Goal: Task Accomplishment & Management: Manage account settings

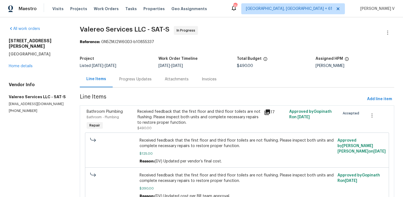
click at [153, 70] on div "Project Listed [DATE] - [DATE] Work Order Timeline [DATE] - [DATE] Total Budget…" at bounding box center [237, 62] width 314 height 18
click at [152, 72] on div "Progress Updates" at bounding box center [135, 79] width 45 height 16
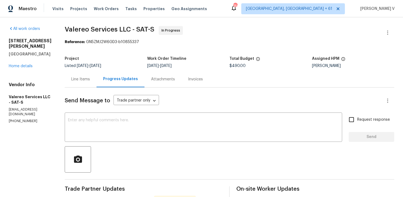
scroll to position [114, 0]
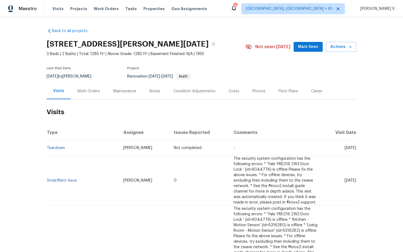
click at [87, 95] on div "Work Orders" at bounding box center [89, 91] width 36 height 16
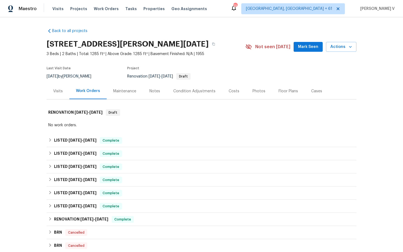
scroll to position [172, 0]
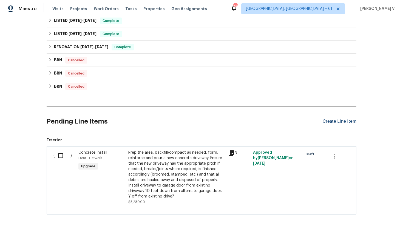
click at [338, 120] on div "Create Line Item" at bounding box center [339, 121] width 34 height 5
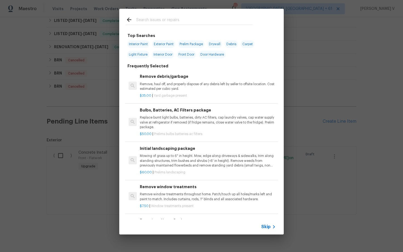
click at [265, 229] on span "Skip" at bounding box center [265, 226] width 9 height 5
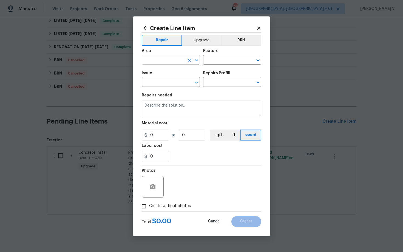
click at [155, 63] on input "text" at bounding box center [163, 60] width 43 height 8
click at [156, 70] on li "Roof" at bounding box center [171, 72] width 58 height 9
type input "Roof"
click at [207, 62] on input "text" at bounding box center [224, 60] width 43 height 8
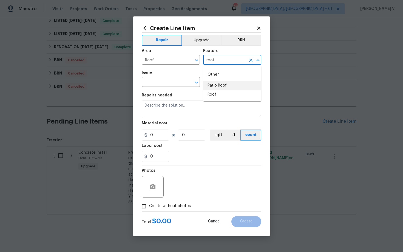
click at [211, 92] on li "Roof" at bounding box center [232, 94] width 58 height 9
type input "Roof"
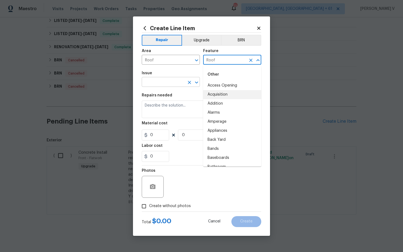
click at [158, 83] on input "text" at bounding box center [163, 82] width 43 height 8
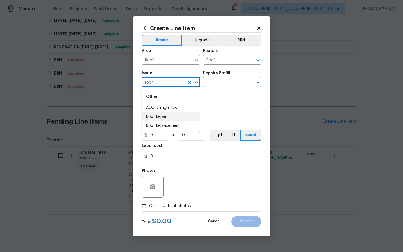
click at [159, 116] on li "Roof Repair" at bounding box center [171, 116] width 58 height 9
type input "Roof Repair"
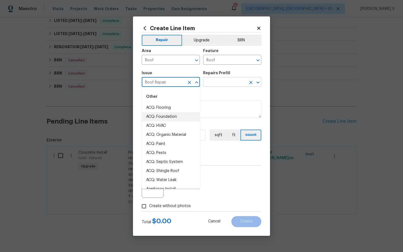
click at [246, 86] on div "​" at bounding box center [232, 82] width 58 height 8
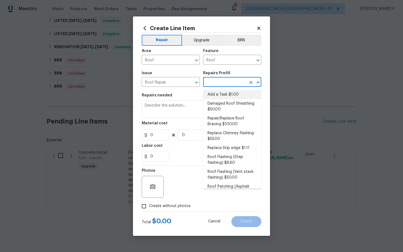
click at [226, 96] on li "Add a Task $1.00" at bounding box center [232, 94] width 58 height 9
type input "Eaves and Trim"
type input "Add a Task $1.00"
type textarea "HPM to detail"
type input "1"
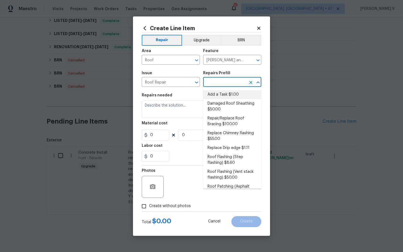
type input "1"
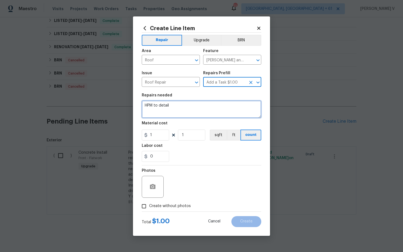
click at [177, 106] on textarea "HPM to detail" at bounding box center [201, 110] width 119 height 18
paste textarea "#lwoleak Received feedback the agent is at property completing inspection, refe…"
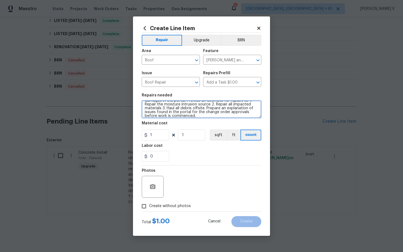
scroll to position [0, 0]
click at [143, 104] on textarea "#lwoleak Received feedback the agent is at property completing inspection, refe…" at bounding box center [201, 110] width 119 height 18
type textarea "#resale #lwoleak Received feedback the agent is at property completing inspecti…"
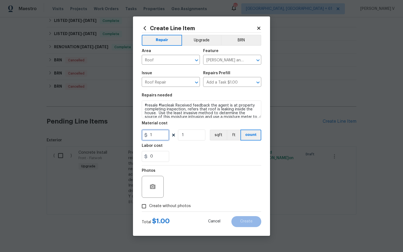
click at [149, 136] on input "1" at bounding box center [155, 135] width 27 height 11
click at [161, 132] on input "1" at bounding box center [155, 135] width 27 height 11
type input "75"
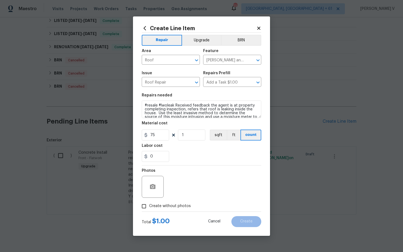
click at [145, 210] on input "Create without photos" at bounding box center [144, 206] width 10 height 10
checkbox input "true"
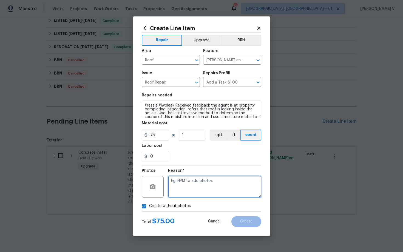
click at [189, 197] on textarea at bounding box center [214, 187] width 93 height 22
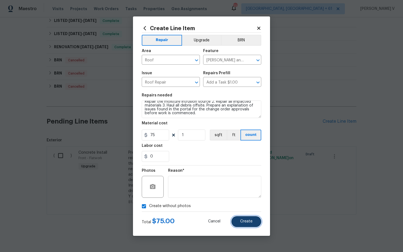
click at [251, 220] on span "Create" at bounding box center [246, 221] width 12 height 4
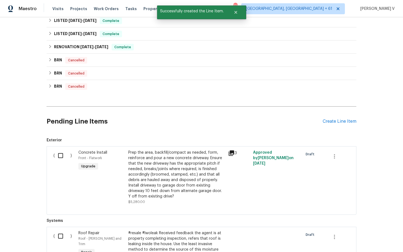
scroll to position [240, 0]
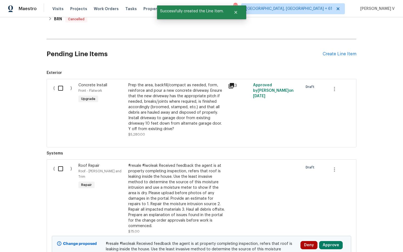
click at [63, 168] on input "checkbox" at bounding box center [63, 169] width 16 height 12
checkbox input "true"
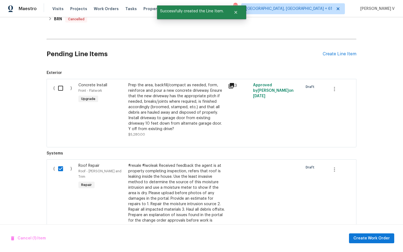
scroll to position [312, 0]
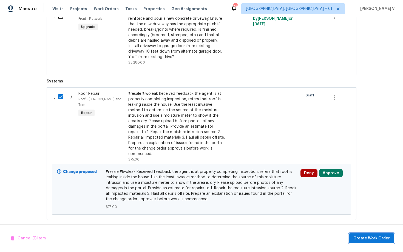
click at [378, 240] on span "Create Work Order" at bounding box center [371, 238] width 36 height 7
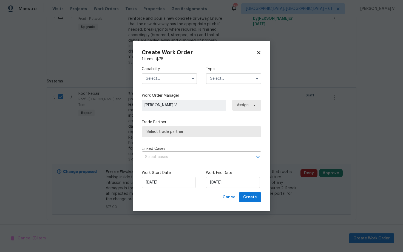
click at [180, 76] on input "text" at bounding box center [169, 78] width 55 height 11
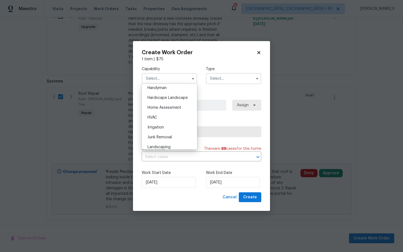
scroll to position [287, 0]
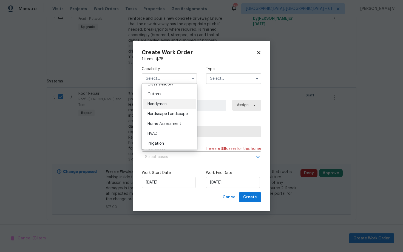
click at [164, 100] on div "Handyman" at bounding box center [169, 104] width 53 height 10
type input "Handyman"
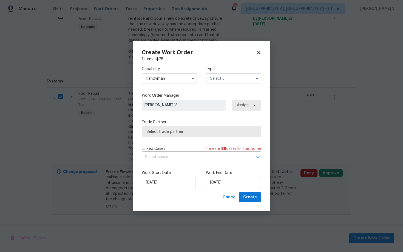
click at [225, 79] on input "text" at bounding box center [233, 78] width 55 height 11
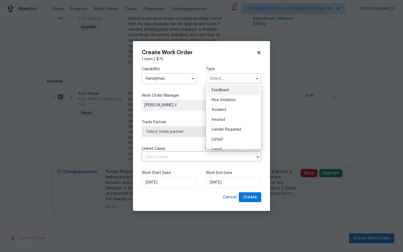
click at [210, 88] on div "Feedback" at bounding box center [233, 90] width 53 height 10
type input "Feedback"
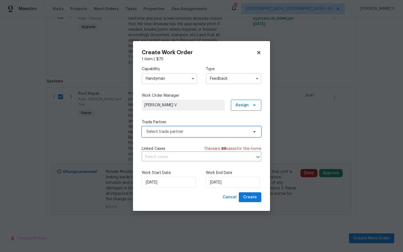
click at [178, 126] on span "Select trade partner" at bounding box center [201, 131] width 119 height 11
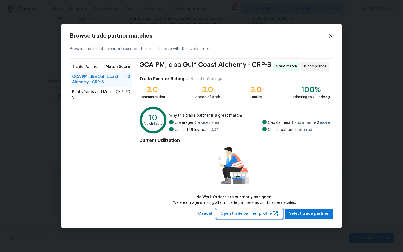
click at [244, 217] on button "Open trade partner profile" at bounding box center [249, 214] width 67 height 10
click at [212, 211] on span "Cancel" at bounding box center [205, 213] width 14 height 7
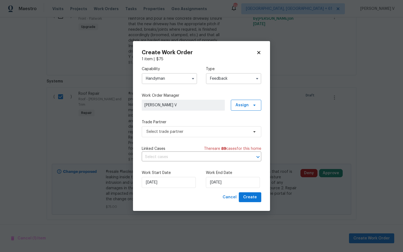
click at [173, 81] on input "Handyman" at bounding box center [169, 78] width 55 height 11
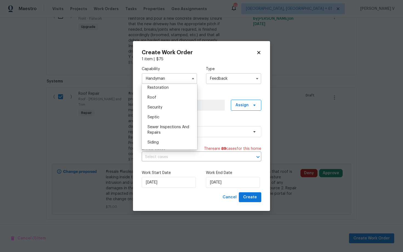
scroll to position [527, 0]
click at [167, 119] on div "Roof" at bounding box center [169, 122] width 53 height 10
type input "Roof"
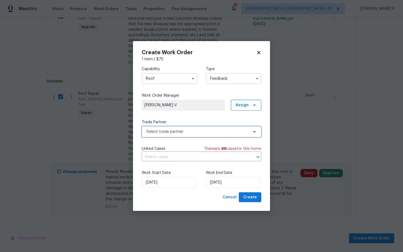
click at [203, 133] on span "Select trade partner" at bounding box center [197, 131] width 102 height 5
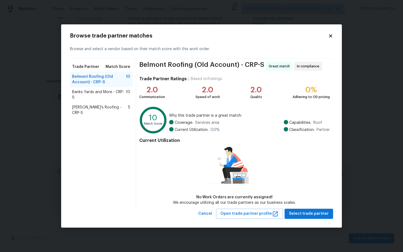
click at [104, 105] on span "Randy's Roofing - CRP-S" at bounding box center [100, 110] width 56 height 11
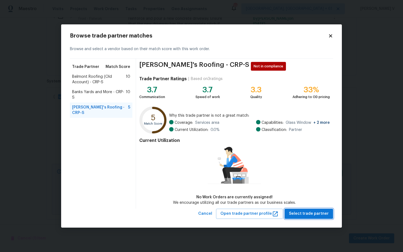
click at [304, 209] on button "Select trade partner" at bounding box center [308, 214] width 48 height 10
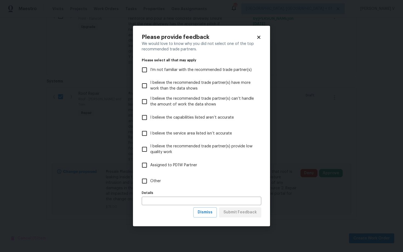
click at [170, 184] on label "Other" at bounding box center [198, 181] width 118 height 16
click at [150, 184] on input "Other" at bounding box center [145, 181] width 12 height 12
checkbox input "true"
click at [88, 156] on body "Maestro Visits Projects Work Orders Tasks Properties Geo Assignments 730 Albuqu…" at bounding box center [201, 126] width 403 height 252
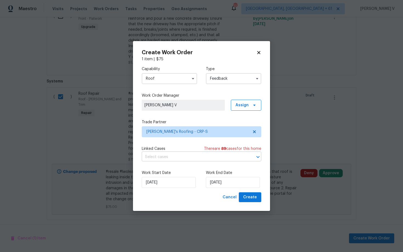
click at [211, 157] on input "text" at bounding box center [194, 157] width 104 height 8
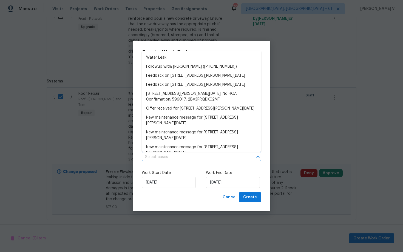
click at [211, 157] on input "text" at bounding box center [194, 157] width 104 height 8
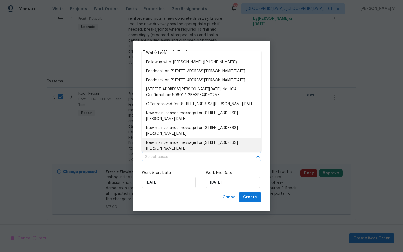
click at [193, 170] on label "Work Start Date" at bounding box center [169, 172] width 55 height 5
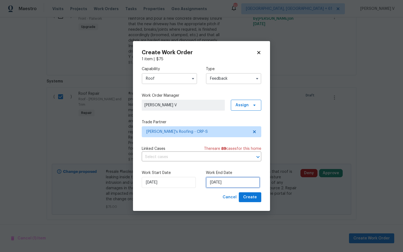
click at [215, 183] on input "[DATE]" at bounding box center [233, 182] width 54 height 11
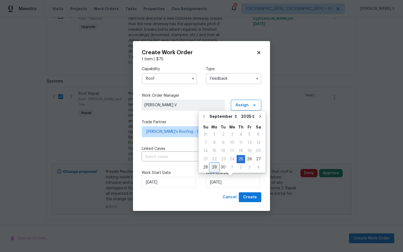
click at [215, 168] on div "29" at bounding box center [214, 168] width 9 height 8
type input "29/09/2025"
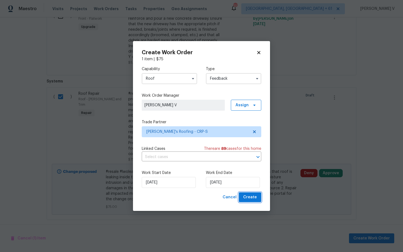
click at [250, 201] on button "Create" at bounding box center [250, 197] width 22 height 10
checkbox input "false"
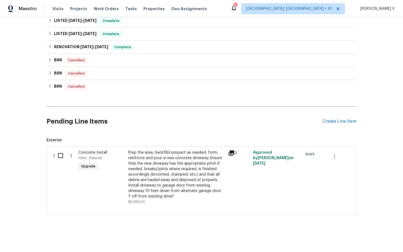
scroll to position [0, 0]
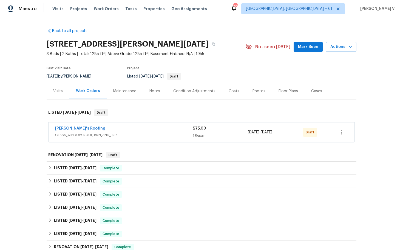
click at [63, 131] on span "Randy's Roofing" at bounding box center [80, 128] width 50 height 5
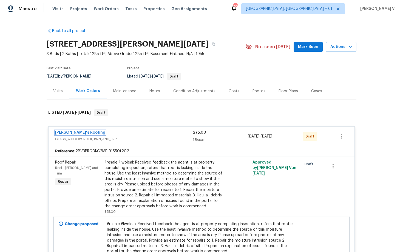
click at [67, 131] on link "Randy's Roofing" at bounding box center [80, 133] width 50 height 4
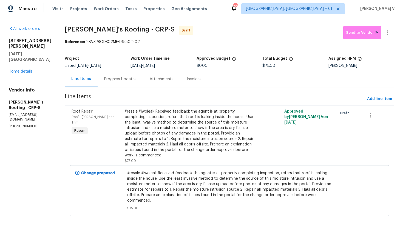
click at [115, 85] on div "Progress Updates" at bounding box center [120, 79] width 45 height 16
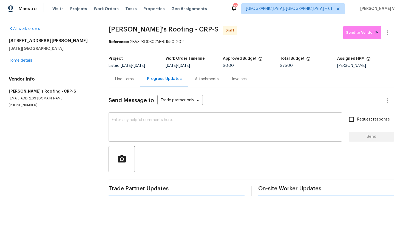
click at [143, 136] on textarea at bounding box center [225, 127] width 227 height 19
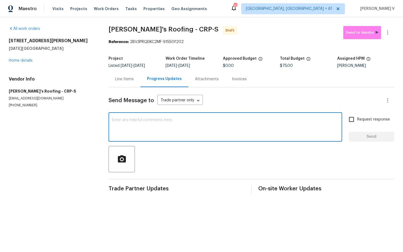
paste textarea "Hi this is Divya with Opendoor. I’m confirming you received the WO for the prop…"
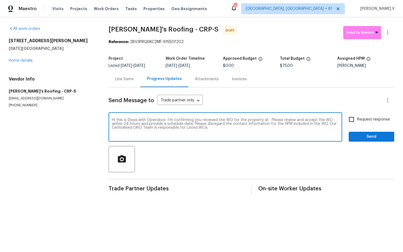
click at [267, 121] on textarea "Hi this is Divya with Opendoor. I’m confirming you received the WO for the prop…" at bounding box center [225, 127] width 227 height 19
paste textarea "4053 Little John Dr, Corpus Christi, TX 78411"
type textarea "Hi this is Divya with Opendoor. I’m confirming you received the WO for the prop…"
click at [347, 120] on input "Request response" at bounding box center [351, 120] width 12 height 12
checkbox input "true"
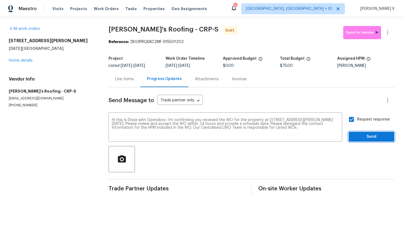
click at [362, 139] on span "Send" at bounding box center [371, 136] width 37 height 7
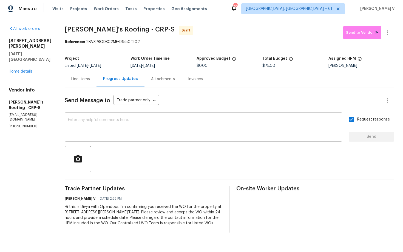
click at [135, 138] on div "x ​" at bounding box center [203, 128] width 277 height 28
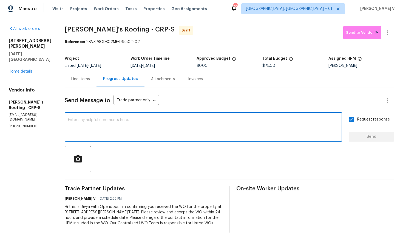
paste textarea "Attention All Work Orders must include before-photos (both close-up and wide-an…"
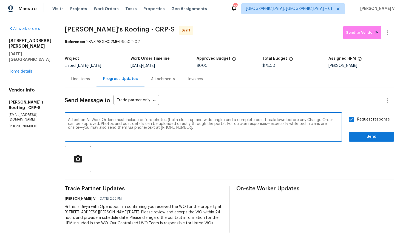
click at [0, 0] on qb-div "Ignore" at bounding box center [0, 0] width 0 height 0
type textarea "Attention All Work Orders must include before-photos (both close-up and wide-an…"
click at [369, 138] on span "Send" at bounding box center [371, 136] width 37 height 7
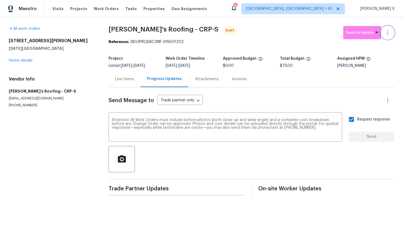
click at [389, 32] on icon "button" at bounding box center [387, 32] width 7 height 7
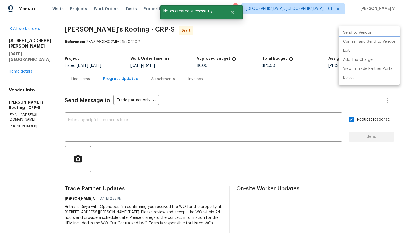
click at [361, 39] on li "Confirm and Send to Vendor" at bounding box center [368, 41] width 61 height 9
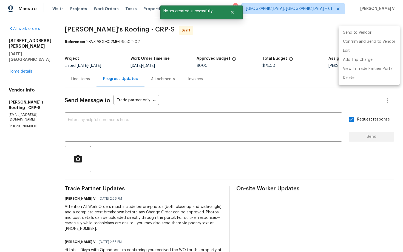
click at [94, 54] on div at bounding box center [201, 126] width 403 height 252
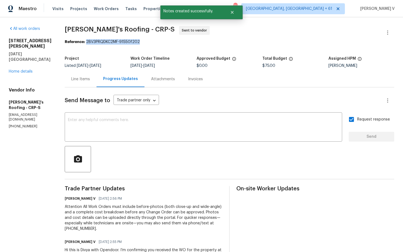
drag, startPoint x: 86, startPoint y: 42, endPoint x: 169, endPoint y: 42, distance: 83.0
click at [169, 42] on div "Reference: 2BV3PRQDKC2MF-91550f202" at bounding box center [229, 41] width 329 height 5
copy div "2BV3PRQDKC2MF-91550f202"
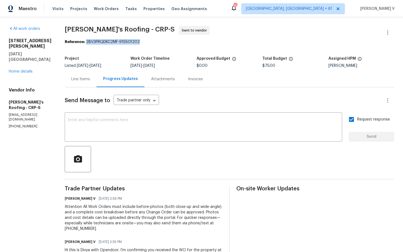
click at [108, 42] on div "Reference: 2BV3PRQDKC2MF-91550f202" at bounding box center [229, 41] width 329 height 5
click at [93, 42] on div "Reference: 2BV3PRQDKC2MF-91550f202" at bounding box center [229, 41] width 329 height 5
drag, startPoint x: 86, startPoint y: 42, endPoint x: 160, endPoint y: 42, distance: 73.4
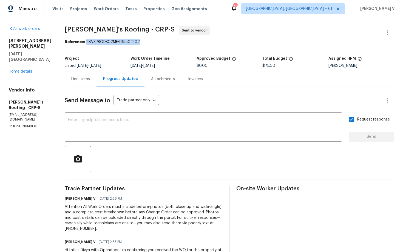
click at [160, 42] on div "Reference: 2BV3PRQDKC2MF-91550f202" at bounding box center [229, 41] width 329 height 5
copy div "2BV3PRQDKC2MF-91550f202"
click at [148, 143] on div "Send Message to Trade partner only Trade partner only ​ x ​ Request response Se…" at bounding box center [229, 181] width 329 height 188
click at [24, 69] on div "All work orders 4053 Little John Dr Corpus Christi, TX 78411 Home details Vendo…" at bounding box center [30, 77] width 43 height 103
click at [24, 68] on div "4053 Little John Dr Corpus Christi, TX 78411 Home details" at bounding box center [30, 56] width 43 height 36
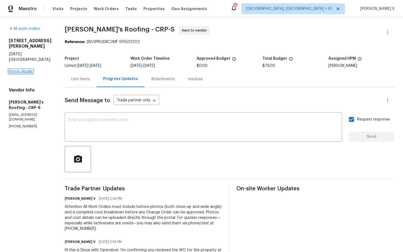
click at [24, 70] on link "Home details" at bounding box center [21, 72] width 24 height 4
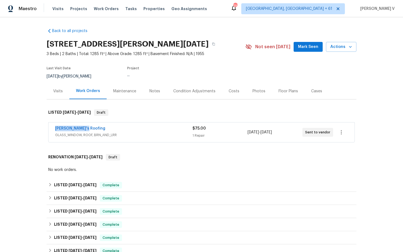
drag, startPoint x: 49, startPoint y: 124, endPoint x: 102, endPoint y: 126, distance: 52.6
click at [102, 127] on div "Randy's Roofing GLASS_WINDOW, ROOF, BRN_AND_LRR $75.00 1 Repair 9/25/2025 - 9/2…" at bounding box center [201, 132] width 306 height 20
copy link "Randy's Roofing"
click at [72, 126] on span "Randy's Roofing" at bounding box center [80, 128] width 50 height 5
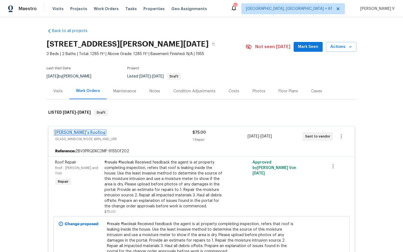
click at [74, 133] on link "Randy's Roofing" at bounding box center [80, 133] width 50 height 4
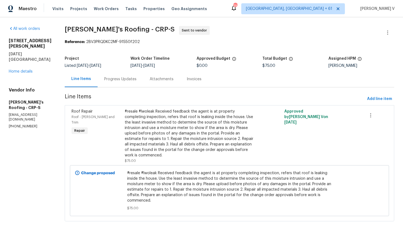
click at [138, 77] on div "Progress Updates" at bounding box center [120, 79] width 45 height 16
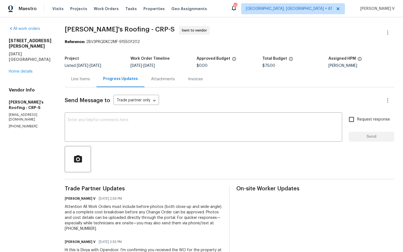
click at [85, 86] on div "Line Items" at bounding box center [81, 79] width 32 height 16
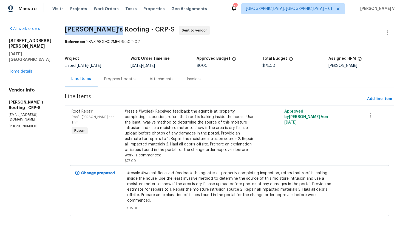
drag, startPoint x: 65, startPoint y: 30, endPoint x: 115, endPoint y: 30, distance: 49.6
click at [115, 30] on span "Randy's Roofing - CRP-S" at bounding box center [120, 29] width 110 height 7
copy span "Randy's Roofing"
click at [112, 95] on span "Line Items" at bounding box center [215, 99] width 300 height 10
click at [68, 101] on span "Line Items" at bounding box center [215, 99] width 300 height 10
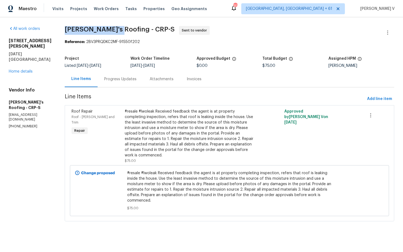
drag, startPoint x: 64, startPoint y: 28, endPoint x: 116, endPoint y: 29, distance: 52.1
click at [116, 29] on div "All work orders 4053 Little John Dr Corpus Christi, TX 78411 Home details Vendo…" at bounding box center [201, 126] width 403 height 219
copy span "Randy's Roofing"
click at [121, 110] on div "Roof Repair" at bounding box center [97, 111] width 50 height 5
click at [172, 126] on div "#resale #lwoleak Received feedback the agent is at property completing inspecti…" at bounding box center [190, 133] width 130 height 49
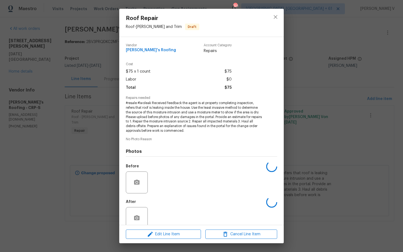
click at [172, 126] on span "#resale #lwoleak Received feedback the agent is at property completing inspecti…" at bounding box center [194, 117] width 136 height 32
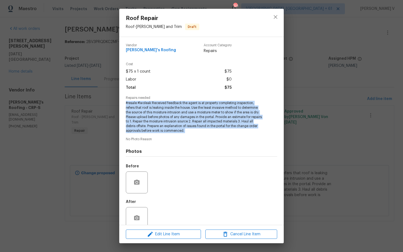
click at [172, 126] on span "#resale #lwoleak Received feedback the agent is at property completing inspecti…" at bounding box center [194, 117] width 136 height 32
copy span "#resale #lwoleak Received feedback the agent is at property completing inspecti…"
click at [102, 114] on div "Roof Repair Roof - Eaves and Trim Draft Vendor Randy's Roofing Account Category…" at bounding box center [201, 126] width 403 height 252
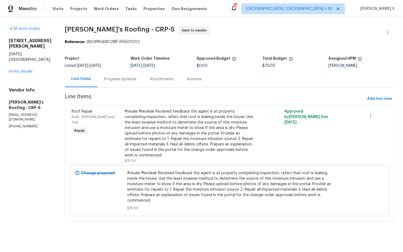
click at [128, 75] on div "Progress Updates" at bounding box center [120, 79] width 45 height 16
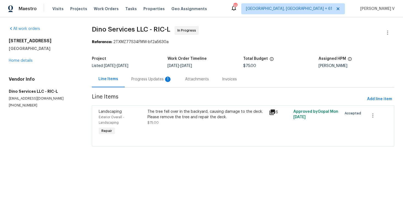
click at [136, 83] on div "Progress Updates 1" at bounding box center [152, 79] width 54 height 16
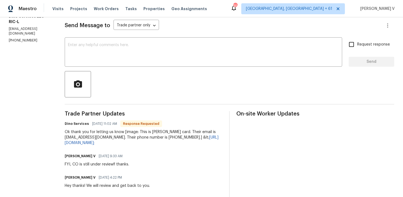
scroll to position [19, 0]
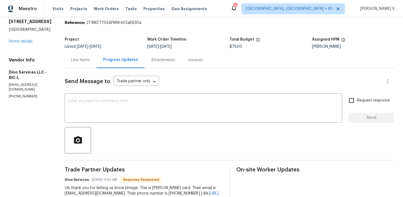
click at [78, 54] on div "Line Items" at bounding box center [81, 60] width 32 height 16
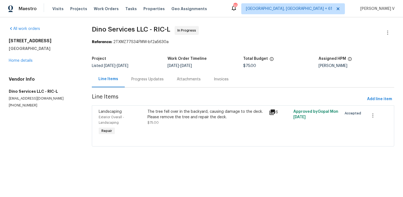
click at [166, 104] on span "Line Items" at bounding box center [228, 99] width 273 height 10
click at [167, 116] on div "The tree fell over in the backyard, causing damage to the deck. Please remove t…" at bounding box center [206, 114] width 118 height 11
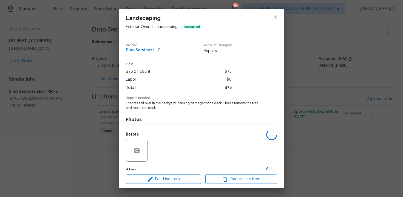
scroll to position [33, 0]
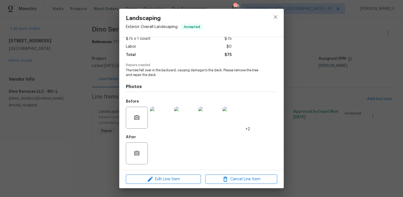
click at [153, 173] on div "Edit Line Item Cancel Line Item" at bounding box center [201, 179] width 164 height 18
click at [151, 179] on icon "button" at bounding box center [150, 179] width 7 height 7
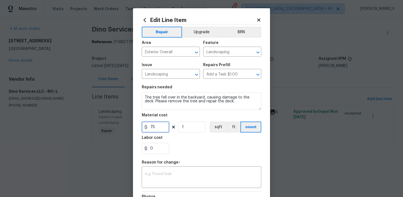
click at [160, 123] on input "75" at bounding box center [155, 126] width 27 height 11
type input "625"
click at [161, 184] on div "x ​" at bounding box center [201, 177] width 119 height 20
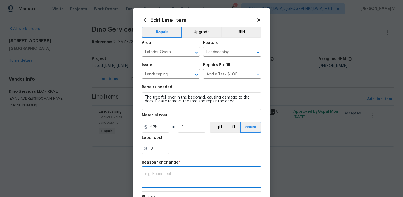
paste textarea "(DV) Updated cost per BR team approval."
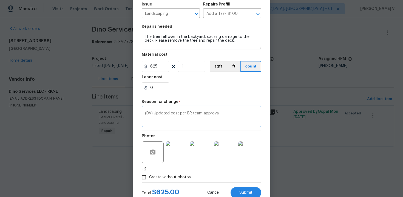
scroll to position [79, 0]
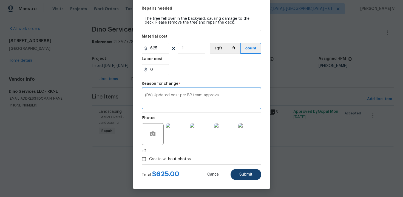
type textarea "(DV) Updated cost per BR team approval."
click at [237, 179] on button "Submit" at bounding box center [245, 174] width 31 height 11
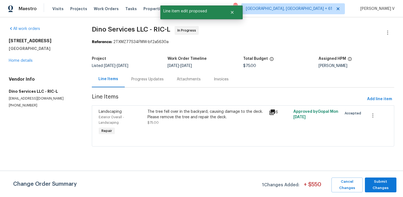
scroll to position [0, 0]
click at [379, 181] on span "Submit Changes" at bounding box center [380, 184] width 26 height 13
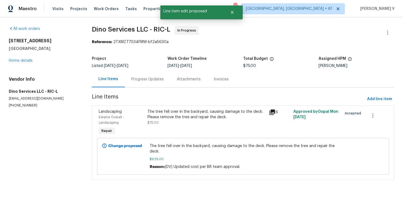
click at [159, 82] on div "Progress Updates" at bounding box center [147, 79] width 45 height 16
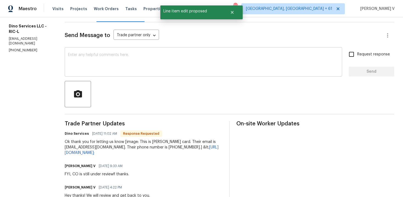
scroll to position [41, 0]
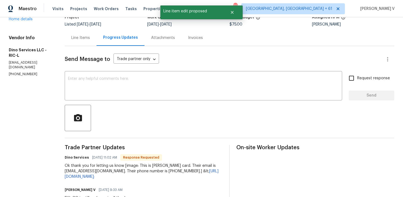
click at [78, 43] on div "Line Items" at bounding box center [81, 38] width 32 height 16
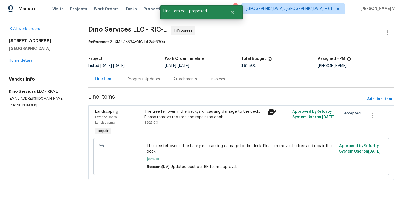
click at [126, 71] on div "Project Listed 9/20/2025 - 9/24/2025 Work Order Timeline 9/20/2025 - 9/24/2025 …" at bounding box center [241, 62] width 306 height 18
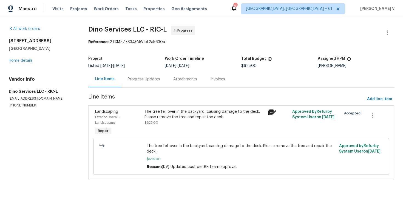
click at [143, 80] on div "Progress Updates" at bounding box center [144, 78] width 32 height 5
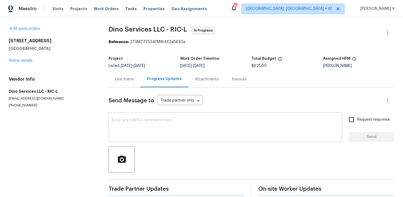
click at [144, 114] on div "x ​" at bounding box center [224, 128] width 233 height 28
paste textarea "Hey, this is approved; we have updated the cost to $. Please let us know the co…"
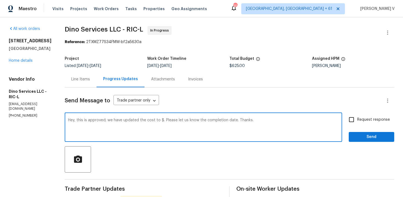
click at [159, 119] on textarea "Hey, this is approved; we have updated the cost to $. Please let us know the co…" at bounding box center [203, 127] width 271 height 19
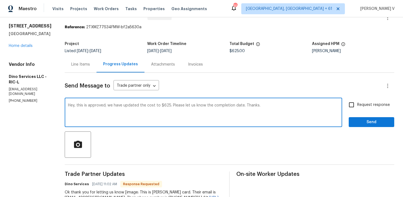
scroll to position [36, 0]
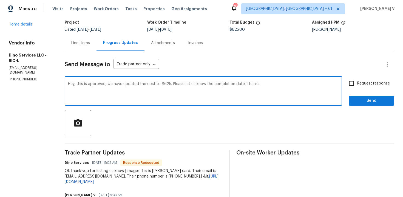
type textarea "Hey, this is approved; we have updated the cost to $625. Please let us know the…"
click at [346, 84] on div "Hey, this is approved; we have updated the cost to $625. Please let us know the…" at bounding box center [229, 92] width 329 height 28
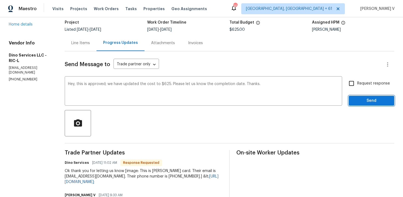
click at [360, 98] on span "Send" at bounding box center [371, 100] width 37 height 7
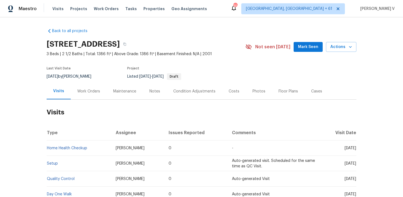
click at [92, 94] on div "Work Orders" at bounding box center [89, 91] width 36 height 16
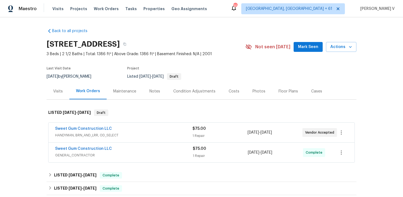
click at [147, 131] on div "Sweet Gum Construction LLC" at bounding box center [123, 129] width 137 height 7
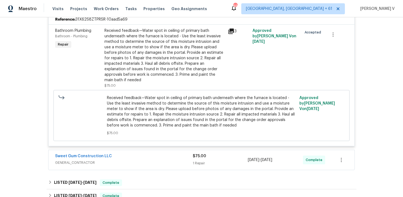
scroll to position [151, 0]
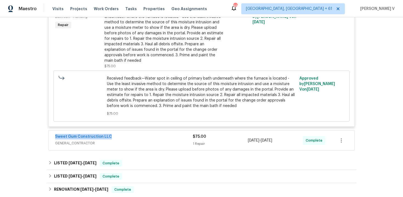
drag, startPoint x: 50, startPoint y: 138, endPoint x: 116, endPoint y: 138, distance: 66.8
click at [116, 138] on div "Sweet Gum Construction LLC GENERAL_CONTRACTOR $75.00 1 Repair [DATE] - [DATE] C…" at bounding box center [201, 140] width 306 height 20
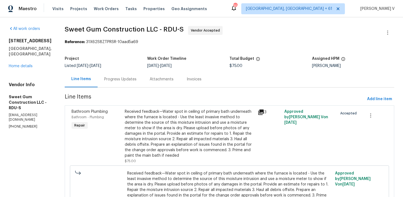
click at [130, 68] on div "Project Listed [DATE] - [DATE] Work Order Timeline [DATE] - [DATE] Total Budget…" at bounding box center [229, 62] width 329 height 18
click at [132, 77] on div "Progress Updates" at bounding box center [120, 78] width 32 height 5
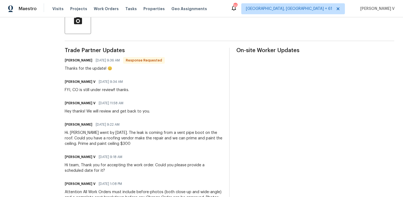
scroll to position [141, 0]
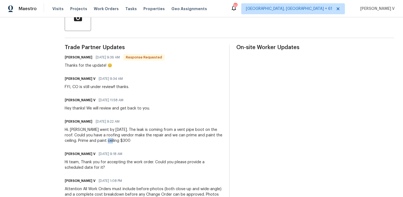
drag, startPoint x: 135, startPoint y: 140, endPoint x: 150, endPoint y: 140, distance: 15.1
click at [150, 140] on div "Hi. [PERSON_NAME] went by [DATE]. The leak is coming from a vent pipe boot on t…" at bounding box center [144, 135] width 158 height 16
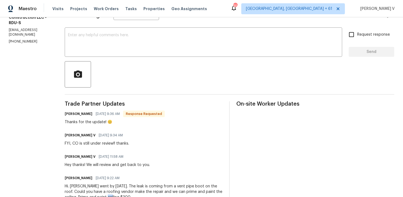
scroll to position [0, 0]
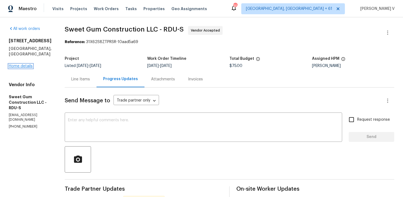
click at [24, 64] on link "Home details" at bounding box center [21, 66] width 24 height 4
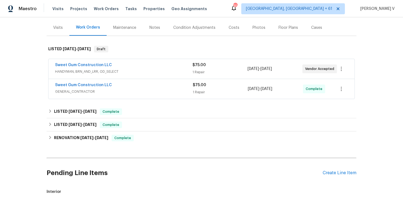
scroll to position [82, 0]
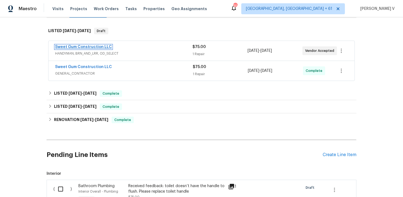
click at [75, 46] on link "Sweet Gum Construction LLC" at bounding box center [83, 47] width 57 height 4
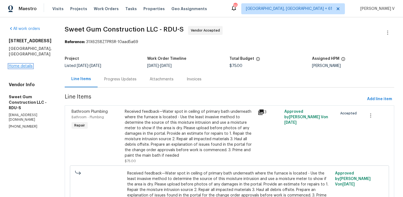
click at [26, 64] on link "Home details" at bounding box center [21, 66] width 24 height 4
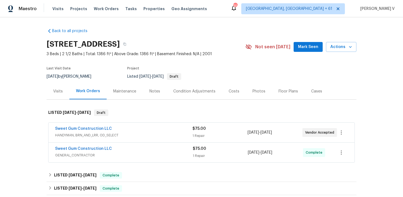
scroll to position [158, 0]
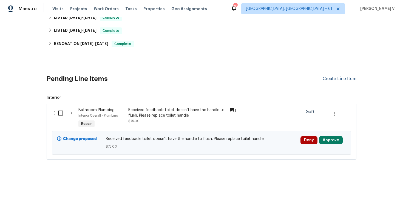
click at [339, 80] on div "Create Line Item" at bounding box center [339, 78] width 34 height 5
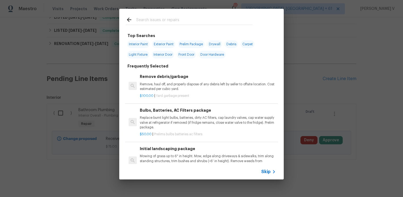
click at [267, 170] on span "Skip" at bounding box center [265, 171] width 9 height 5
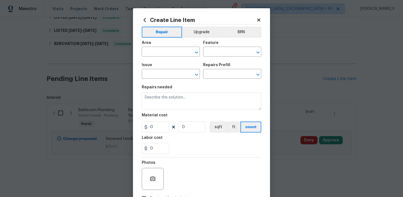
click at [162, 56] on span "Area ​" at bounding box center [171, 49] width 58 height 22
click at [161, 52] on input "text" at bounding box center [163, 52] width 43 height 8
click at [154, 62] on li "Roof" at bounding box center [171, 64] width 58 height 9
type input "Roof"
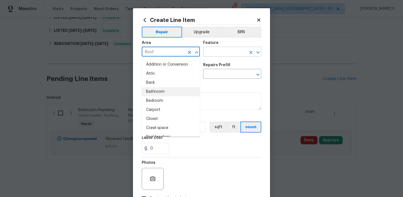
click at [221, 55] on input "text" at bounding box center [224, 52] width 43 height 8
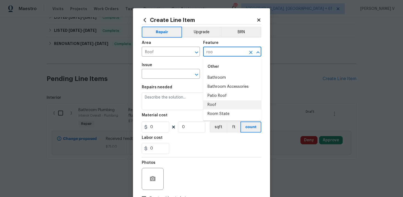
click at [214, 101] on li "Roof" at bounding box center [232, 104] width 58 height 9
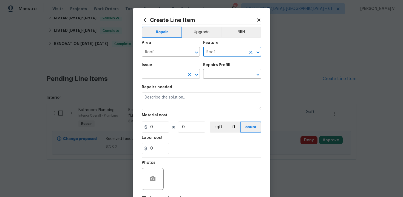
type input "Roof"
click at [165, 72] on input "text" at bounding box center [163, 74] width 43 height 8
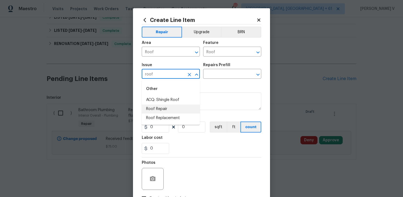
click at [161, 106] on li "Roof Repair" at bounding box center [171, 108] width 58 height 9
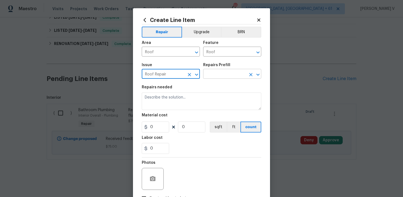
type input "Roof Repair"
click at [224, 78] on input "text" at bounding box center [224, 74] width 43 height 8
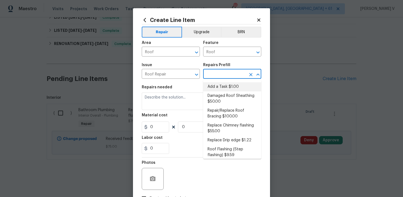
click at [219, 88] on li "Add a Task $1.00" at bounding box center [232, 86] width 58 height 9
type input "Eaves and Trim"
type input "Add a Task $1.00"
type textarea "HPM to detail"
type input "1"
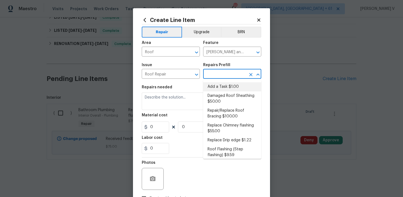
type input "1"
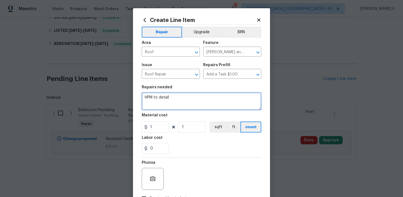
click at [168, 109] on textarea "HPM to detail" at bounding box center [201, 101] width 119 height 18
paste textarea "#lwoleak The leak is coming from a vent pipe boot on the roof. Please inspect, …"
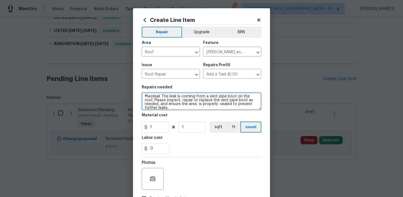
scroll to position [0, 0]
type textarea "#lwoleak The leak is coming from a vent pipe boot on the roof. Please inspect, …"
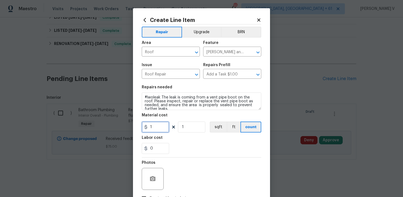
click at [160, 128] on input "1" at bounding box center [155, 126] width 27 height 11
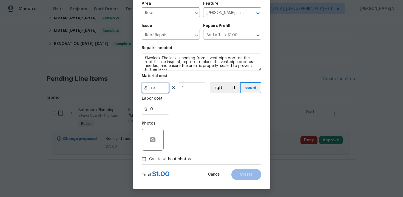
type input "75"
click at [142, 157] on div "Photos Create without photos" at bounding box center [201, 141] width 119 height 46
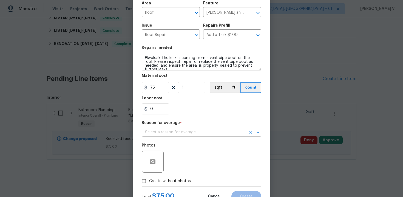
click at [200, 134] on input "text" at bounding box center [194, 132] width 104 height 8
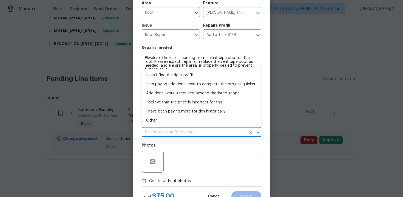
click at [191, 123] on li "Other" at bounding box center [201, 120] width 119 height 9
type input "Other"
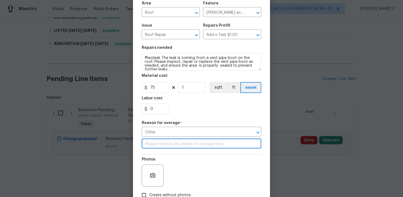
click at [189, 142] on input "text" at bounding box center [201, 144] width 119 height 8
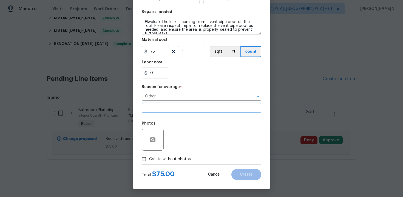
scroll to position [76, 0]
click at [0, 0] on span "area is" at bounding box center [0, 0] width 0 height 0
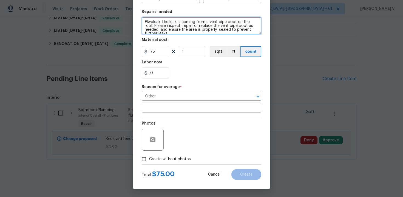
scroll to position [0, 0]
click at [0, 0] on div "properly sealed" at bounding box center [0, 0] width 0 height 0
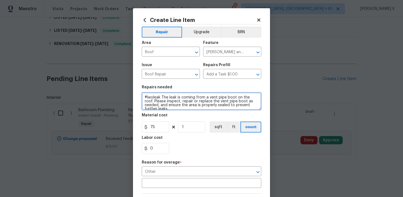
click at [168, 108] on textarea "#lwoleak The leak is coming from a vent pipe boot on the roof. Please inspect, …" at bounding box center [201, 101] width 119 height 18
paste textarea "#lwoleak The leak is coming from a vent pipe boot on the roof. Please inspect, …"
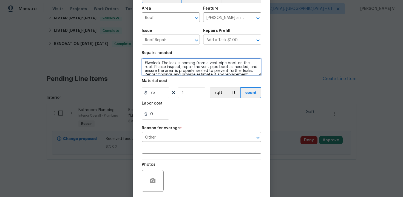
scroll to position [76, 0]
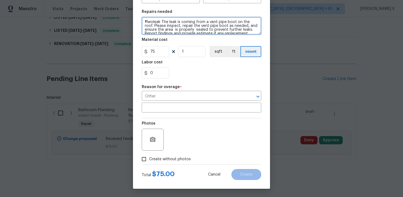
type textarea "#lwoleak The leak is coming from a vent pipe boot on the roof. Please inspect, …"
click at [169, 152] on div "Photos" at bounding box center [201, 136] width 119 height 36
click at [168, 157] on span "Create without photos" at bounding box center [170, 159] width 42 height 6
click at [149, 157] on input "Create without photos" at bounding box center [144, 159] width 10 height 10
checkbox input "true"
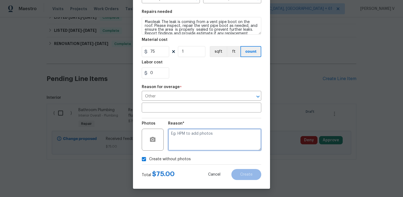
click at [195, 143] on textarea at bounding box center [214, 139] width 93 height 22
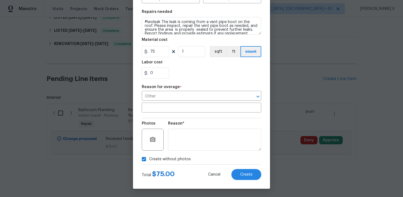
click at [247, 186] on div "Create Line Item Repair Upgrade BRN Area Roof ​ Feature Eaves and Trim ​ Issue …" at bounding box center [201, 61] width 137 height 256
click at [253, 177] on button "Create" at bounding box center [246, 174] width 30 height 11
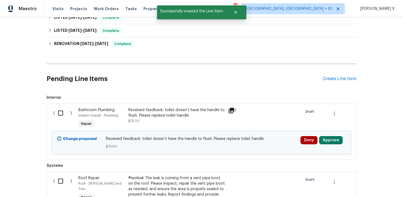
scroll to position [0, 0]
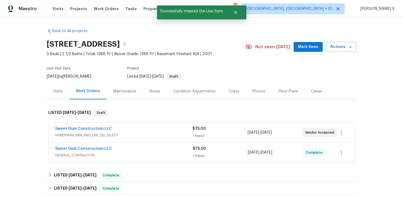
click at [121, 131] on div "Sweet Gum Construction LLC" at bounding box center [123, 129] width 137 height 7
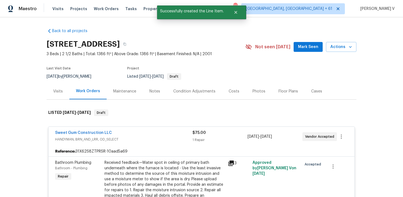
scroll to position [66, 0]
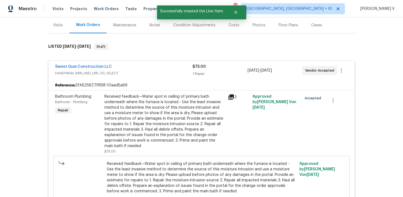
click at [141, 126] on div "Received feedback—Water spot in ceiling of primary bath underneath where the fu…" at bounding box center [164, 121] width 120 height 55
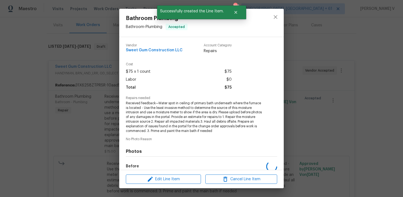
scroll to position [65, 0]
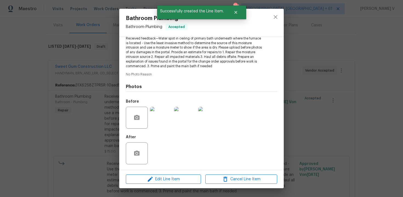
click at [163, 113] on img at bounding box center [161, 118] width 22 height 22
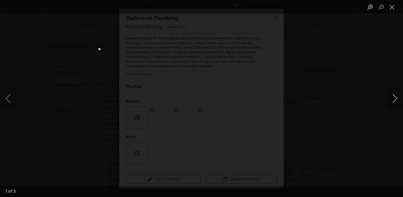
click at [391, 98] on button "Next image" at bounding box center [394, 98] width 16 height 22
click at [73, 73] on div "Lightbox" at bounding box center [201, 98] width 403 height 197
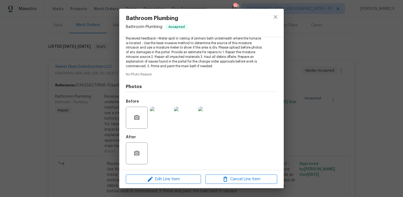
click at [195, 120] on img at bounding box center [185, 118] width 22 height 22
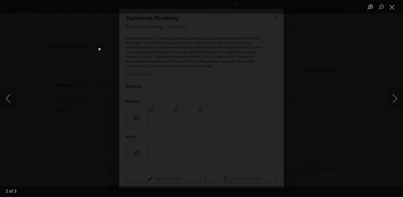
click at [216, 120] on img "Lightbox" at bounding box center [201, 98] width 206 height 101
click at [391, 99] on button "Next image" at bounding box center [394, 98] width 16 height 22
click at [60, 64] on div "Lightbox" at bounding box center [201, 98] width 403 height 197
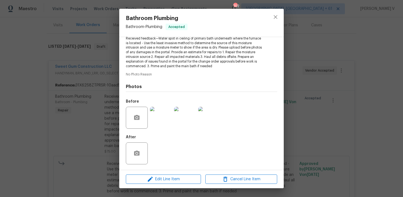
click at [60, 64] on div "Bathroom Plumbing Bathroom - Plumbing Accepted Vendor Sweet Gum Construction LL…" at bounding box center [201, 98] width 403 height 197
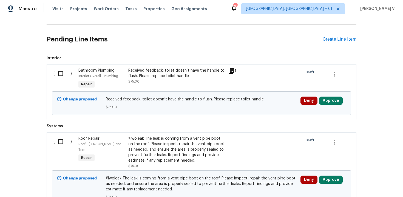
scroll to position [387, 0]
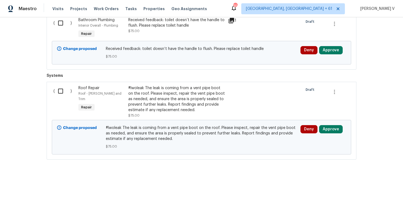
click at [156, 92] on div "#lwoleak The leak is coming from a vent pipe boot on the roof. Please inspect, …" at bounding box center [176, 98] width 96 height 27
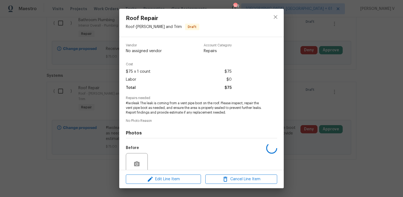
scroll to position [46, 0]
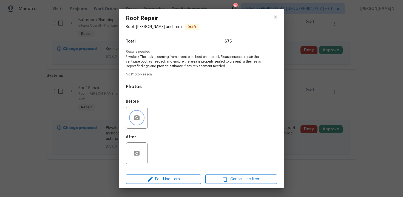
click at [137, 117] on circle "button" at bounding box center [137, 118] width 2 height 2
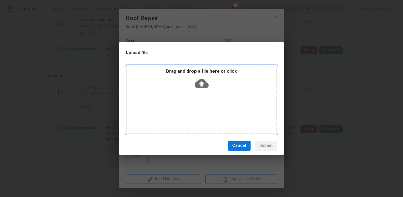
click at [205, 87] on icon at bounding box center [202, 83] width 14 height 9
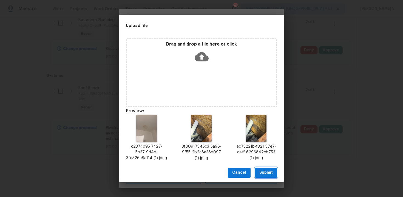
click at [260, 171] on span "Submit" at bounding box center [265, 172] width 13 height 7
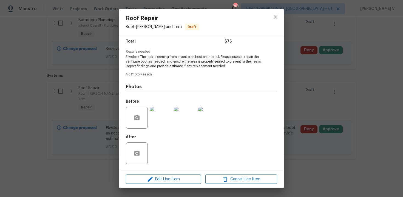
click at [293, 116] on div "Roof Repair Roof - Eaves and Trim Draft Vendor No assigned vendor Account Categ…" at bounding box center [201, 98] width 403 height 197
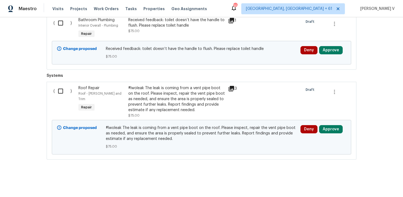
click at [68, 96] on input "checkbox" at bounding box center [63, 91] width 16 height 12
checkbox input "true"
click at [372, 182] on span "Create Work Order" at bounding box center [371, 183] width 36 height 7
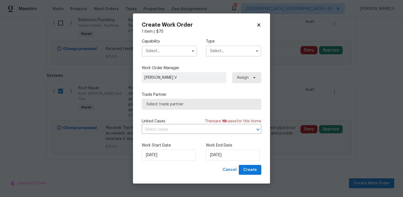
click at [165, 55] on input "text" at bounding box center [169, 50] width 55 height 11
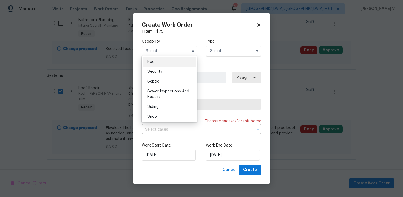
click at [168, 57] on div "Roof" at bounding box center [169, 62] width 53 height 10
type input "Roof"
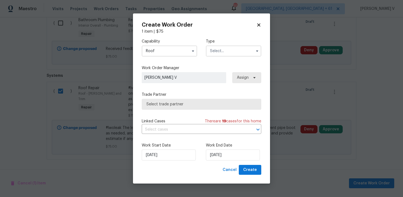
click at [213, 53] on input "text" at bounding box center [233, 50] width 55 height 11
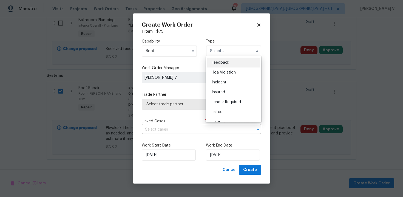
click at [211, 61] on div "Feedback" at bounding box center [233, 63] width 53 height 10
type input "Feedback"
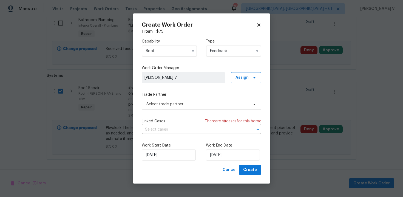
click at [186, 97] on div "Trade Partner Select trade partner" at bounding box center [201, 101] width 119 height 18
click at [181, 101] on span "Select trade partner" at bounding box center [201, 104] width 119 height 11
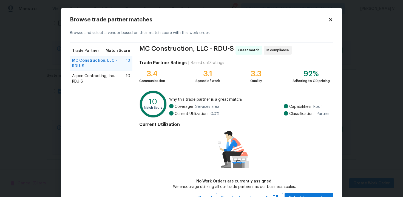
scroll to position [22, 0]
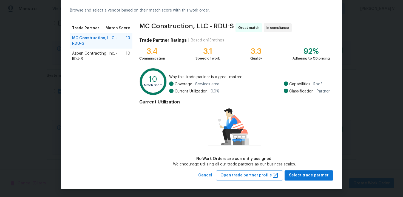
click at [112, 50] on div "Aspen Contracting, Inc. - RDU-S 10" at bounding box center [101, 55] width 62 height 15
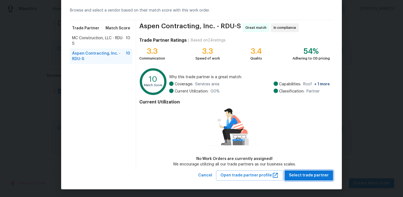
click at [307, 173] on span "Select trade partner" at bounding box center [309, 175] width 40 height 7
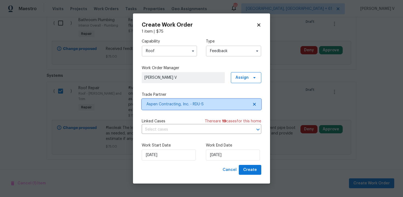
scroll to position [0, 0]
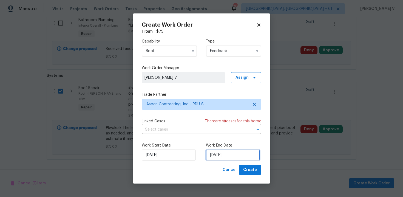
click at [217, 156] on input "25/09/2025" at bounding box center [233, 154] width 54 height 11
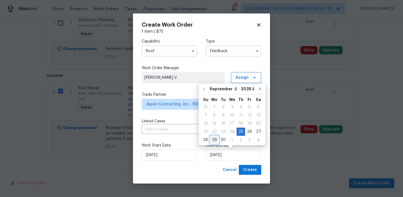
click at [215, 136] on div "29" at bounding box center [214, 140] width 9 height 8
type input "29/09/2025"
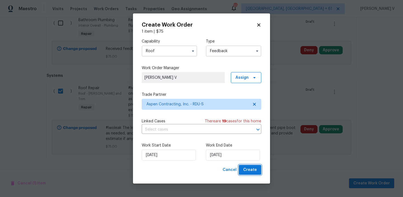
click at [242, 167] on button "Create" at bounding box center [250, 170] width 22 height 10
checkbox input "false"
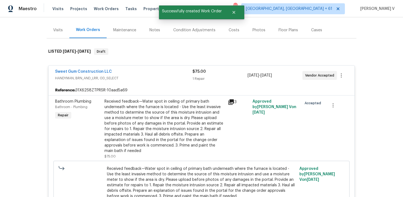
scroll to position [183, 0]
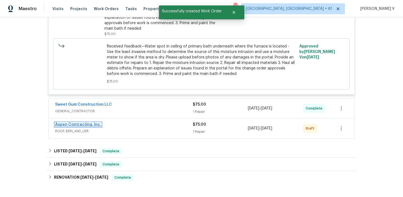
click at [71, 124] on link "Aspen Contracting, Inc." at bounding box center [78, 124] width 46 height 4
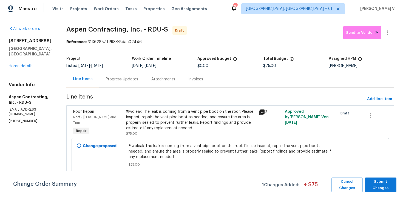
click at [121, 81] on div "Progress Updates" at bounding box center [122, 78] width 32 height 5
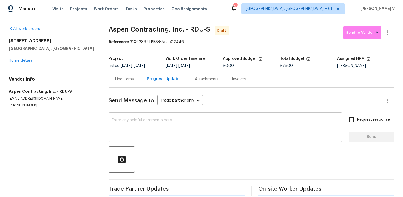
click at [140, 132] on textarea at bounding box center [225, 127] width 227 height 19
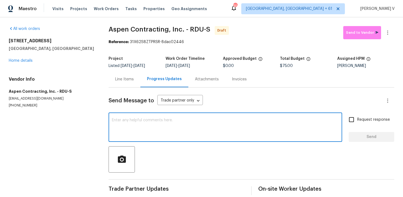
paste textarea "Hi this is Divya with Opendoor. I’m confirming you received the WO for the prop…"
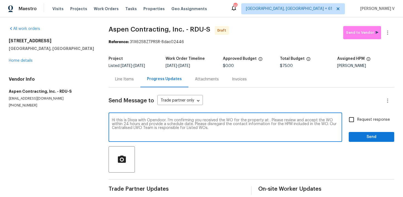
click at [267, 120] on textarea "Hi this is Divya with Opendoor. I’m confirming you received the WO for the prop…" at bounding box center [225, 127] width 227 height 19
paste textarea "203 Canyon Lake Cir, Morrisville, NC 27560"
type textarea "Hi this is Divya with Opendoor. I’m confirming you received the WO for the prop…"
click at [354, 119] on input "Request response" at bounding box center [351, 120] width 12 height 12
checkbox input "true"
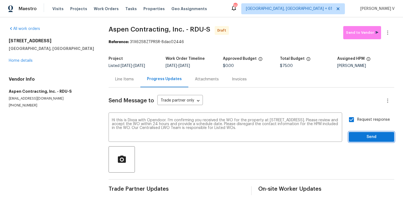
click at [369, 139] on span "Send" at bounding box center [371, 136] width 37 height 7
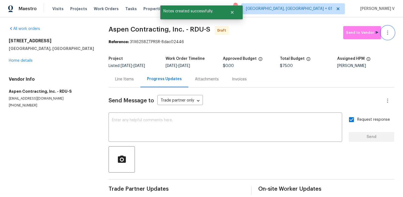
click at [389, 32] on icon "button" at bounding box center [387, 32] width 7 height 7
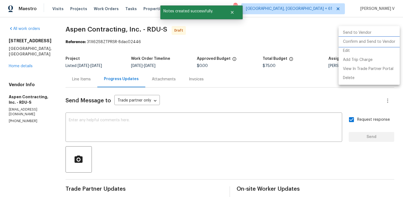
click at [371, 40] on li "Confirm and Send to Vendor" at bounding box center [368, 41] width 61 height 9
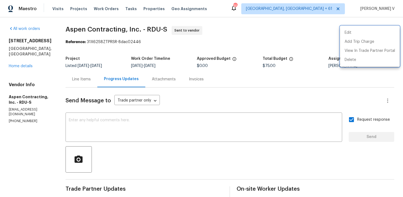
click at [108, 129] on div at bounding box center [201, 98] width 403 height 197
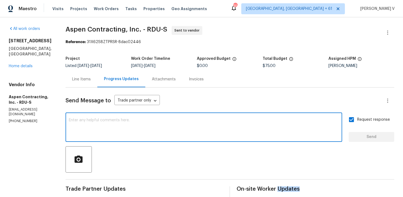
click at [108, 129] on textarea at bounding box center [204, 127] width 270 height 19
paste textarea "Attention All Work Orders must include before-photos (both close-up and wide-an…"
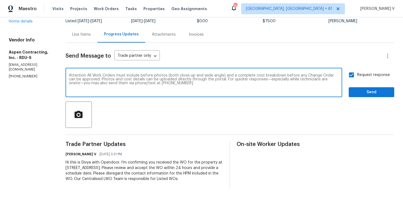
type textarea "Attention All Work Orders must include before-photos (both close-up and wide-an…"
click at [360, 94] on span "Send" at bounding box center [371, 92] width 37 height 7
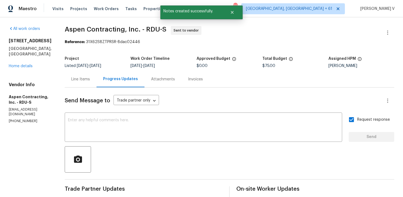
click at [89, 41] on div "Reference: 31X62S8ZTPRSR-8dac02446" at bounding box center [229, 41] width 329 height 5
drag, startPoint x: 89, startPoint y: 42, endPoint x: 205, endPoint y: 42, distance: 116.4
click at [205, 42] on div "Reference: 31X62S8ZTPRSR-8dac02446" at bounding box center [229, 41] width 329 height 5
copy div "31X62S8ZTPRSR-8dac02446"
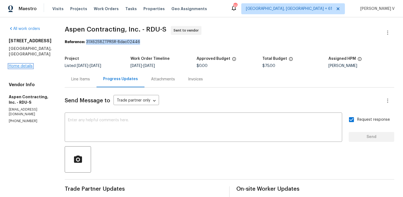
click at [25, 64] on link "Home details" at bounding box center [21, 66] width 24 height 4
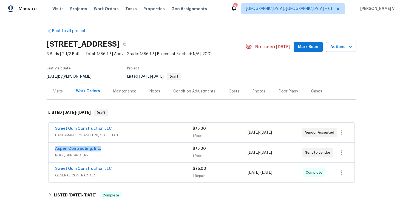
drag, startPoint x: 53, startPoint y: 148, endPoint x: 122, endPoint y: 148, distance: 69.0
click at [122, 148] on div "Aspen Contracting, Inc. ROOF, BRN_AND_LRR $75.00 1 Repair 9/25/2025 - 9/29/2025…" at bounding box center [201, 152] width 306 height 20
copy link "Aspen Contracting, Inc."
click at [74, 127] on link "Sweet Gum Construction LLC" at bounding box center [83, 129] width 57 height 4
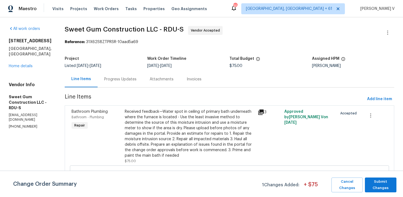
click at [148, 115] on div "Received feedback—Water spot in ceiling of primary bath underneath where the fu…" at bounding box center [190, 133] width 130 height 49
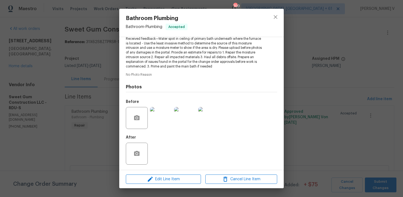
scroll to position [65, 0]
click at [158, 178] on span "Edit Line Item" at bounding box center [163, 179] width 72 height 7
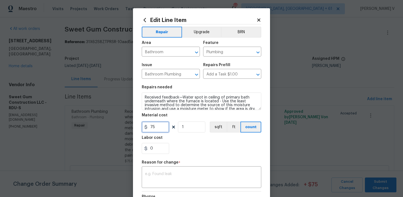
click at [161, 124] on input "75" at bounding box center [155, 126] width 27 height 11
type input "300"
click at [162, 171] on div "x ​" at bounding box center [201, 177] width 119 height 20
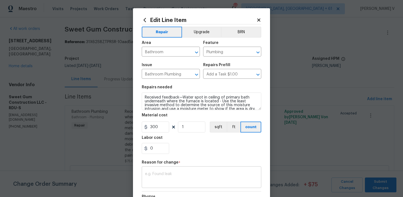
paste textarea "(DV) Updated cost per BR team approval."
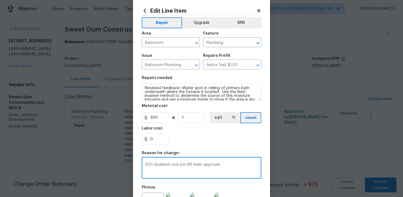
scroll to position [73, 0]
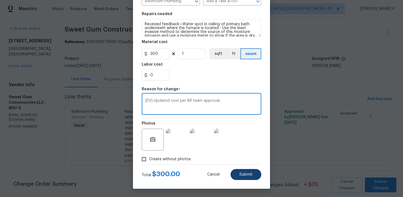
type textarea "(DV) Updated cost per BR team approval."
click at [255, 179] on button "Submit" at bounding box center [245, 174] width 31 height 11
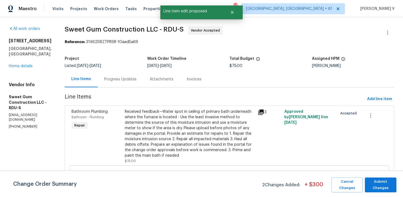
scroll to position [0, 0]
click at [382, 191] on span "Submit Changes" at bounding box center [380, 184] width 26 height 13
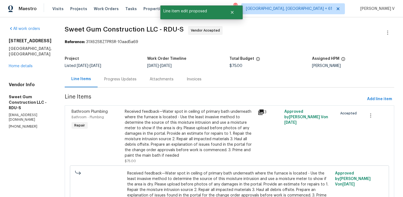
click at [114, 76] on div "Progress Updates" at bounding box center [120, 79] width 45 height 16
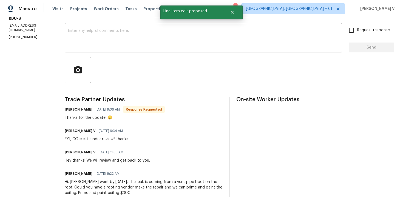
scroll to position [49, 0]
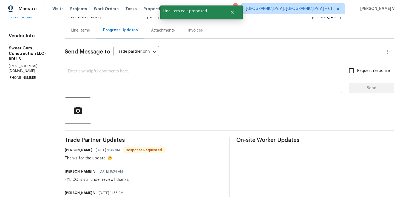
click at [98, 86] on textarea at bounding box center [203, 78] width 271 height 19
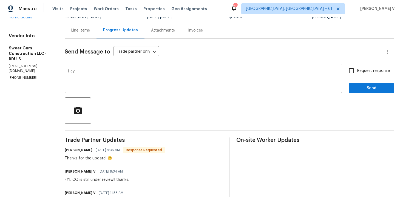
click at [84, 148] on h6 "Stacey Beakes" at bounding box center [79, 149] width 28 height 5
copy h6 "Stacey"
click at [145, 71] on textarea "Hey" at bounding box center [203, 78] width 271 height 19
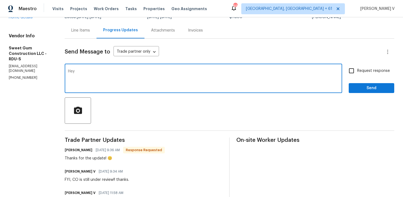
paste textarea "Stacey"
click at [184, 72] on textarea "Hey Stacey!! The CO is approved and we have updated the cost to $" at bounding box center [203, 78] width 271 height 19
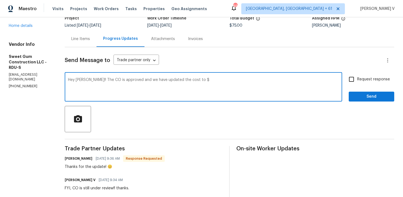
click at [207, 79] on textarea "Hey Stacey!! The CO is approved and we have updated the cost to $" at bounding box center [203, 87] width 271 height 19
click at [0, 0] on span "approved" at bounding box center [0, 0] width 0 height 0
click at [231, 81] on textarea "Hey Stacey!! The CO is approved, and we have updated the cost to $300." at bounding box center [203, 87] width 271 height 19
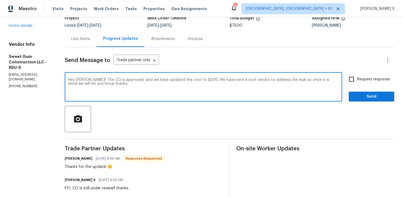
click at [231, 81] on textarea "Hey Stacey!! The CO is approved, and we have updated the cost to $300. We have …" at bounding box center [203, 87] width 271 height 19
paste textarea "i Stacey, the CO has been approved and the cost has been updated to $300. We’ve…"
drag, startPoint x: 146, startPoint y: 79, endPoint x: 100, endPoint y: 80, distance: 45.5
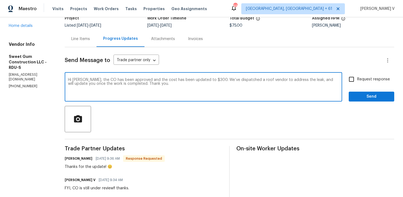
click at [100, 80] on textarea "Hi Stacey, the CO has been approved and the cost has been updated to $300. We’v…" at bounding box center [203, 87] width 271 height 19
click at [155, 79] on textarea "Hi Stacey, the CO has been approved and the cost has been updated to $300. We’v…" at bounding box center [203, 87] width 271 height 19
drag, startPoint x: 155, startPoint y: 79, endPoint x: 99, endPoint y: 79, distance: 55.6
click at [99, 79] on textarea "Hi Stacey, the CO has been approved and the cost has been updated to $300. We’v…" at bounding box center [203, 87] width 271 height 19
type textarea "Hi Stacey, the cost has been updated to $300. We’ve dispatched a roof vendor to…"
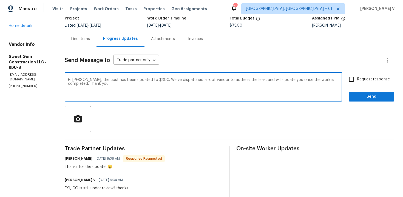
click at [349, 81] on input "Request response" at bounding box center [351, 79] width 12 height 12
checkbox input "true"
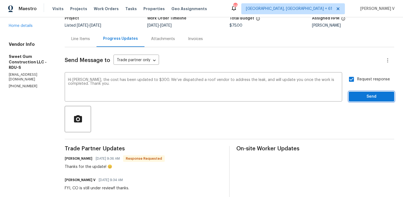
click at [359, 97] on span "Send" at bounding box center [371, 96] width 37 height 7
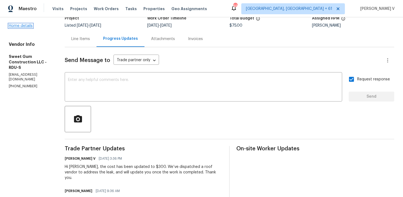
click at [27, 24] on link "Home details" at bounding box center [21, 26] width 24 height 4
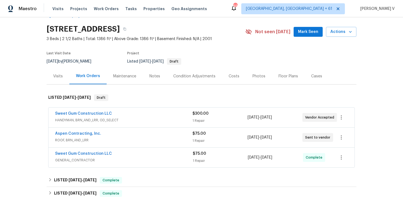
scroll to position [34, 0]
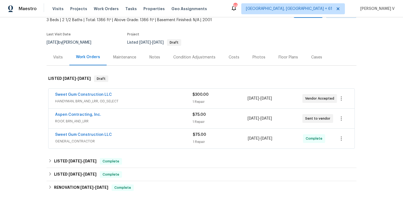
click at [144, 137] on div "Sweet Gum Construction LLC" at bounding box center [124, 135] width 138 height 7
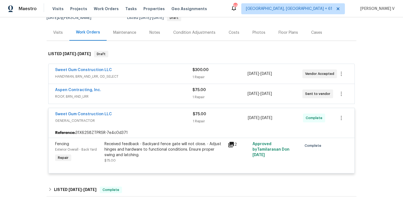
scroll to position [0, 0]
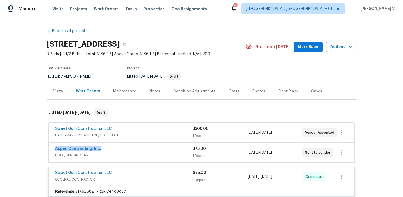
drag, startPoint x: 52, startPoint y: 147, endPoint x: 166, endPoint y: 147, distance: 113.7
click at [166, 147] on div "Aspen Contracting, Inc. ROOF, BRN_AND_LRR $75.00 1 Repair 9/25/2025 - 9/29/2025…" at bounding box center [201, 152] width 306 height 20
copy link "Aspen Contracting, Inc."
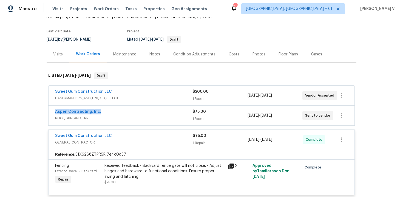
click at [137, 131] on div "Sweet Gum Construction LLC GENERAL_CONTRACTOR $75.00 1 Repair 9/23/2025 - 9/24/…" at bounding box center [201, 140] width 306 height 20
click at [140, 138] on div "Sweet Gum Construction LLC" at bounding box center [124, 136] width 138 height 7
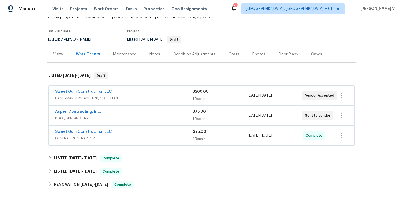
click at [153, 136] on span "GENERAL_CONTRACTOR" at bounding box center [124, 137] width 138 height 5
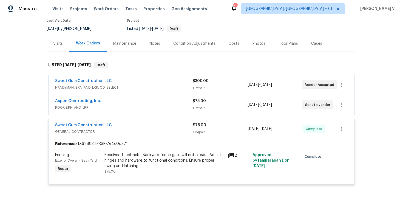
scroll to position [48, 0]
click at [102, 125] on link "Sweet Gum Construction LLC" at bounding box center [83, 124] width 57 height 4
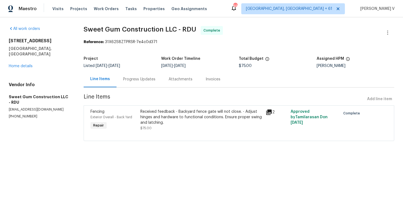
click at [138, 76] on div "Progress Updates" at bounding box center [139, 78] width 32 height 5
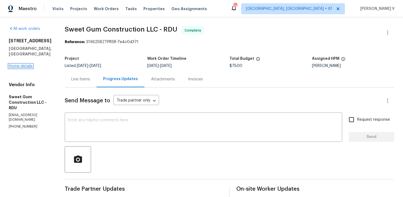
click at [15, 64] on link "Home details" at bounding box center [21, 66] width 24 height 4
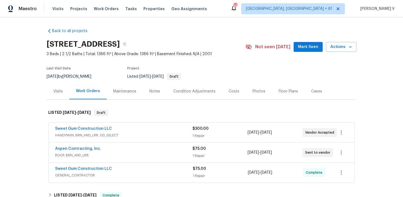
click at [131, 170] on div "Sweet Gum Construction LLC" at bounding box center [124, 169] width 138 height 7
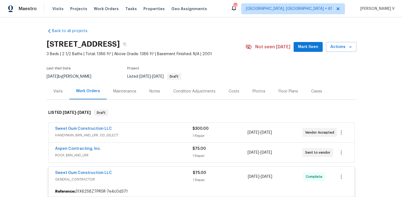
scroll to position [55, 0]
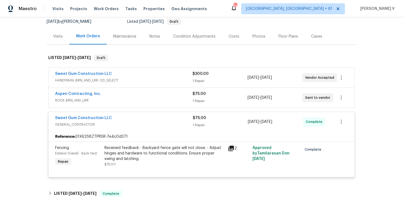
click at [146, 107] on div "Aspen Contracting, Inc. ROOF, BRN_AND_LRR $75.00 1 Repair 9/25/2025 - 9/29/2025…" at bounding box center [201, 98] width 306 height 20
click at [157, 79] on span "HANDYMAN, BRN_AND_LRR, OD_SELECT" at bounding box center [123, 80] width 137 height 5
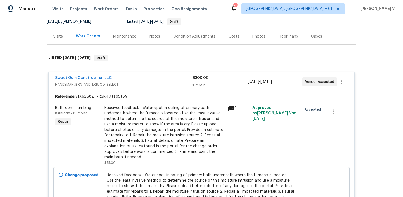
scroll to position [93, 0]
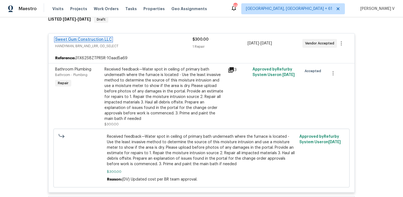
click at [81, 38] on link "Sweet Gum Construction LLC" at bounding box center [83, 40] width 57 height 4
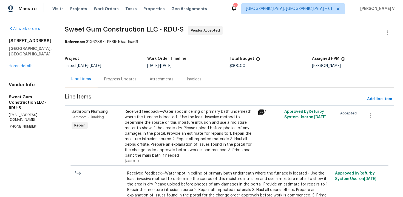
click at [160, 78] on div "Attachments" at bounding box center [162, 78] width 24 height 5
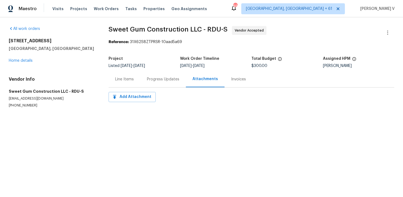
click at [160, 78] on div "Progress Updates" at bounding box center [163, 78] width 32 height 5
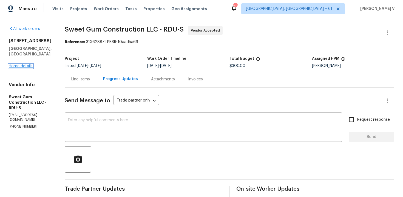
click at [25, 64] on link "Home details" at bounding box center [21, 66] width 24 height 4
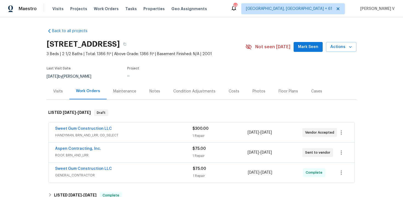
scroll to position [39, 0]
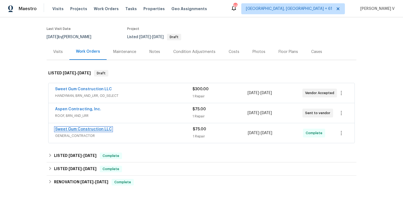
click at [103, 130] on link "Sweet Gum Construction LLC" at bounding box center [83, 129] width 57 height 4
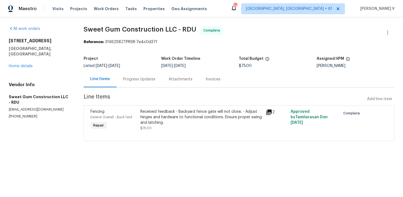
click at [149, 84] on div "Progress Updates" at bounding box center [138, 79] width 45 height 16
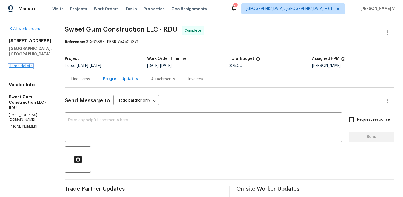
click at [21, 64] on link "Home details" at bounding box center [21, 66] width 24 height 4
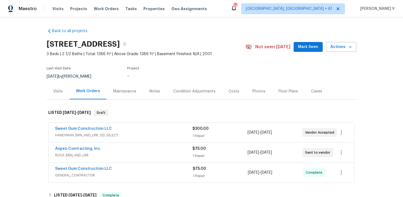
click at [153, 92] on div "Notes" at bounding box center [154, 90] width 11 height 5
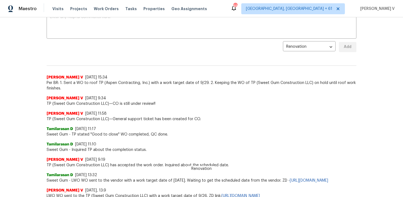
scroll to position [162, 0]
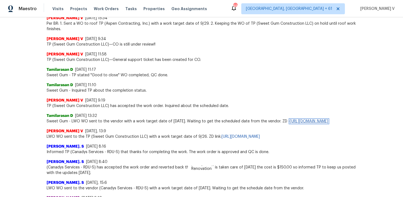
click at [290, 123] on link "https://opendoor.zendesk.com/agent/tickets/3506331" at bounding box center [309, 121] width 38 height 4
click at [260, 138] on link "https://opendoor.zendesk.com/agent/tickets/3506330" at bounding box center [240, 137] width 38 height 4
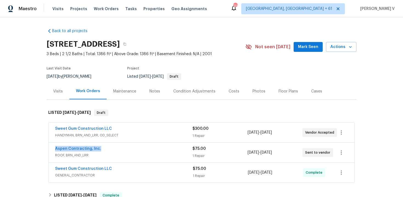
drag, startPoint x: 51, startPoint y: 150, endPoint x: 149, endPoint y: 150, distance: 98.4
click at [149, 150] on div "Aspen Contracting, Inc. ROOF, BRN_AND_LRR $75.00 1 Repair [DATE] - [DATE] Sent …" at bounding box center [201, 152] width 306 height 20
copy link "Aspen Contracting, Inc."
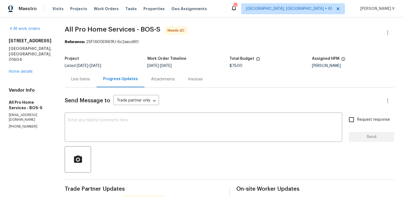
click at [77, 80] on div "Line Items" at bounding box center [80, 78] width 19 height 5
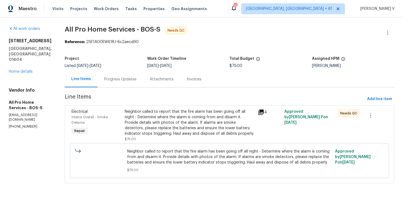
click at [170, 118] on div "Neighbor called to report that the fire alarm has been going off all night - De…" at bounding box center [190, 122] width 130 height 27
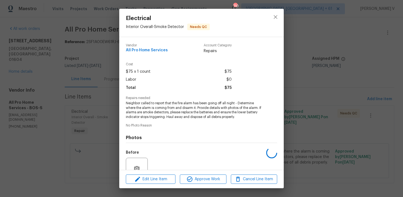
scroll to position [51, 0]
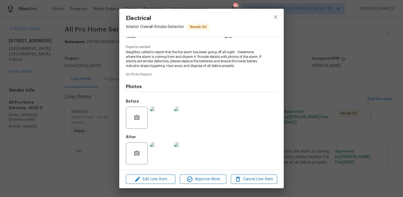
click at [162, 145] on img at bounding box center [161, 153] width 22 height 22
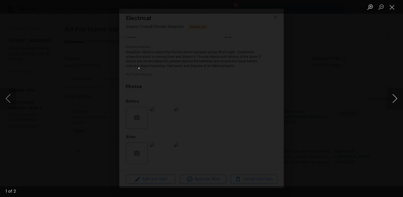
click at [395, 102] on button "Next image" at bounding box center [394, 98] width 16 height 22
click at [364, 44] on div "Lightbox" at bounding box center [201, 98] width 403 height 197
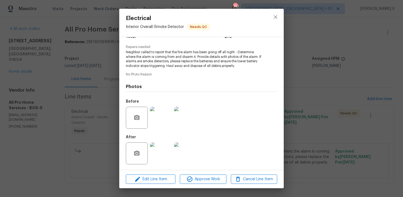
click at [364, 44] on div "Electrical Interior Overall - Smoke Detector Needs QC Vendor All Pro Home Servi…" at bounding box center [201, 98] width 403 height 197
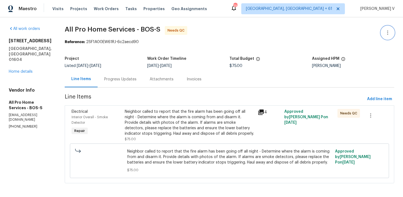
click at [386, 30] on icon "button" at bounding box center [387, 32] width 7 height 7
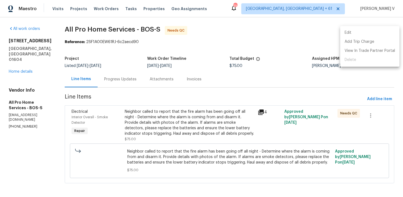
click at [386, 30] on li "Edit" at bounding box center [369, 32] width 59 height 9
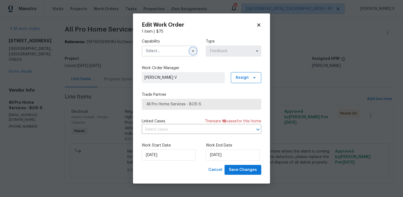
click at [193, 53] on button "button" at bounding box center [193, 51] width 7 height 7
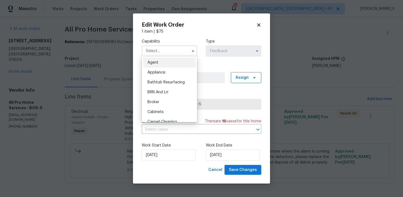
click at [171, 62] on div "Agent" at bounding box center [169, 63] width 53 height 10
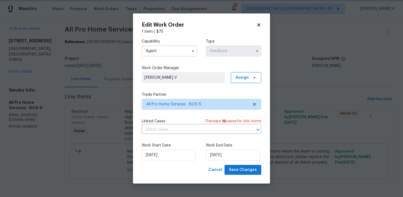
type input "Agent"
click at [175, 154] on input "23/09/2025" at bounding box center [169, 154] width 54 height 11
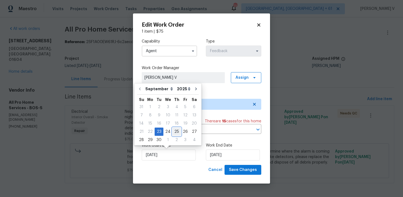
click at [172, 135] on div "25" at bounding box center [176, 132] width 8 height 8
type input "25/09/2025"
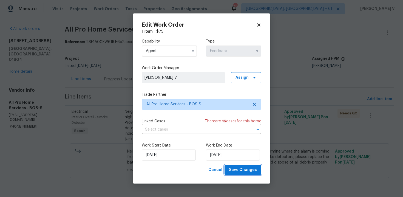
click at [242, 166] on button "Save Changes" at bounding box center [242, 170] width 37 height 10
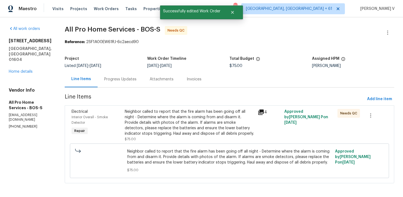
click at [113, 72] on div "Progress Updates" at bounding box center [120, 79] width 45 height 16
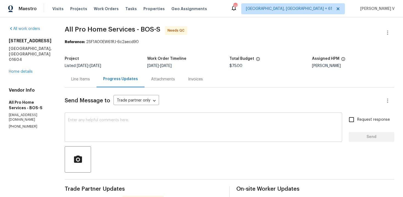
scroll to position [2, 0]
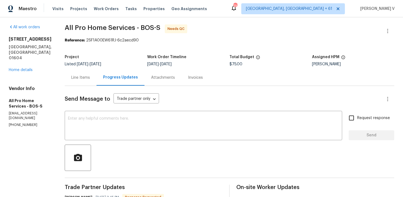
click at [84, 79] on div "Line Items" at bounding box center [80, 77] width 19 height 5
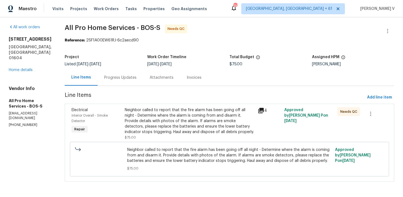
click at [145, 92] on section "All Pro Home Services - BOS-S Needs QC Reference: 2SF1A00EW61RJ-6c2aecd90 Proje…" at bounding box center [229, 106] width 329 height 164
click at [135, 85] on div "Progress Updates" at bounding box center [120, 77] width 45 height 16
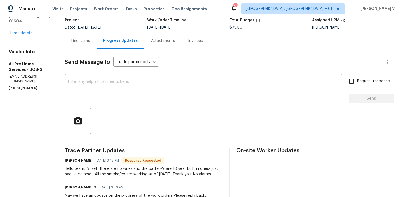
scroll to position [33, 0]
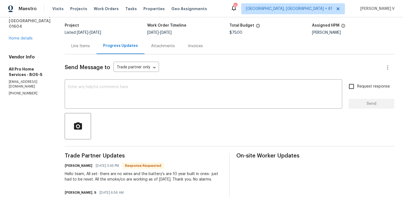
click at [83, 42] on div "Line Items" at bounding box center [81, 46] width 32 height 16
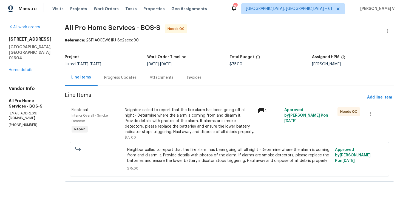
scroll to position [2, 0]
click at [124, 67] on div "Project Listed 9/23/2025 - 10/10/2025 Work Order Timeline 9/25/2025 - 9/25/2025…" at bounding box center [229, 61] width 329 height 18
click at [120, 75] on div "Progress Updates" at bounding box center [120, 77] width 32 height 5
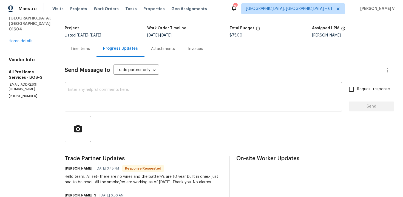
scroll to position [28, 0]
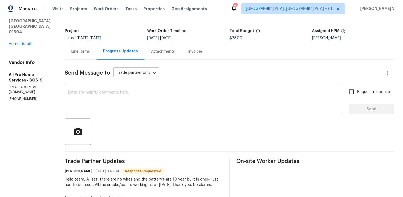
click at [89, 48] on div "Line Items" at bounding box center [81, 51] width 32 height 16
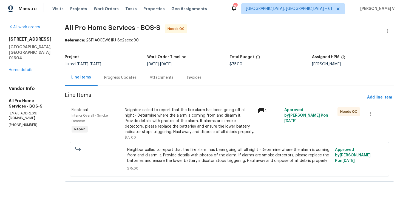
click at [162, 111] on div "Neighbor called to report that the fire alarm has been going off all night - De…" at bounding box center [190, 120] width 130 height 27
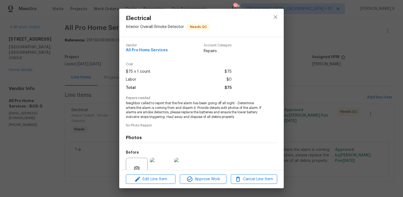
scroll to position [51, 0]
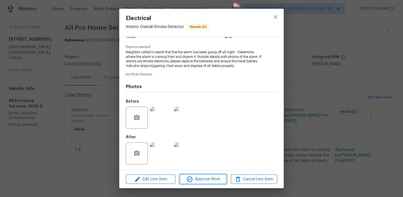
click at [203, 176] on span "Approve Work" at bounding box center [202, 179] width 43 height 7
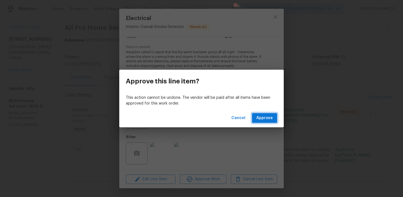
click at [260, 115] on span "Approve" at bounding box center [264, 118] width 16 height 7
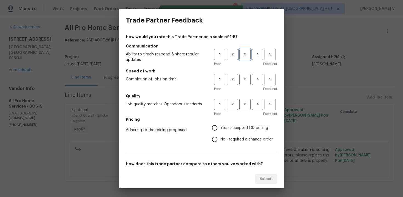
click at [243, 57] on span "3" at bounding box center [245, 54] width 10 height 6
click at [242, 82] on span "3" at bounding box center [245, 79] width 10 height 6
click at [239, 113] on div "Poor Excellent" at bounding box center [245, 113] width 63 height 5
click at [245, 107] on button "3" at bounding box center [244, 104] width 11 height 11
click at [218, 137] on input "No - required a change order" at bounding box center [215, 139] width 12 height 12
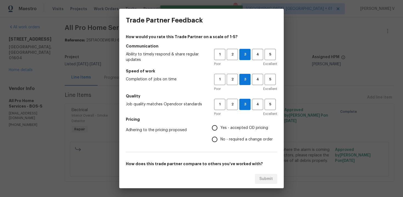
radio input "true"
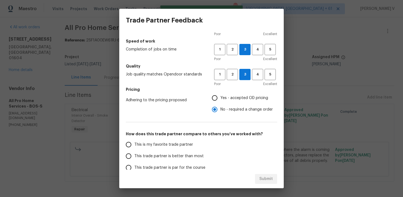
click at [185, 156] on span "This trade partner is better than most" at bounding box center [168, 156] width 69 height 6
click at [134, 156] on input "This trade partner is better than most" at bounding box center [129, 156] width 12 height 12
click at [265, 176] on span "Submit" at bounding box center [265, 178] width 13 height 7
radio input "true"
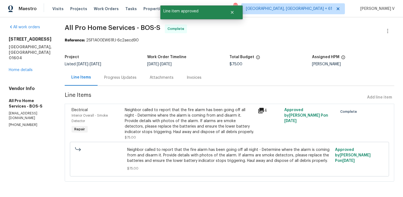
click at [125, 80] on div "Progress Updates" at bounding box center [120, 77] width 32 height 5
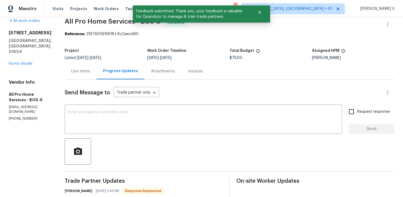
scroll to position [28, 0]
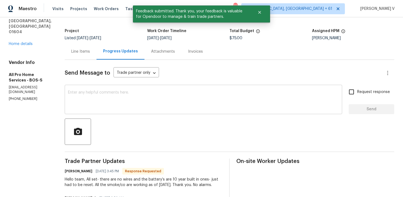
click at [96, 91] on textarea at bounding box center [203, 99] width 271 height 19
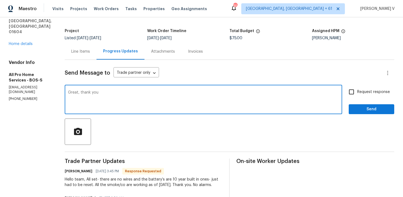
type textarea "Great, thank you"
click at [353, 113] on button "Send" at bounding box center [370, 109] width 45 height 10
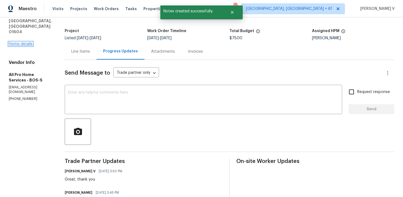
click at [28, 42] on link "Home details" at bounding box center [21, 44] width 24 height 4
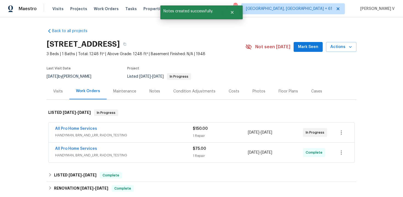
click at [115, 134] on span "HANDYMAN, BRN_AND_LRR, RADON_TESTING" at bounding box center [124, 134] width 138 height 5
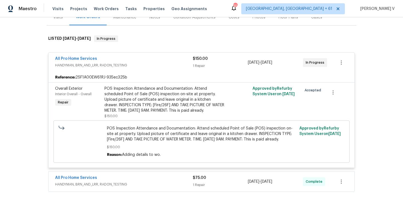
scroll to position [112, 0]
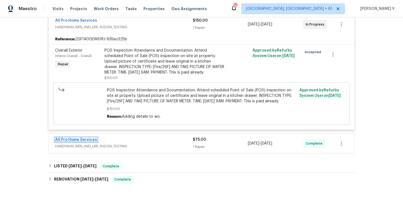
click at [87, 141] on link "All Pro Home Services" at bounding box center [76, 140] width 42 height 4
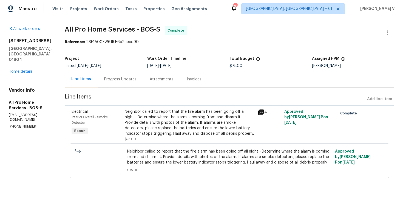
click at [126, 75] on div "Progress Updates" at bounding box center [120, 79] width 45 height 16
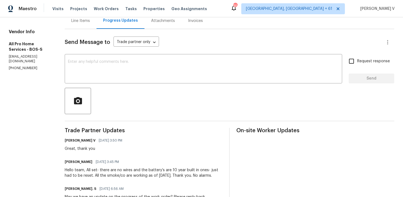
scroll to position [71, 0]
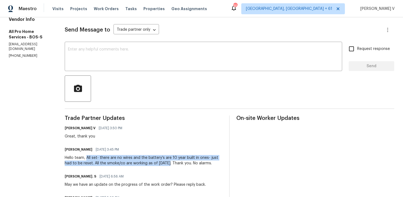
drag, startPoint x: 86, startPoint y: 157, endPoint x: 168, endPoint y: 164, distance: 81.9
click at [168, 164] on div "Hello team, All set- there are no wires and the battery’s are 10 year built in …" at bounding box center [144, 160] width 158 height 11
copy div "All set- there are no wires and the battery’s are 10 year built in ones- just h…"
click at [168, 164] on div "Hello team, All set- there are no wires and the battery’s are 10 year built in …" at bounding box center [144, 160] width 158 height 11
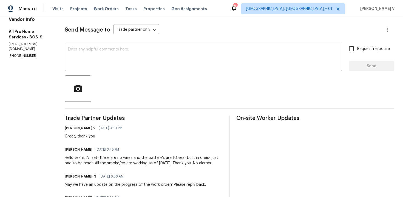
click at [168, 164] on div "Hello team, All set- there are no wires and the battery’s are 10 year built in …" at bounding box center [144, 160] width 158 height 11
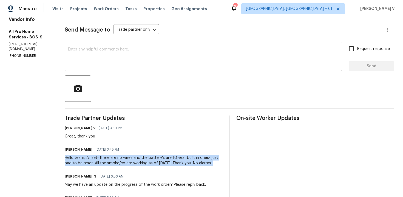
scroll to position [0, 0]
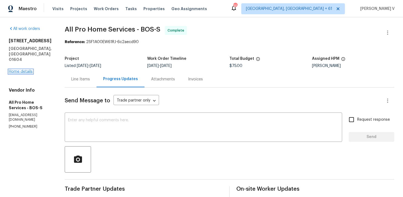
click at [28, 70] on link "Home details" at bounding box center [21, 72] width 24 height 4
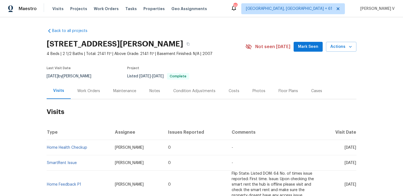
click at [98, 98] on div "Work Orders" at bounding box center [89, 91] width 36 height 16
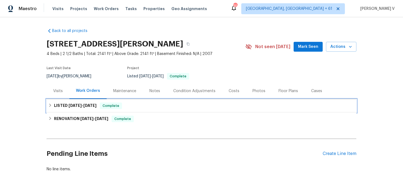
click at [93, 106] on span "[DATE]" at bounding box center [89, 106] width 13 height 4
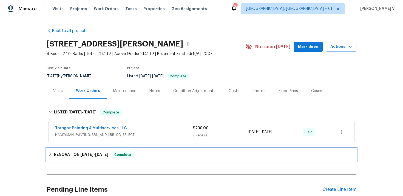
click at [94, 148] on div "RENOVATION [DATE] - [DATE] Complete" at bounding box center [202, 154] width 310 height 13
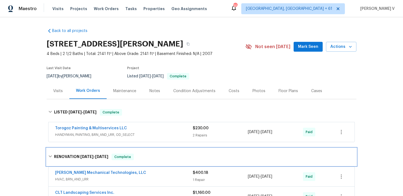
scroll to position [41, 0]
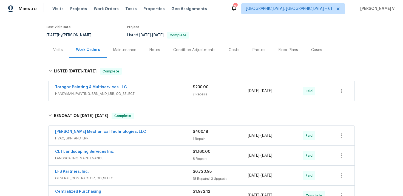
click at [154, 94] on span "HANDYMAN, PAINTING, BRN_AND_LRR, OD_SELECT" at bounding box center [124, 93] width 138 height 5
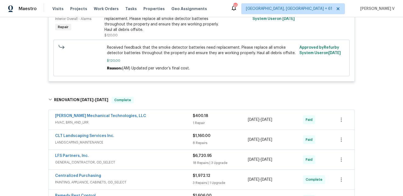
scroll to position [252, 0]
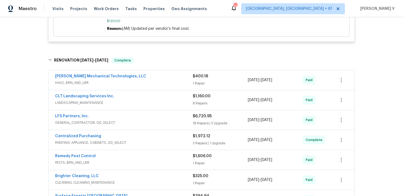
click at [159, 79] on div "[PERSON_NAME] Mechanical Technologies, LLC" at bounding box center [124, 77] width 138 height 7
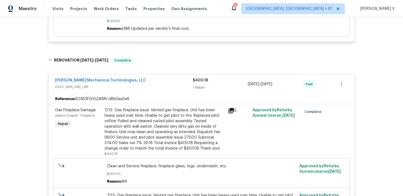
scroll to position [137, 0]
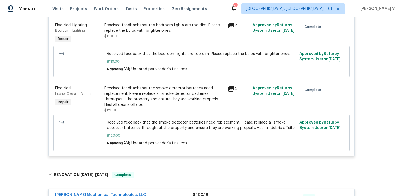
click at [123, 106] on div "Received feedback that the smoke detector batteries need replacement. Please re…" at bounding box center [164, 97] width 120 height 22
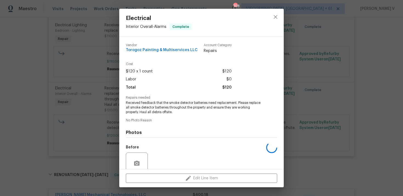
scroll to position [47, 0]
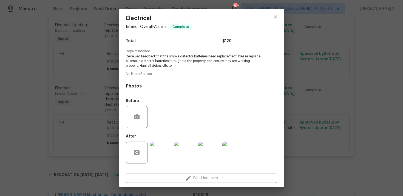
click at [162, 151] on img at bounding box center [161, 153] width 22 height 22
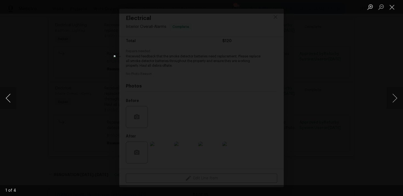
click at [12, 91] on button "Previous image" at bounding box center [8, 98] width 16 height 22
click at [61, 36] on div "Lightbox" at bounding box center [201, 98] width 403 height 196
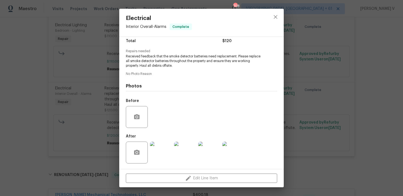
click at [61, 36] on div "Electrical Interior Overall - Alarms Complete Vendor Torogoz Painting & Multise…" at bounding box center [201, 98] width 403 height 196
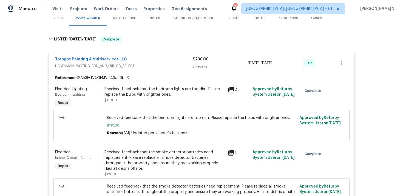
scroll to position [59, 0]
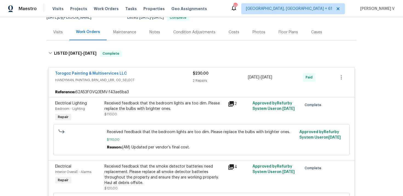
click at [138, 108] on div "Received feedback that the bedroom lights are too dim. Please replace the bulbs…" at bounding box center [164, 106] width 120 height 11
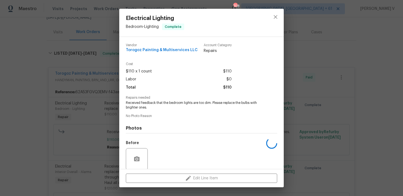
scroll to position [42, 0]
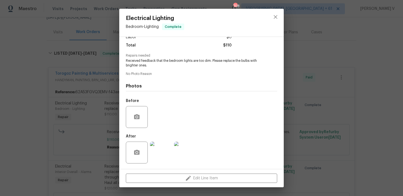
click at [156, 147] on img at bounding box center [161, 153] width 22 height 22
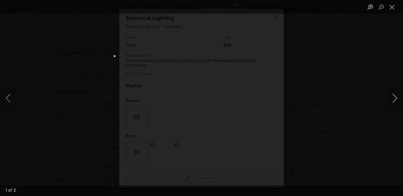
click at [391, 102] on button "Next image" at bounding box center [394, 98] width 16 height 22
click at [365, 56] on div "Lightbox" at bounding box center [201, 98] width 403 height 196
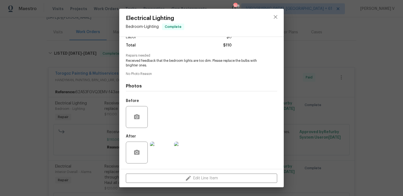
click at [365, 56] on div "Electrical Lighting Bedroom - Lighting Complete Vendor Torogoz Painting & Multi…" at bounding box center [201, 98] width 403 height 196
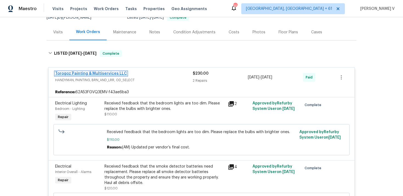
click at [113, 72] on link "Torogoz Painting & Multiservices LLC" at bounding box center [91, 74] width 72 height 4
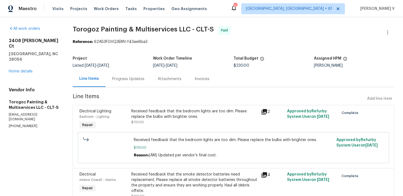
click at [146, 75] on div "Progress Updates" at bounding box center [127, 79] width 45 height 16
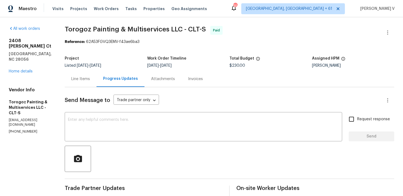
click at [87, 64] on span "Listed [DATE] - [DATE]" at bounding box center [83, 66] width 36 height 4
click at [90, 77] on div "Line Items" at bounding box center [80, 78] width 19 height 5
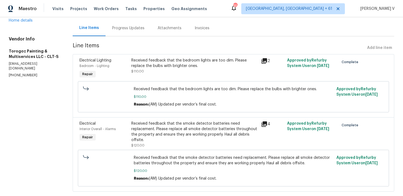
scroll to position [56, 0]
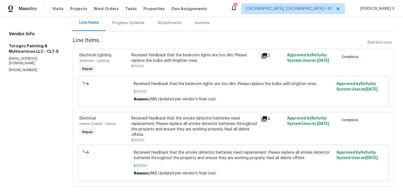
click at [173, 131] on div "Received feedback that the smoke detector batteries need replacement. Please re…" at bounding box center [194, 127] width 126 height 22
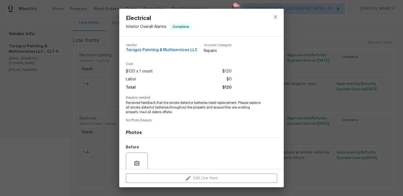
scroll to position [47, 0]
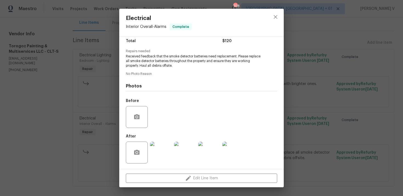
click at [166, 147] on img at bounding box center [161, 153] width 22 height 22
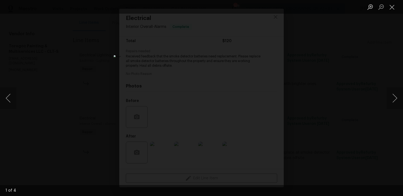
click at [44, 76] on div "Lightbox" at bounding box center [201, 98] width 403 height 196
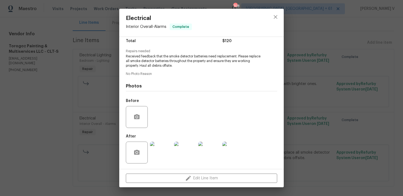
click at [56, 84] on div "Electrical Interior Overall - Alarms Complete Vendor Torogoz Painting & Multise…" at bounding box center [201, 98] width 403 height 196
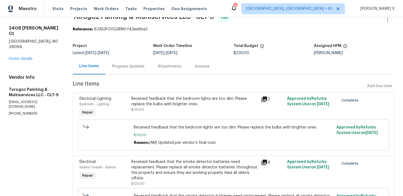
click at [135, 69] on div "Progress Updates" at bounding box center [127, 66] width 45 height 16
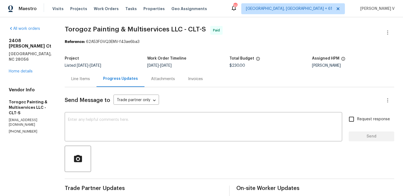
click at [90, 75] on div "Line Items" at bounding box center [81, 79] width 32 height 16
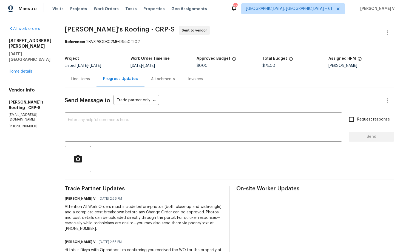
scroll to position [4, 0]
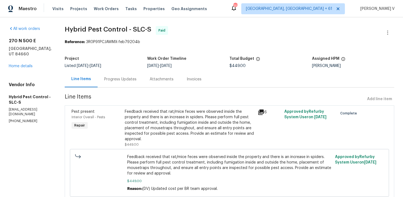
click at [139, 64] on div "Listed 9/4/2025 - 9/12/2025" at bounding box center [106, 66] width 82 height 4
click at [134, 80] on div "Progress Updates" at bounding box center [120, 78] width 32 height 5
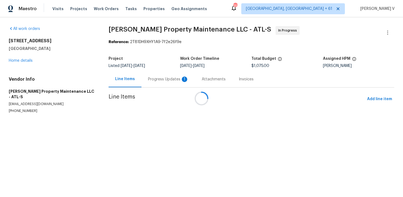
click at [202, 80] on div "Attachments" at bounding box center [214, 78] width 24 height 5
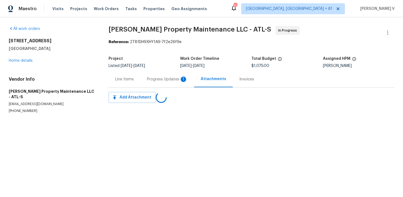
click at [159, 80] on div "Progress Updates 1" at bounding box center [167, 78] width 41 height 5
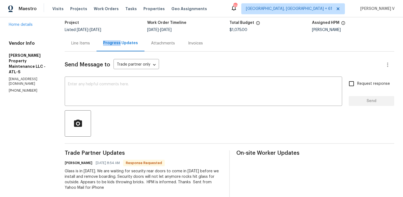
scroll to position [33, 0]
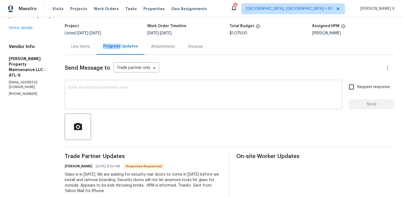
click at [122, 81] on div "x ​" at bounding box center [203, 95] width 277 height 28
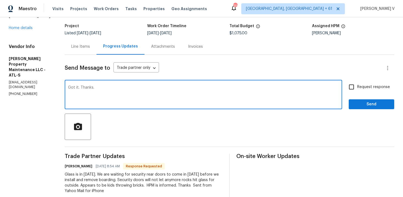
type textarea "Got it. Thanks."
click at [354, 104] on span "Send" at bounding box center [371, 104] width 37 height 7
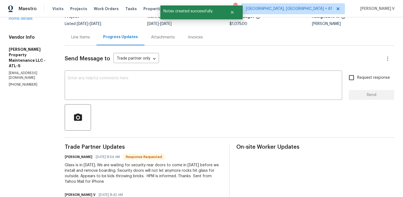
scroll to position [52, 0]
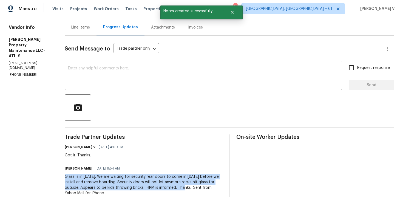
drag, startPoint x: 66, startPoint y: 175, endPoint x: 179, endPoint y: 188, distance: 113.3
click at [179, 188] on div "Glass is in [DATE]. We are waiting for security rear doors to come in [DATE] be…" at bounding box center [144, 185] width 158 height 22
copy div "Glass is in [DATE]. We are waiting for security rear doors to come in [DATE] be…"
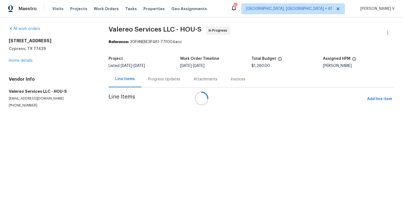
click at [147, 84] on div "Progress Updates" at bounding box center [163, 79] width 45 height 16
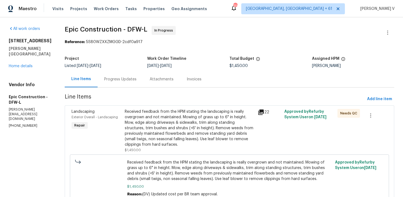
click at [120, 80] on div "Progress Updates" at bounding box center [120, 78] width 32 height 5
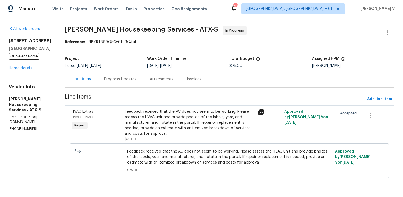
click at [143, 74] on div "Progress Updates" at bounding box center [120, 79] width 45 height 16
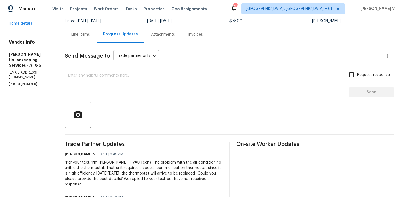
scroll to position [79, 0]
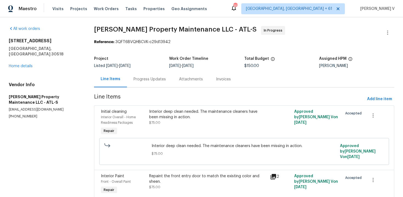
click at [140, 68] on div "Project Listed [DATE] - [DATE] Work Order Timeline [DATE] - [DATE] Total Budget…" at bounding box center [244, 62] width 300 height 18
click at [139, 76] on div "Progress Updates" at bounding box center [149, 79] width 45 height 16
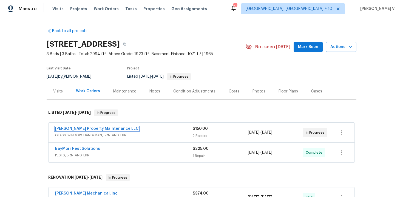
click at [78, 130] on link "Glen Property Maintenance LLC" at bounding box center [97, 129] width 84 height 4
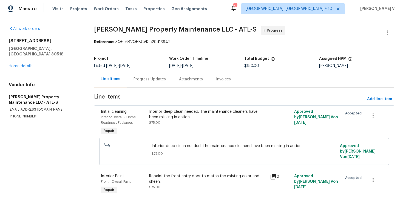
click at [129, 79] on div "Progress Updates" at bounding box center [149, 79] width 45 height 16
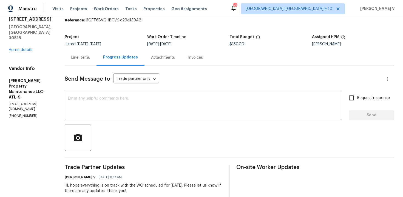
scroll to position [60, 0]
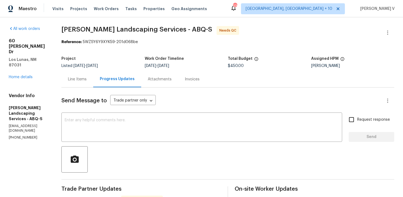
click at [93, 73] on div "Line Items" at bounding box center [77, 79] width 32 height 16
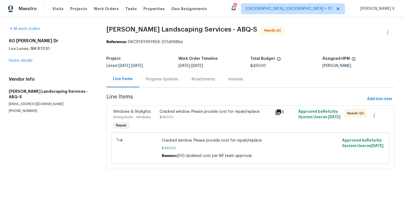
click at [164, 111] on div "Cracked window. Please provide cost for repair/replace" at bounding box center [215, 111] width 112 height 5
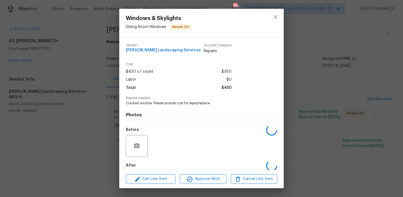
scroll to position [28, 0]
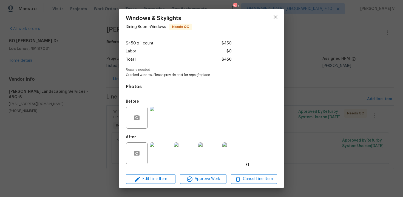
click at [164, 111] on img at bounding box center [161, 118] width 22 height 22
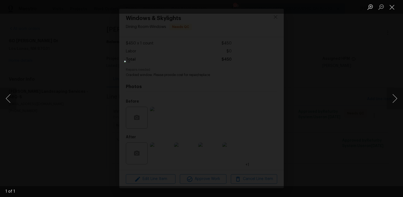
click at [352, 98] on div "Lightbox" at bounding box center [201, 98] width 403 height 197
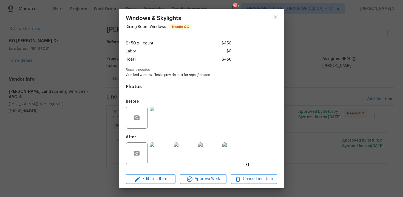
click at [181, 153] on img at bounding box center [185, 153] width 22 height 22
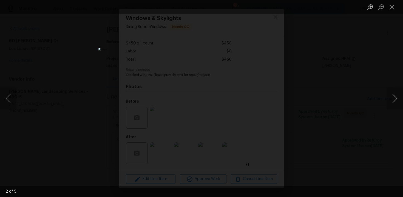
click at [392, 96] on button "Next image" at bounding box center [394, 98] width 16 height 22
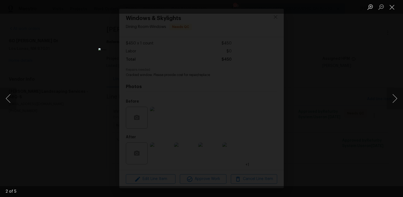
click at [380, 50] on div "Lightbox" at bounding box center [201, 98] width 403 height 197
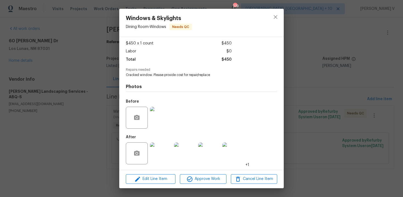
click at [367, 47] on div "Windows & Skylights Dining Room - Windows Needs QC Vendor Rodriguez Landscaping…" at bounding box center [201, 98] width 403 height 197
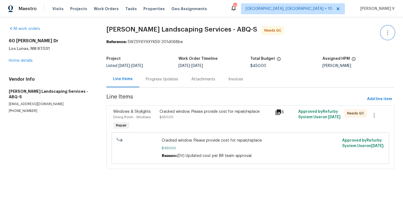
click at [385, 31] on icon "button" at bounding box center [387, 32] width 7 height 7
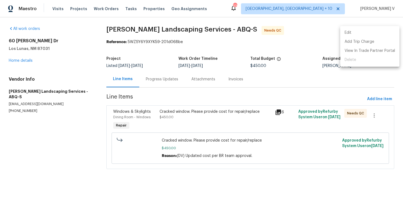
click at [385, 31] on li "Edit" at bounding box center [369, 32] width 59 height 9
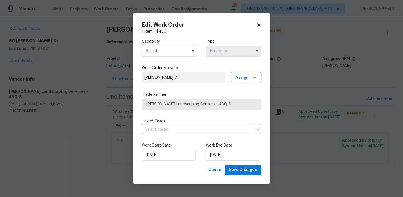
click at [159, 52] on input "text" at bounding box center [169, 50] width 55 height 11
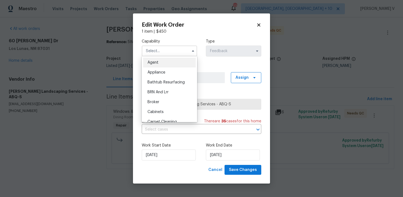
click at [154, 59] on div "Agent" at bounding box center [169, 63] width 53 height 10
type input "Agent"
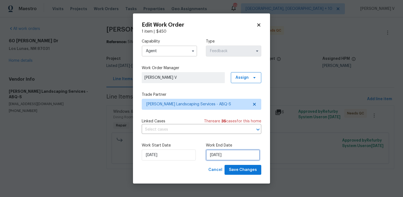
click at [216, 150] on input "24/09/2025" at bounding box center [233, 154] width 54 height 11
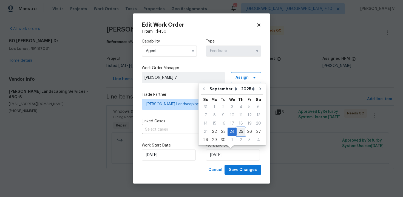
click at [236, 133] on div "25" at bounding box center [240, 132] width 8 height 8
type input "25/09/2025"
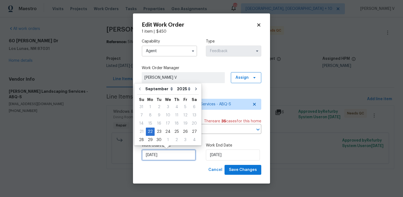
click at [156, 153] on input "22/09/2025" at bounding box center [169, 154] width 54 height 11
click at [155, 133] on div "23" at bounding box center [159, 132] width 9 height 8
type input "23/09/2025"
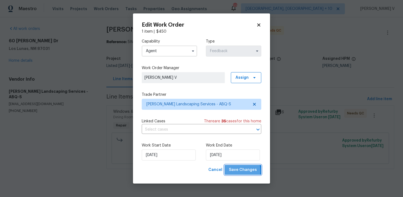
click at [233, 171] on span "Save Changes" at bounding box center [243, 169] width 28 height 7
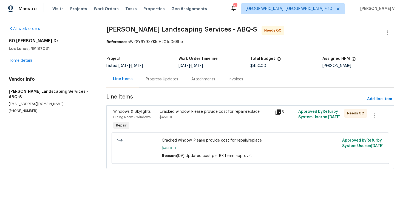
click at [148, 88] on section "Rodriguez Landscaping Services - ABQ-S Needs QC Reference: 5WZSY6Y9XYK59-201d06…" at bounding box center [250, 100] width 288 height 149
click at [154, 82] on div "Progress Updates" at bounding box center [161, 79] width 45 height 16
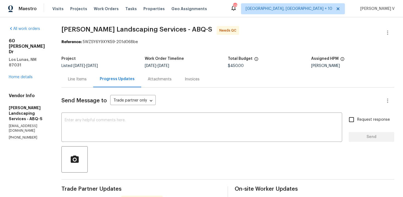
click at [93, 73] on div "Line Items" at bounding box center [77, 79] width 32 height 16
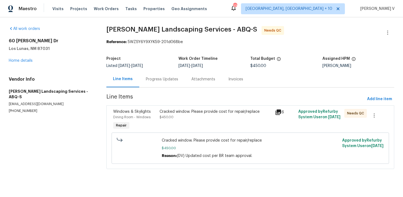
click at [165, 83] on div "Progress Updates" at bounding box center [161, 79] width 45 height 16
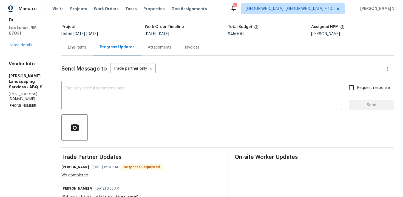
scroll to position [34, 0]
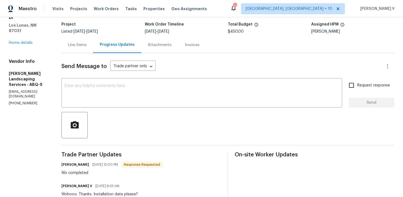
click at [93, 53] on div "Line Items" at bounding box center [77, 45] width 32 height 16
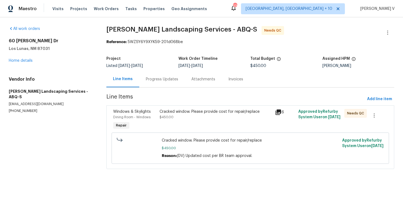
click at [190, 124] on div "Cracked window. Please provide cost for repair/replace $450.00" at bounding box center [216, 119] width 116 height 25
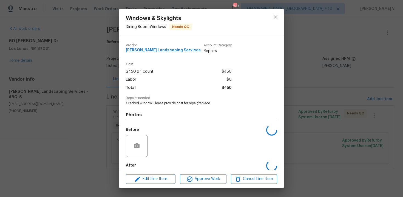
scroll to position [28, 0]
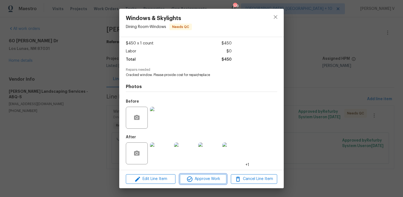
click at [196, 179] on span "Approve Work" at bounding box center [202, 178] width 43 height 7
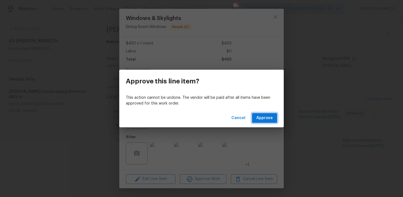
click at [259, 121] on button "Approve" at bounding box center [264, 118] width 25 height 10
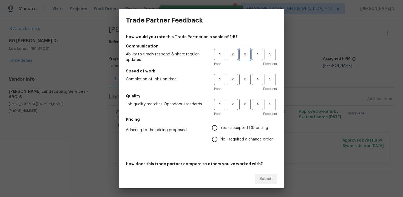
click at [246, 57] on span "3" at bounding box center [245, 54] width 10 height 6
click at [246, 76] on button "3" at bounding box center [244, 79] width 11 height 11
click at [243, 105] on span "3" at bounding box center [245, 104] width 10 height 6
click at [212, 142] on input "No - required a change order" at bounding box center [215, 139] width 12 height 12
radio input "true"
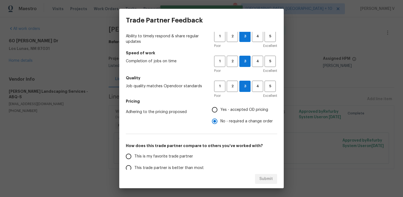
scroll to position [28, 0]
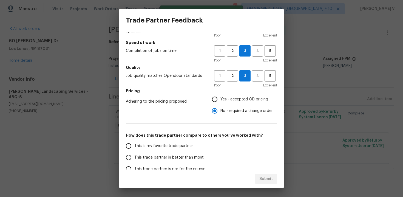
click at [188, 155] on span "This trade partner is better than most" at bounding box center [168, 158] width 69 height 6
click at [134, 155] on input "This trade partner is better than most" at bounding box center [129, 157] width 12 height 12
click at [261, 179] on span "Submit" at bounding box center [265, 178] width 13 height 7
radio input "true"
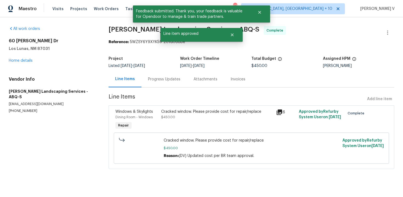
click at [142, 83] on div "Progress Updates" at bounding box center [163, 79] width 45 height 16
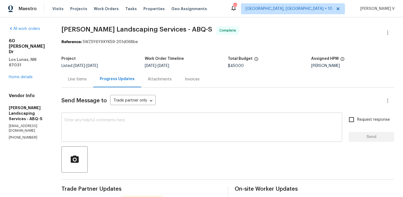
click at [124, 128] on textarea at bounding box center [202, 127] width 274 height 19
paste textarea "Hey, the work order has been approved. Thanks for the job :)"
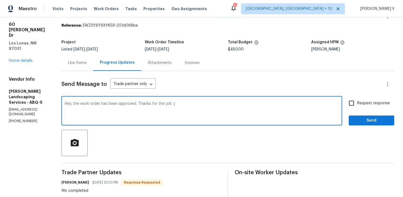
scroll to position [57, 0]
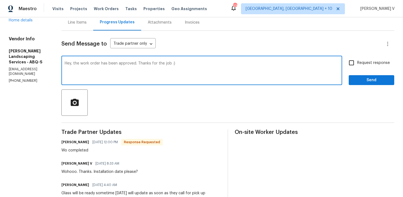
type textarea "Hey, the work order has been approved. Thanks for the job :)"
click at [351, 82] on button "Send" at bounding box center [370, 80] width 45 height 10
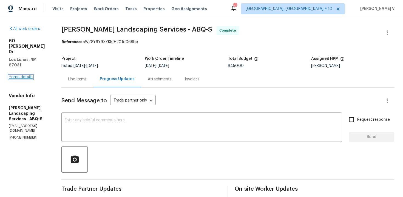
click at [27, 75] on link "Home details" at bounding box center [21, 77] width 24 height 4
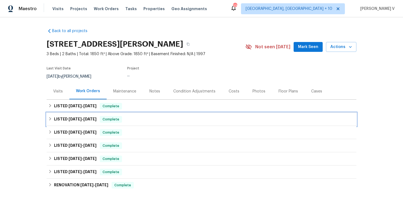
click at [83, 113] on div "LISTED 8/19/25 - 8/21/25 Complete" at bounding box center [202, 119] width 310 height 13
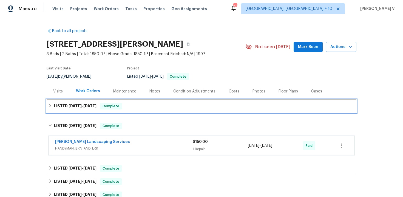
click at [88, 109] on div "LISTED 9/22/25 - 9/25/25 Complete" at bounding box center [202, 105] width 310 height 13
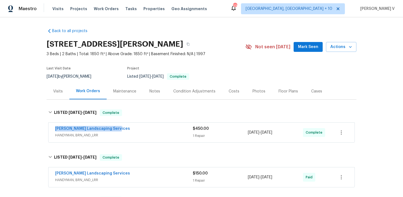
drag, startPoint x: 75, startPoint y: 129, endPoint x: 148, endPoint y: 129, distance: 72.9
click at [148, 129] on div "Rodriguez Landscaping Services HANDYMAN, BRN_AND_LRR $450.00 1 Repair 9/23/2025…" at bounding box center [201, 132] width 306 height 20
copy link "Rodriguez Landscaping Services"
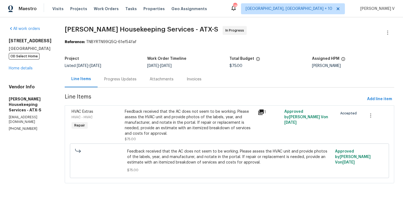
click at [118, 72] on div "Progress Updates" at bounding box center [120, 79] width 45 height 16
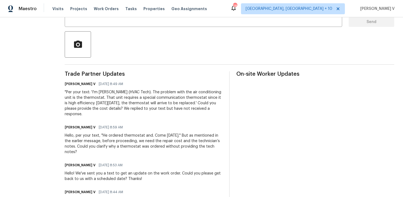
scroll to position [142, 0]
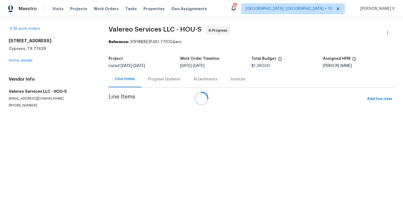
click at [145, 81] on div at bounding box center [201, 98] width 403 height 197
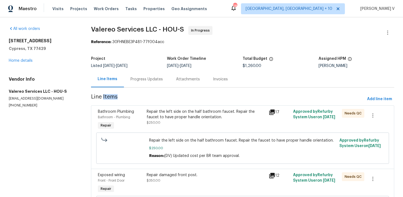
click at [145, 81] on div "Progress Updates" at bounding box center [146, 78] width 32 height 5
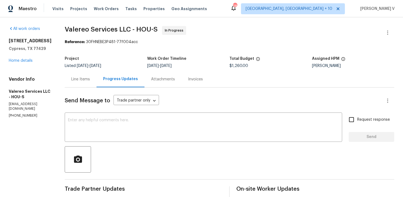
click at [25, 60] on div "12854 Highland Hills Dr Cypress, TX 77429 Home details" at bounding box center [30, 50] width 43 height 25
click at [25, 62] on link "Home details" at bounding box center [21, 61] width 24 height 4
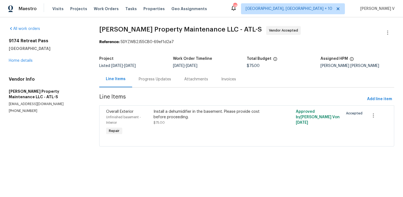
click at [139, 85] on div "Progress Updates" at bounding box center [154, 79] width 45 height 16
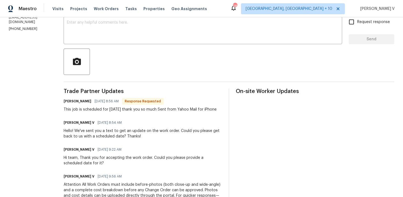
scroll to position [88, 0]
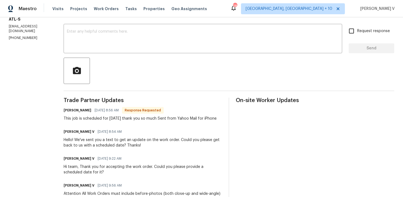
click at [119, 57] on div "Send Message to Trade partner only Trade partner only ​ x ​ Request response Se…" at bounding box center [229, 131] width 330 height 264
click at [118, 43] on textarea at bounding box center [203, 39] width 272 height 19
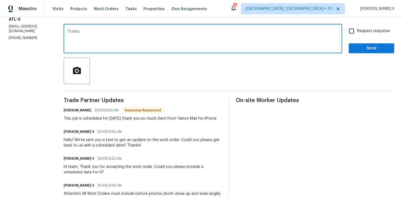
type textarea "Thanks."
click at [370, 45] on span "Send" at bounding box center [371, 48] width 37 height 7
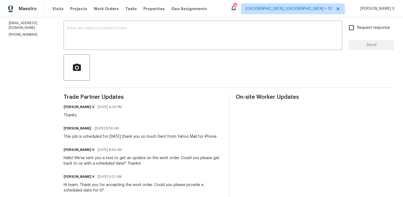
scroll to position [107, 0]
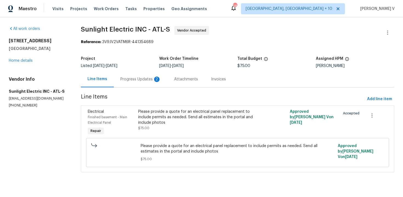
click at [142, 80] on div "Progress Updates 2" at bounding box center [140, 78] width 41 height 5
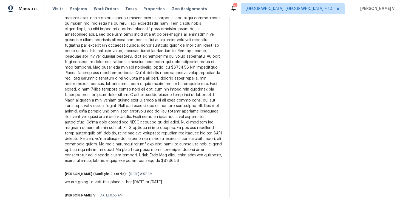
scroll to position [93, 0]
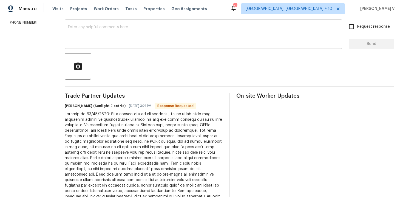
click at [160, 39] on textarea at bounding box center [203, 34] width 271 height 19
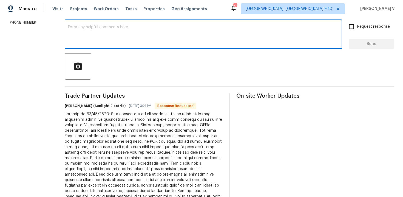
paste textarea "Hey thanks! We will review and get back to you."
type textarea "Hey thanks! We will review and get back to you."
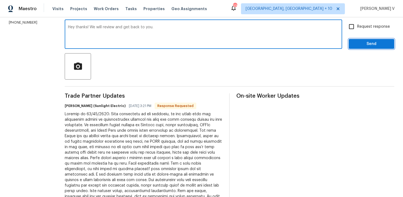
click at [363, 42] on span "Send" at bounding box center [371, 44] width 37 height 7
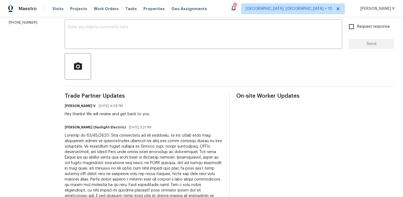
scroll to position [0, 0]
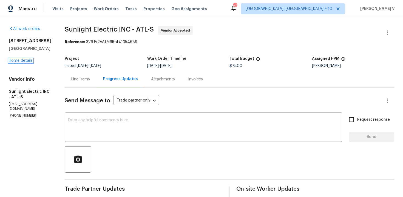
click at [32, 59] on link "Home details" at bounding box center [21, 61] width 24 height 4
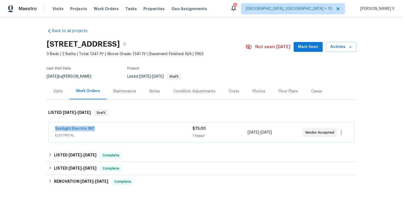
drag, startPoint x: 52, startPoint y: 129, endPoint x: 124, endPoint y: 129, distance: 72.3
click at [124, 129] on div "Sunlight Electric INC ELECTRICAL $75.00 1 Repair 9/24/2025 - 9/26/2025 Vendor A…" at bounding box center [201, 132] width 306 height 20
copy link "Sunlight Electric INC"
click at [79, 129] on link "Sunlight Electric INC" at bounding box center [75, 129] width 40 height 4
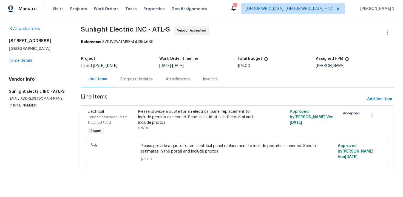
click at [172, 114] on div "Please provide a quote for an electrical panel replacement to include permits a…" at bounding box center [199, 117] width 123 height 16
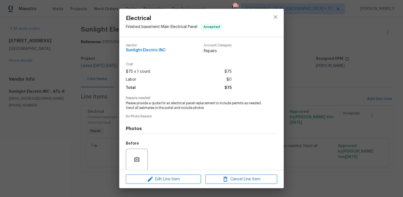
click at [162, 108] on span "Please provide a quote for an electrical panel replacement to include permits a…" at bounding box center [194, 105] width 136 height 9
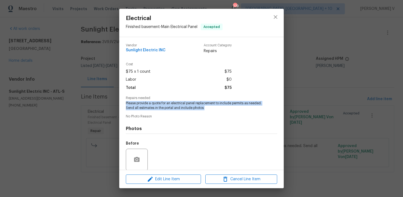
click at [162, 108] on span "Please provide a quote for an electrical panel replacement to include permits a…" at bounding box center [194, 105] width 136 height 9
copy span "Please provide a quote for an electrical panel replacement to include permits a…"
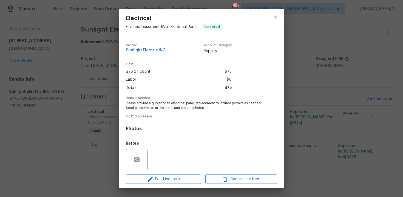
click at [97, 77] on div "Electrical Finished basement - Main Electrical Panel Accepted Vendor Sunlight E…" at bounding box center [201, 98] width 403 height 197
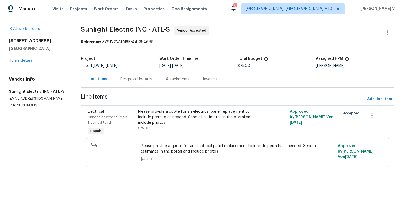
click at [131, 84] on div "Progress Updates" at bounding box center [136, 79] width 45 height 16
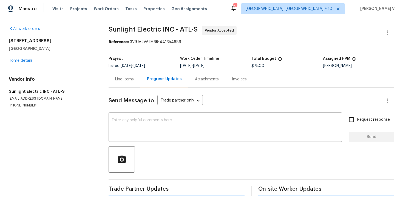
click at [131, 84] on div "Line Items" at bounding box center [124, 79] width 32 height 16
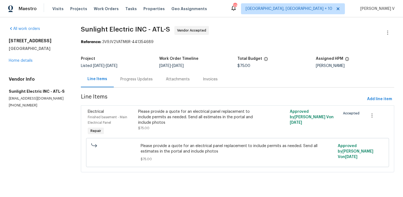
click at [139, 79] on div "Progress Updates" at bounding box center [136, 78] width 32 height 5
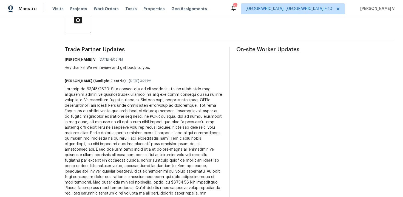
scroll to position [187, 0]
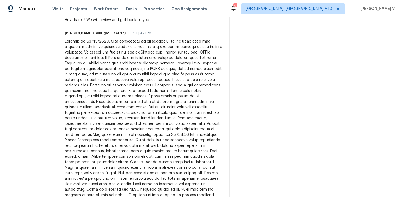
click at [139, 79] on div at bounding box center [144, 135] width 158 height 192
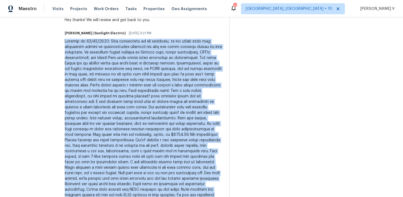
copy div "Service on 09/25/2025: Upon inspection of the property, it was found that the e…"
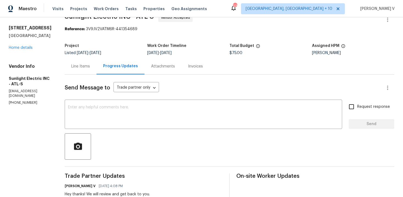
scroll to position [0, 0]
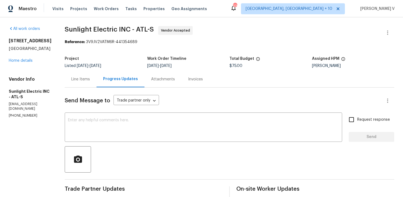
click at [235, 71] on div "Line Items Progress Updates Attachments Invoices" at bounding box center [229, 79] width 329 height 16
click at [236, 65] on span "$75.00" at bounding box center [235, 66] width 13 height 4
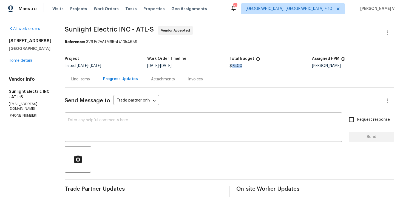
click at [236, 65] on span "$75.00" at bounding box center [235, 66] width 13 height 4
copy span "$75.00"
click at [96, 71] on div "Line Items" at bounding box center [81, 79] width 32 height 16
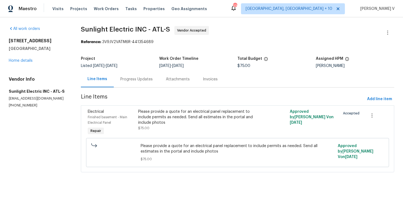
click at [28, 58] on div "4726 Brownsville Rd Powder Springs, GA 30127 Home details" at bounding box center [38, 50] width 59 height 25
click at [28, 60] on link "Home details" at bounding box center [21, 61] width 24 height 4
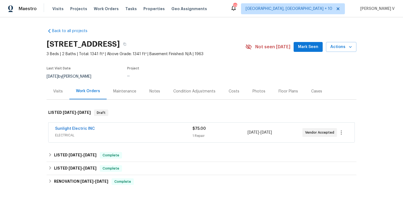
click at [137, 131] on div "Sunlight Electric INC" at bounding box center [123, 129] width 137 height 7
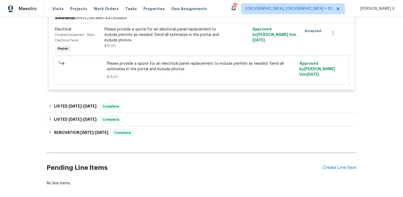
scroll to position [147, 0]
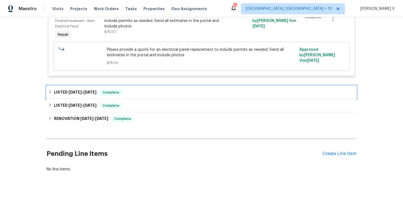
click at [130, 95] on div "LISTED 7/29/25 - 8/2/25 Complete" at bounding box center [201, 92] width 306 height 7
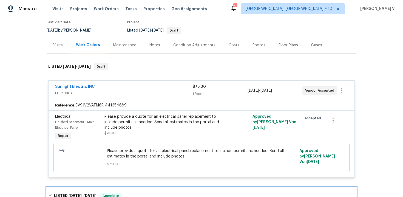
scroll to position [16, 0]
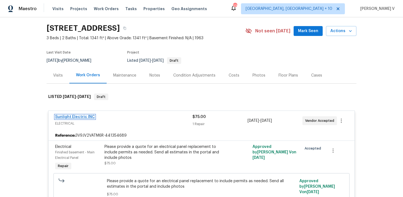
click at [82, 117] on link "Sunlight Electric INC" at bounding box center [75, 117] width 40 height 4
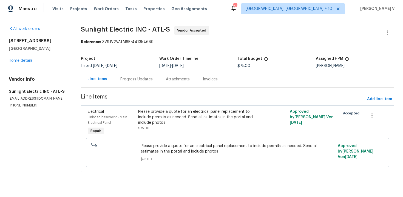
click at [150, 78] on div "Progress Updates" at bounding box center [136, 78] width 32 height 5
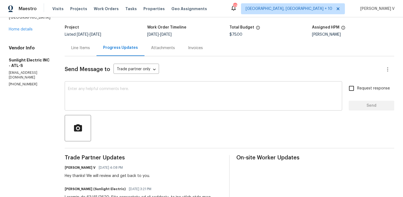
click at [150, 94] on textarea at bounding box center [203, 96] width 271 height 19
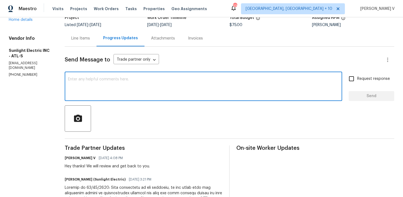
scroll to position [48, 0]
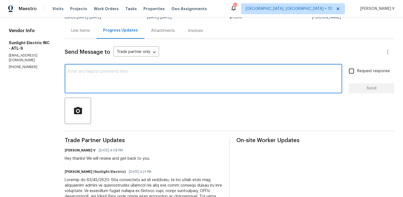
click at [73, 171] on h6 "John Badiei (Sunlight Electric)" at bounding box center [95, 171] width 61 height 5
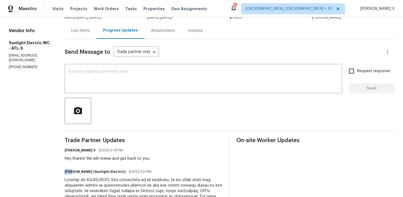
copy h6 "John"
click at [124, 74] on textarea at bounding box center [203, 79] width 271 height 19
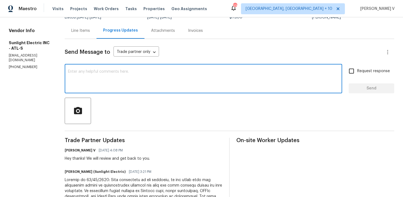
paste textarea "John"
click at [100, 71] on textarea "John, photos lease?" at bounding box center [203, 79] width 271 height 19
click at [86, 71] on textarea "John, photos please?" at bounding box center [203, 79] width 271 height 19
type textarea "John, photos please?"
click at [353, 68] on input "Request response" at bounding box center [351, 71] width 12 height 12
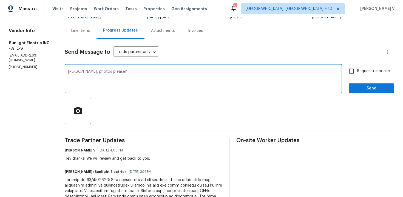
checkbox input "true"
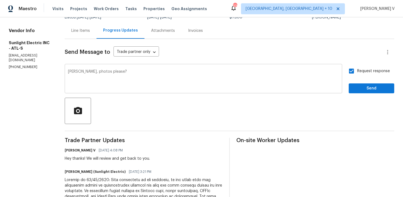
click at [110, 71] on textarea "John, photos please?" at bounding box center [203, 79] width 271 height 19
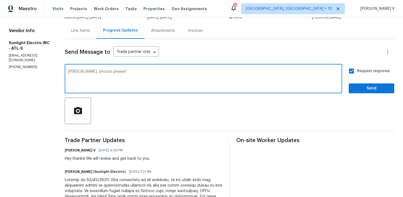
click at [138, 72] on textarea "John, photos please?" at bounding box center [203, 79] width 271 height 19
click at [170, 71] on textarea "John, photos please? Upload the photos taken durinhg the visit!!" at bounding box center [203, 79] width 271 height 19
type textarea "John, photos please? Upload the photos taken during the visit!!"
click at [371, 91] on span "Send" at bounding box center [371, 88] width 37 height 7
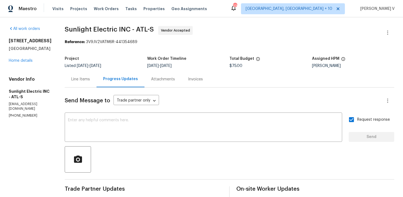
scroll to position [61, 0]
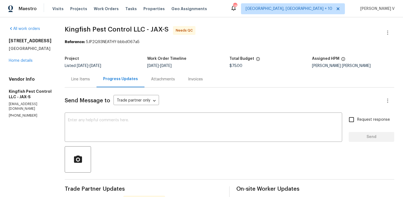
click at [87, 75] on div "Line Items" at bounding box center [81, 79] width 32 height 16
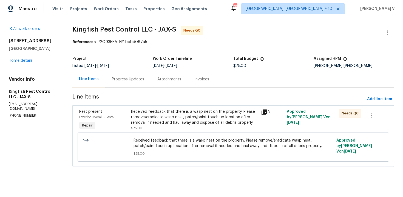
click at [150, 108] on div "Received feedback that there is a wasp nest on the property. Please remove/erad…" at bounding box center [194, 119] width 130 height 25
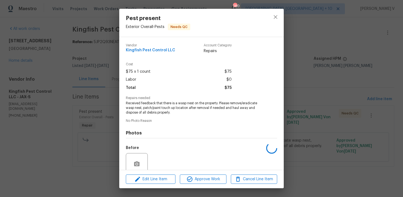
scroll to position [46, 0]
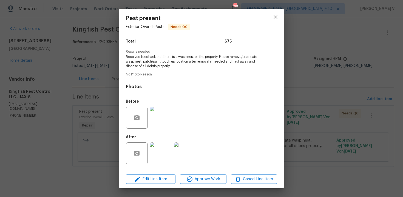
click at [98, 56] on div "Pest present Exterior Overall - Pests Needs QC Vendor Kingfish Pest Control LLC…" at bounding box center [201, 98] width 403 height 197
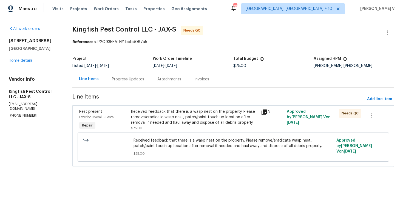
click at [121, 80] on div "Progress Updates" at bounding box center [128, 78] width 32 height 5
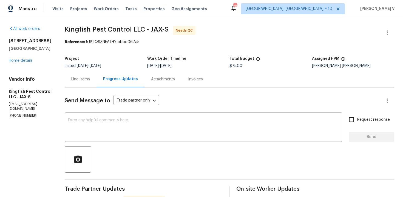
click at [96, 82] on div "Progress Updates" at bounding box center [120, 79] width 48 height 16
click at [89, 81] on div "Line Items" at bounding box center [80, 78] width 19 height 5
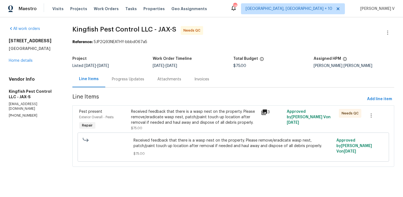
click at [211, 129] on div "Received feedback that there is a wasp nest on the property. Please remove/erad…" at bounding box center [194, 120] width 126 height 22
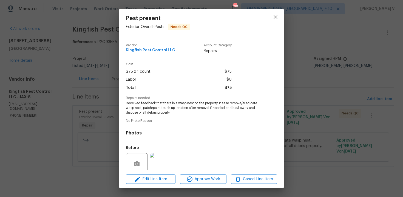
scroll to position [46, 0]
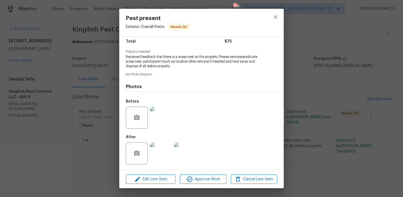
click at [168, 150] on img at bounding box center [161, 153] width 22 height 22
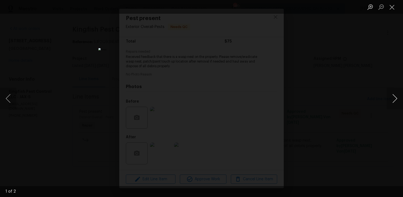
click at [396, 93] on button "Next image" at bounding box center [394, 98] width 16 height 22
click at [3, 99] on button "Previous image" at bounding box center [8, 98] width 16 height 22
click at [65, 75] on div "Lightbox" at bounding box center [201, 98] width 403 height 197
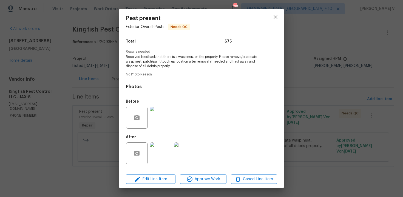
click at [156, 116] on img at bounding box center [161, 118] width 22 height 22
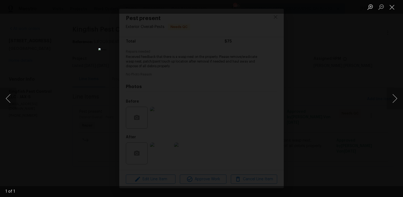
click at [43, 57] on div "Lightbox" at bounding box center [201, 98] width 403 height 197
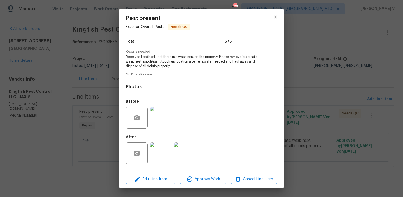
click at [78, 37] on div "Pest present Exterior Overall - Pests Needs QC Vendor Kingfish Pest Control LLC…" at bounding box center [201, 98] width 403 height 197
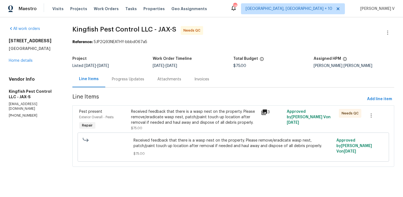
click at [133, 86] on div "Progress Updates" at bounding box center [127, 79] width 45 height 16
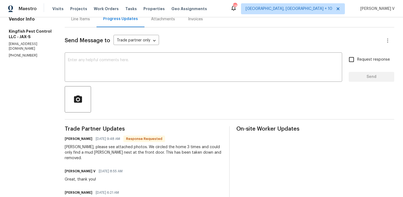
scroll to position [55, 0]
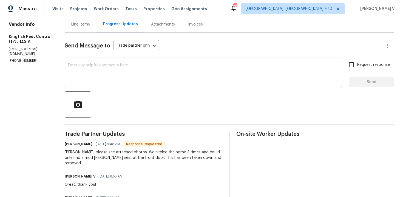
click at [76, 25] on div "Line Items" at bounding box center [80, 24] width 19 height 5
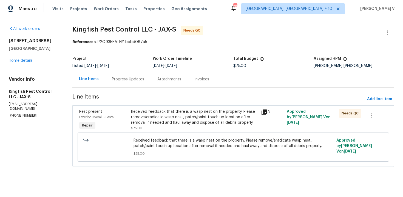
click at [142, 76] on div "Progress Updates" at bounding box center [127, 79] width 45 height 16
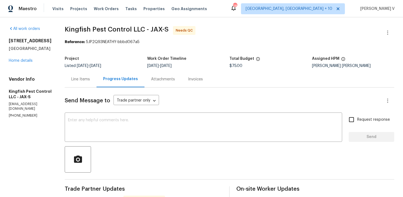
click at [81, 75] on div "Line Items" at bounding box center [81, 79] width 32 height 16
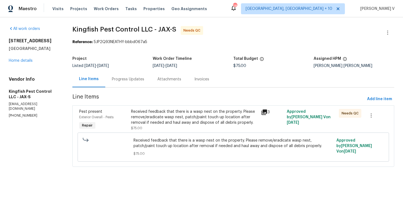
click at [124, 85] on div "Progress Updates" at bounding box center [127, 79] width 45 height 16
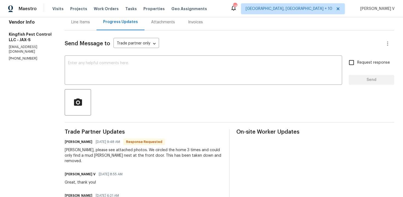
scroll to position [11, 0]
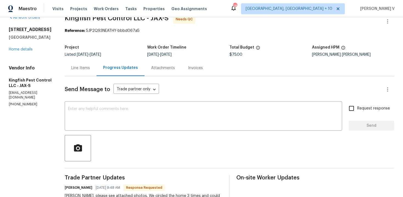
click at [94, 69] on div "Line Items" at bounding box center [81, 68] width 32 height 16
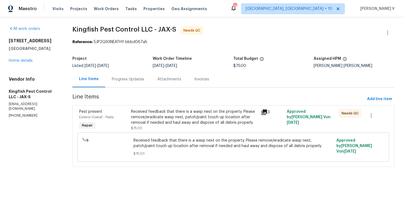
click at [177, 123] on div "Received feedback that there is a wasp nest on the property. Please remove/erad…" at bounding box center [194, 117] width 126 height 16
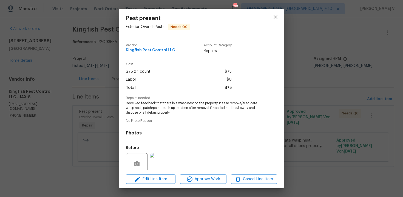
scroll to position [46, 0]
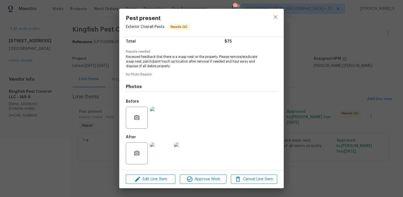
click at [162, 147] on img at bounding box center [161, 153] width 22 height 22
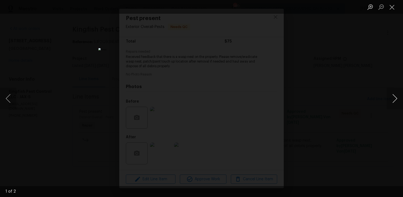
click at [391, 97] on button "Next image" at bounding box center [394, 98] width 16 height 22
click at [343, 76] on div "Lightbox" at bounding box center [201, 98] width 403 height 197
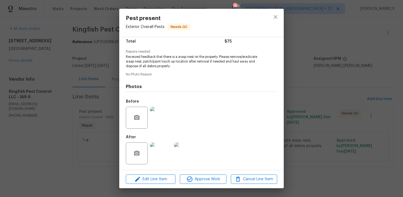
click at [181, 157] on img at bounding box center [185, 153] width 22 height 22
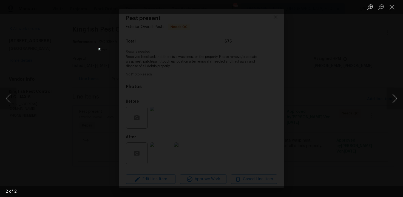
click at [399, 102] on button "Next image" at bounding box center [394, 98] width 16 height 22
click at [364, 76] on div "Lightbox" at bounding box center [201, 98] width 403 height 197
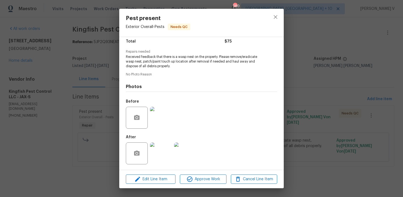
click at [60, 76] on div "Pest present Exterior Overall - Pests Needs QC Vendor Kingfish Pest Control LLC…" at bounding box center [201, 98] width 403 height 197
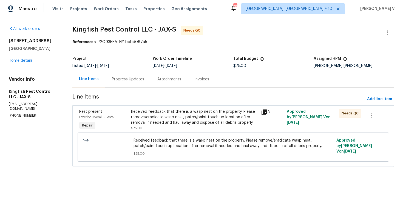
click at [107, 78] on div "Progress Updates" at bounding box center [127, 79] width 45 height 16
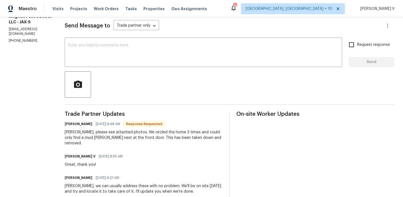
scroll to position [33, 0]
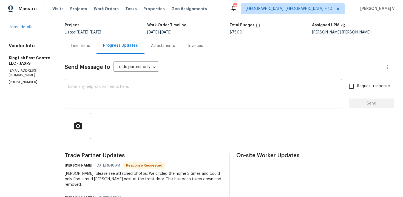
click at [77, 47] on div "Line Items" at bounding box center [80, 45] width 19 height 5
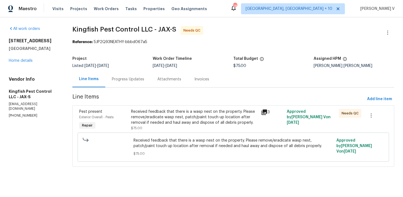
click at [182, 133] on div "Received feedback that there is a wasp nest on the property. Please remove/erad…" at bounding box center [233, 146] width 311 height 29
click at [182, 124] on div "Received feedback that there is a wasp nest on the property. Please remove/erad…" at bounding box center [194, 117] width 126 height 16
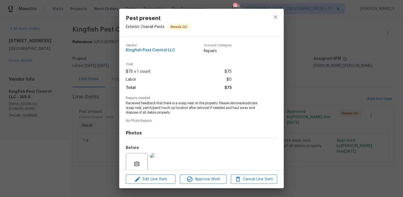
scroll to position [46, 0]
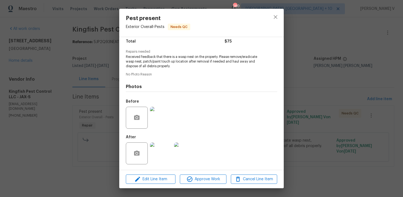
click at [162, 152] on img at bounding box center [161, 153] width 22 height 22
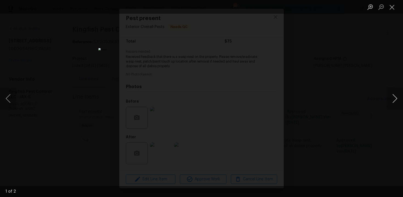
click at [391, 102] on button "Next image" at bounding box center [394, 98] width 16 height 22
click at [97, 89] on div "Lightbox" at bounding box center [201, 98] width 403 height 197
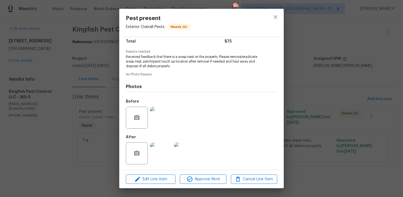
click at [97, 89] on div "Pest present Exterior Overall - Pests Needs QC Vendor Kingfish Pest Control LLC…" at bounding box center [201, 98] width 403 height 197
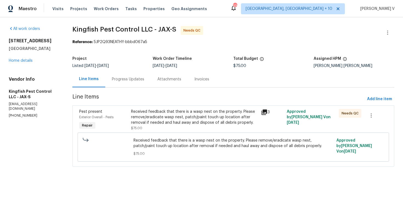
click at [112, 86] on div "Progress Updates" at bounding box center [127, 79] width 45 height 16
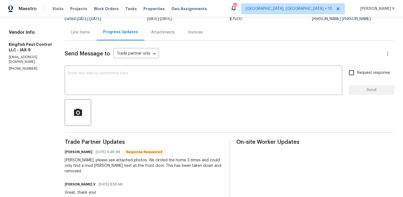
scroll to position [61, 0]
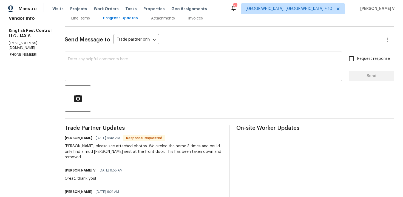
click at [130, 71] on textarea at bounding box center [203, 66] width 271 height 19
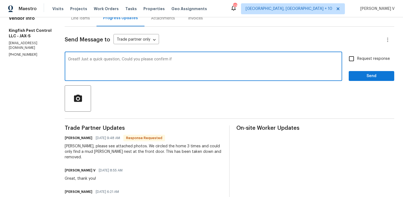
paste textarea "haul away and dispose of all debris properly."
click at [179, 59] on textarea "Great!! Just a quick question, Could you please confirm if haul away and dispos…" at bounding box center [203, 66] width 271 height 19
click at [214, 60] on textarea "Great!! Just a quick question, Could you please confirm if haule away and dispo…" at bounding box center [203, 66] width 271 height 19
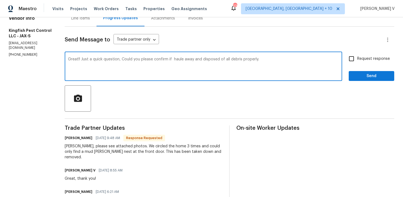
click at [214, 60] on textarea "Great!! Just a quick question, Could you please confirm if haule away and dispo…" at bounding box center [203, 66] width 271 height 19
paste textarea "Just a quick question—could you please confirm if all debris was hauled away an…"
type textarea "Great! Just a quick question—could you please confirm if all debris was hauled …"
click at [348, 59] on input "Request response" at bounding box center [351, 59] width 12 height 12
checkbox input "true"
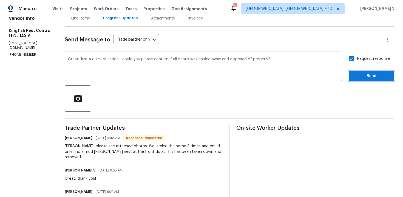
click at [357, 75] on span "Send" at bounding box center [371, 76] width 37 height 7
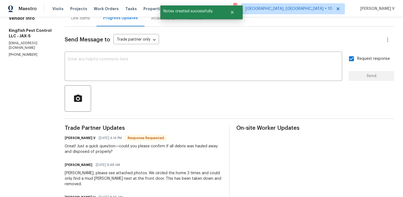
scroll to position [67, 0]
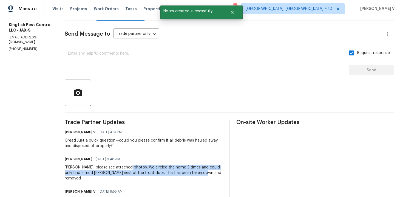
drag, startPoint x: 136, startPoint y: 165, endPoint x: 203, endPoint y: 172, distance: 67.3
click at [203, 172] on div "Divya, please see attached photos. We circled the home 3 times and could only f…" at bounding box center [144, 172] width 158 height 16
copy div "We circled the home 3 times and could only find a mud dauber nest at the front …"
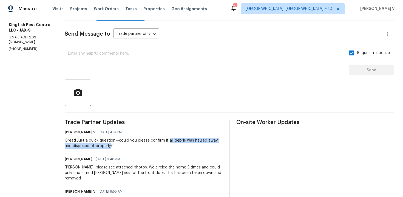
drag, startPoint x: 167, startPoint y: 140, endPoint x: 108, endPoint y: 147, distance: 58.5
click at [108, 147] on div "Great! Just a quick question—could you please confirm if all debris was hauled …" at bounding box center [144, 143] width 158 height 11
copy div "all debris was hauled away and disposed of properly"
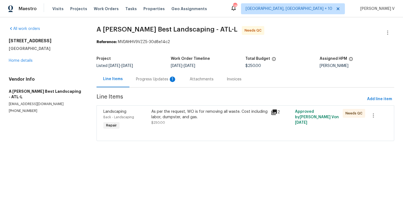
click at [139, 87] on div "Line Items Progress Updates 1 Attachments Invoices" at bounding box center [245, 79] width 298 height 16
click at [154, 79] on div "Progress Updates 1" at bounding box center [156, 78] width 41 height 5
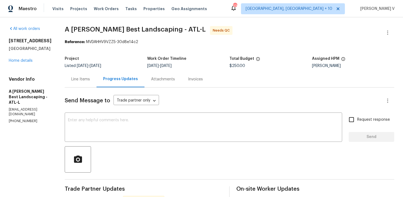
click at [80, 78] on div "Line Items" at bounding box center [81, 79] width 32 height 16
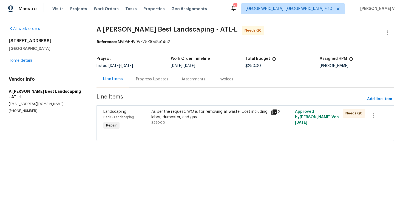
click at [179, 121] on div "As per the request, WO is for removing all waste. Cost including labor, dumpste…" at bounding box center [209, 117] width 116 height 16
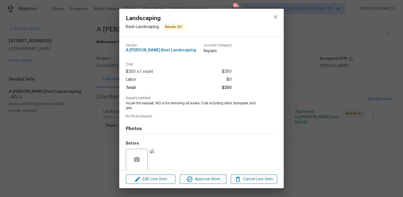
scroll to position [42, 0]
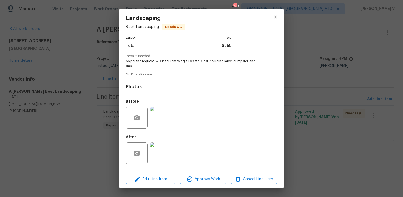
click at [164, 120] on img at bounding box center [161, 118] width 22 height 22
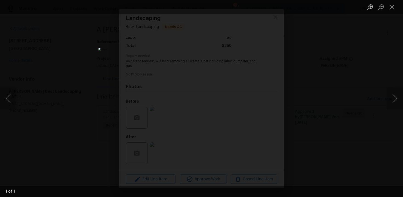
click at [354, 70] on div "Lightbox" at bounding box center [201, 98] width 403 height 197
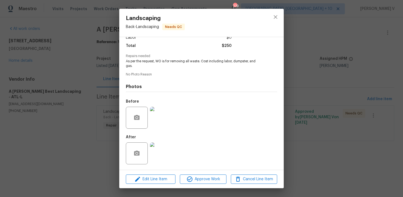
click at [164, 156] on img at bounding box center [161, 153] width 22 height 22
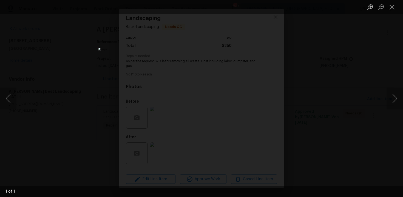
click at [312, 64] on div "Lightbox" at bounding box center [201, 98] width 403 height 197
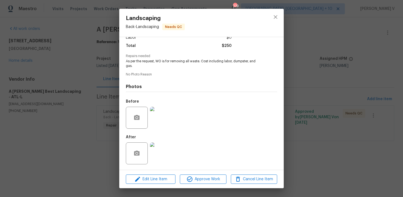
click at [159, 118] on img at bounding box center [161, 118] width 22 height 22
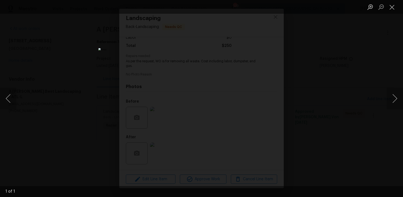
click at [353, 80] on div "Lightbox" at bounding box center [201, 98] width 403 height 197
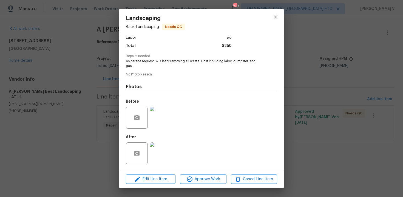
click at [164, 156] on img at bounding box center [161, 153] width 22 height 22
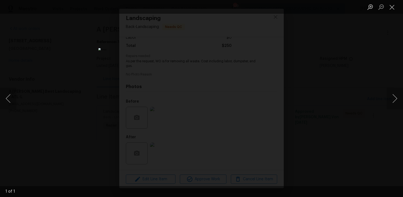
click at [316, 52] on div "Lightbox" at bounding box center [201, 98] width 403 height 197
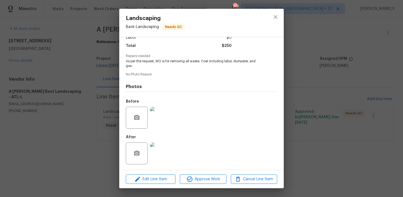
click at [87, 104] on div "Landscaping Back - Landscaping Needs QC Vendor A Lopez Best Landscaping Account…" at bounding box center [201, 98] width 403 height 197
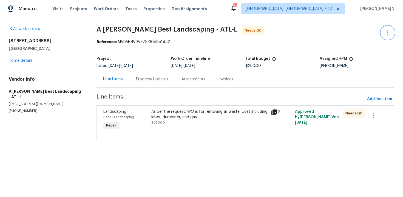
click at [388, 30] on icon "button" at bounding box center [387, 32] width 7 height 7
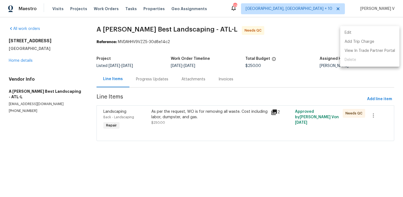
click at [388, 30] on li "Edit" at bounding box center [369, 32] width 59 height 9
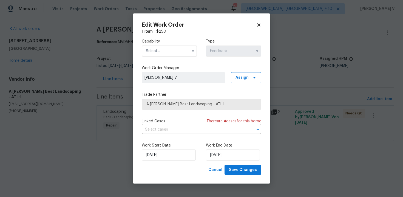
click at [162, 57] on div "Capability Type Feedback" at bounding box center [201, 47] width 119 height 27
click at [162, 51] on input "text" at bounding box center [169, 50] width 55 height 11
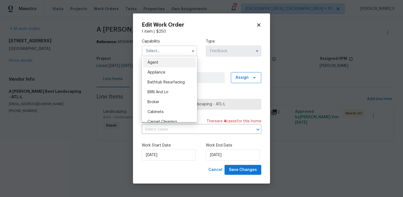
click at [156, 61] on span "Agent" at bounding box center [152, 63] width 11 height 4
type input "Agent"
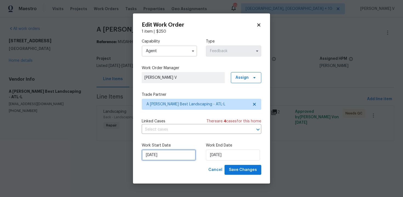
click at [178, 150] on input "24/09/2025" at bounding box center [169, 154] width 54 height 11
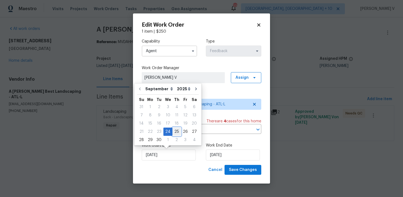
click at [176, 133] on div "25" at bounding box center [176, 132] width 8 height 8
type input "25/09/2025"
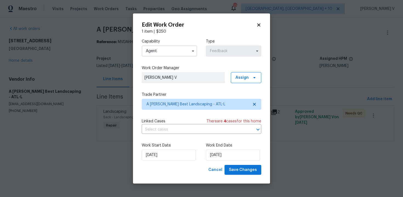
click at [207, 148] on div "Work End Date 26/09/2025" at bounding box center [233, 151] width 55 height 18
click at [215, 153] on input "26/09/2025" at bounding box center [233, 154] width 54 height 11
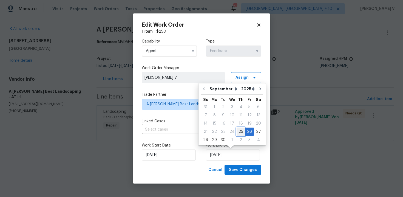
click at [236, 132] on div "25" at bounding box center [240, 132] width 8 height 8
type input "25/09/2025"
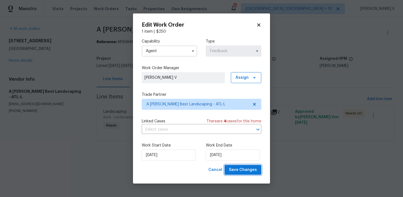
click at [234, 170] on span "Save Changes" at bounding box center [243, 169] width 28 height 7
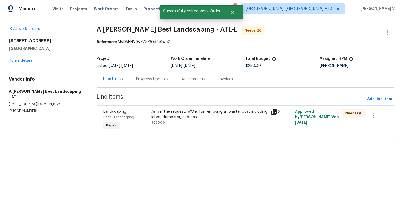
click at [149, 76] on div "Progress Updates" at bounding box center [151, 79] width 45 height 16
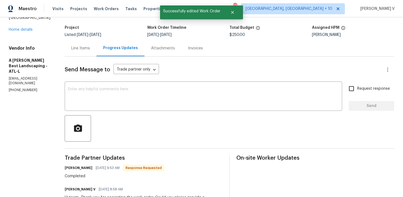
scroll to position [28, 0]
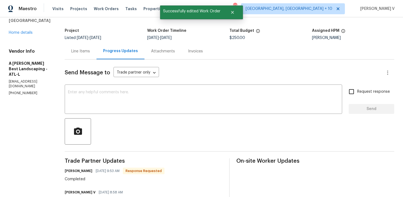
click at [96, 56] on div "Line Items" at bounding box center [81, 51] width 32 height 16
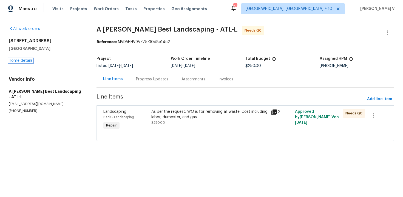
click at [21, 60] on link "Home details" at bounding box center [21, 61] width 24 height 4
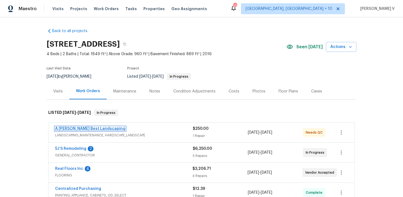
click at [74, 129] on link "A Lopez Best Landscaping" at bounding box center [90, 129] width 70 height 4
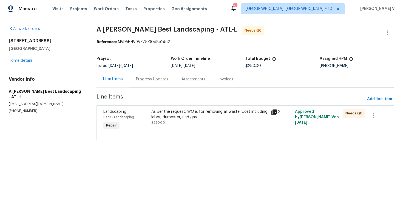
click at [175, 116] on div "As per the request, WO is for removing all waste. Cost including labor, dumpste…" at bounding box center [209, 114] width 116 height 11
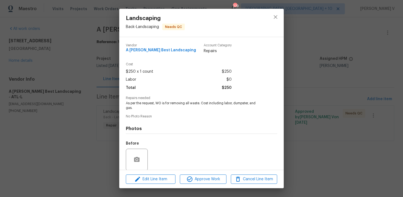
scroll to position [42, 0]
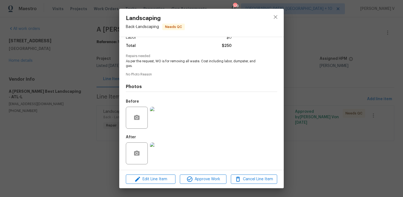
click at [202, 186] on div "Edit Line Item Approve Work Cancel Line Item" at bounding box center [201, 179] width 164 height 18
click at [206, 183] on button "Approve Work" at bounding box center [203, 179] width 46 height 10
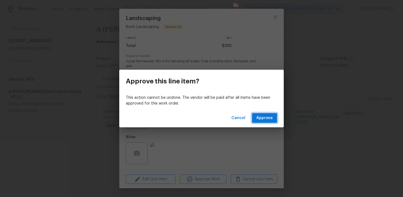
click at [264, 122] on button "Approve" at bounding box center [264, 118] width 25 height 10
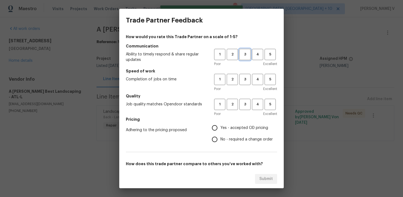
click at [241, 58] on button "3" at bounding box center [244, 54] width 11 height 11
click at [243, 79] on span "3" at bounding box center [245, 79] width 10 height 6
click at [244, 110] on div "1 2 3 4 5 Poor Excellent" at bounding box center [245, 108] width 63 height 18
click at [242, 107] on span "3" at bounding box center [245, 104] width 10 height 6
click at [222, 136] on span "No - required a change order" at bounding box center [246, 139] width 52 height 6
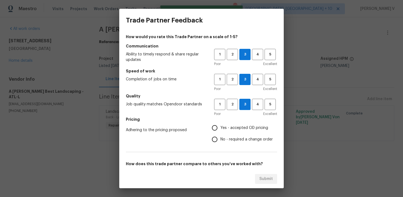
click at [220, 136] on input "No - required a change order" at bounding box center [215, 139] width 12 height 12
radio input "true"
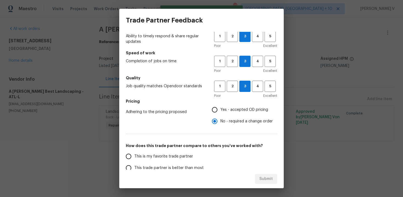
scroll to position [37, 0]
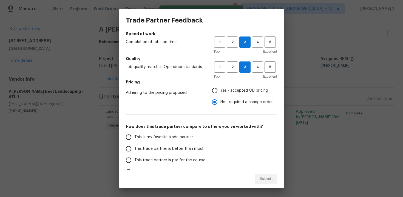
click at [193, 144] on label "This trade partner is better than most" at bounding box center [166, 149] width 87 height 12
click at [134, 144] on input "This trade partner is better than most" at bounding box center [129, 149] width 12 height 12
click at [270, 179] on span "Submit" at bounding box center [265, 178] width 13 height 7
radio input "true"
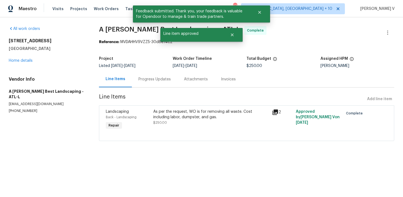
click at [151, 75] on div "Progress Updates" at bounding box center [154, 79] width 45 height 16
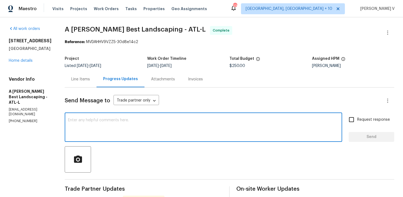
click at [133, 119] on textarea at bounding box center [203, 127] width 271 height 19
paste textarea "Hey, the work order has been approved. Thanks for the job :)"
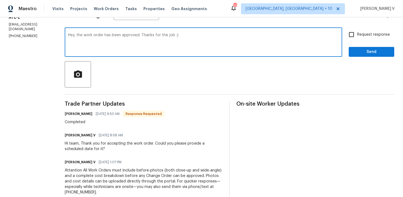
type textarea "Hey, the work order has been approved. Thanks for the job :)"
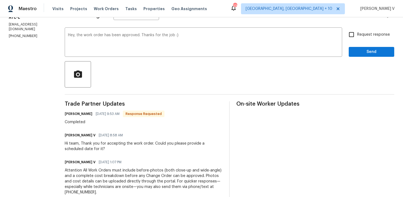
click at [371, 45] on div "Request response Send" at bounding box center [370, 43] width 45 height 28
click at [371, 50] on span "Send" at bounding box center [371, 51] width 37 height 7
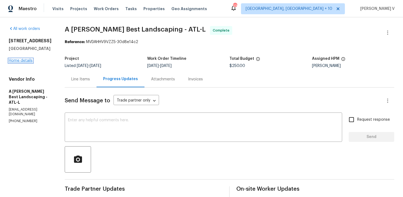
click at [29, 62] on link "Home details" at bounding box center [21, 61] width 24 height 4
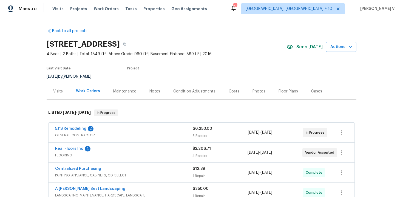
scroll to position [35, 0]
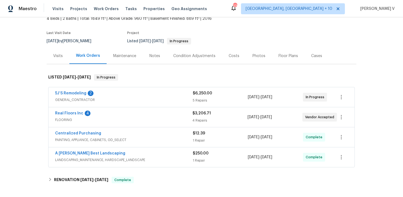
click at [151, 53] on div "Notes" at bounding box center [154, 55] width 11 height 5
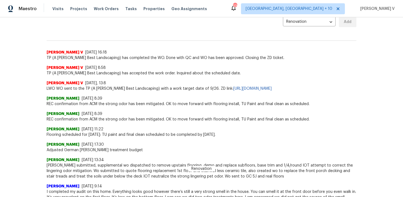
scroll to position [168, 0]
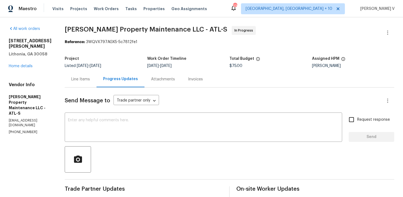
scroll to position [109, 0]
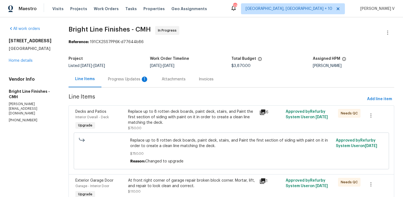
click at [135, 74] on div "Progress Updates 1" at bounding box center [128, 79] width 54 height 16
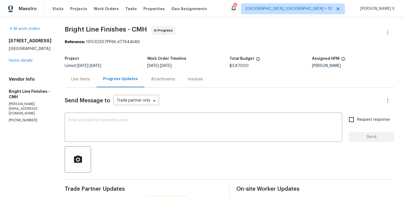
click at [77, 82] on div "Line Items" at bounding box center [80, 78] width 19 height 5
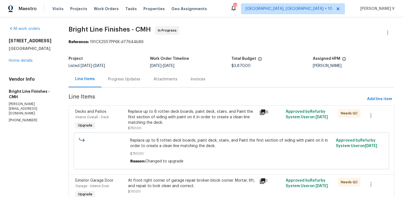
click at [116, 79] on div "Progress Updates" at bounding box center [124, 78] width 32 height 5
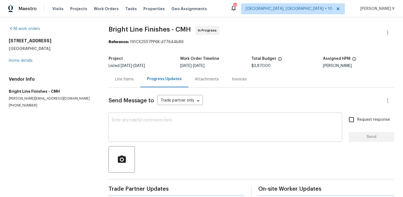
click at [143, 140] on div "x ​" at bounding box center [224, 128] width 233 height 28
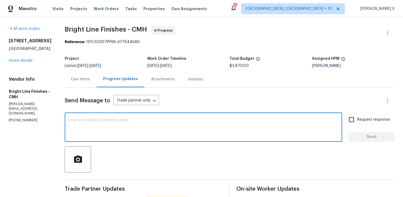
click at [82, 81] on div "Line Items" at bounding box center [80, 78] width 19 height 5
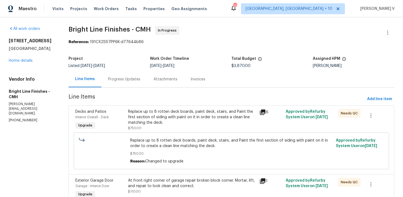
click at [124, 76] on div "Progress Updates" at bounding box center [124, 78] width 32 height 5
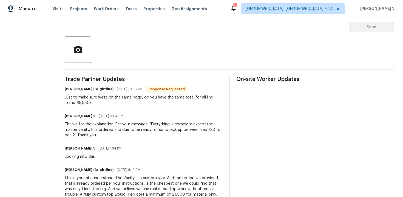
scroll to position [75, 0]
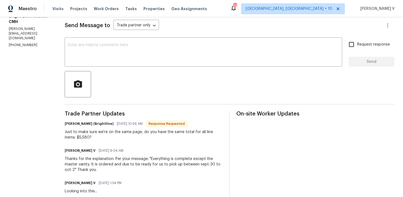
click at [17, 43] on p "[PHONE_NUMBER]" at bounding box center [30, 45] width 43 height 5
copy p "[PHONE_NUMBER]"
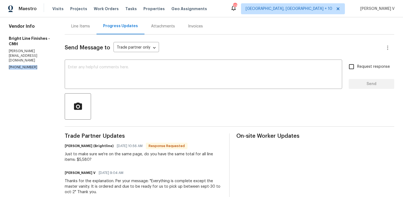
scroll to position [45, 0]
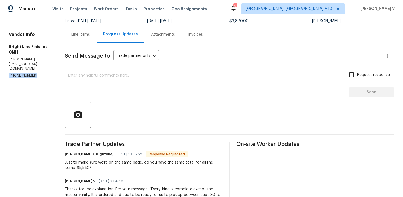
click at [80, 42] on div "Line Items" at bounding box center [81, 34] width 32 height 16
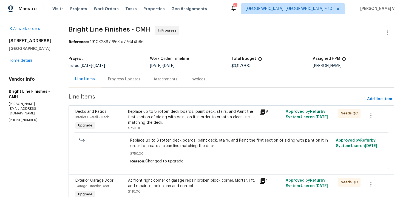
click at [122, 76] on div "Progress Updates" at bounding box center [124, 78] width 32 height 5
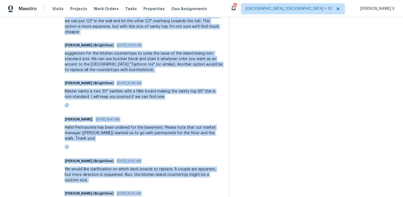
scroll to position [1143, 0]
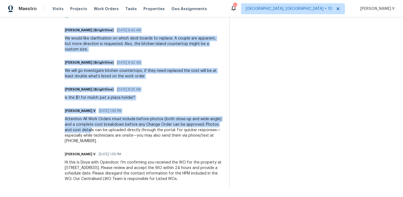
drag, startPoint x: 61, startPoint y: 77, endPoint x: 79, endPoint y: 218, distance: 142.8
click at [79, 196] on html "Maestro Visits Projects Work Orders Tasks Properties Geo Assignments [STREET_AD…" at bounding box center [201, 98] width 403 height 197
copy div "Trade Partner Updates [PERSON_NAME] (Brightline) [DATE] 10:56 AM Response Reque…"
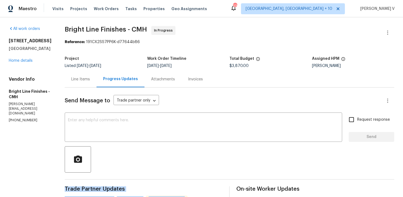
scroll to position [81, 0]
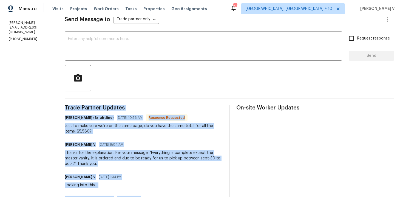
click at [109, 122] on div "[PERSON_NAME] (Brightline) [DATE] 10:56 AM Response Requested Just to make sure…" at bounding box center [144, 124] width 158 height 20
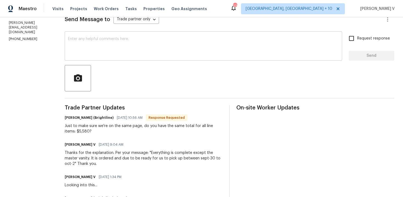
click at [167, 35] on div "x ​" at bounding box center [203, 47] width 277 height 28
drag, startPoint x: 60, startPoint y: 132, endPoint x: 73, endPoint y: 132, distance: 13.7
copy div "$5,580"
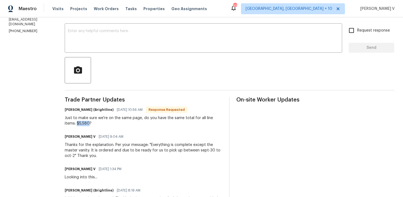
scroll to position [86, 0]
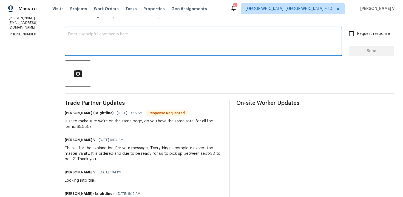
click at [112, 50] on textarea at bounding box center [203, 41] width 271 height 19
paste textarea "$5,580"
type textarea "$5,580?"
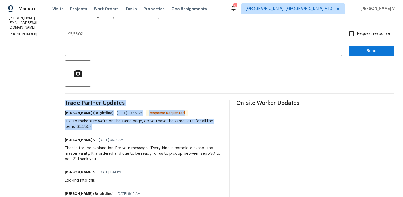
drag, startPoint x: 62, startPoint y: 100, endPoint x: 85, endPoint y: 128, distance: 36.8
copy div "Trade Partner Updates [PERSON_NAME] (Brightline) [DATE] 10:56 AM Response Reque…"
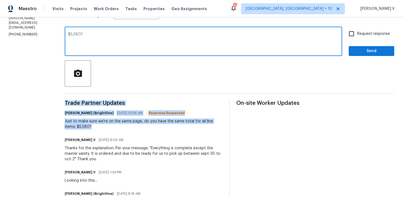
click at [105, 45] on textarea "$5,580?" at bounding box center [203, 41] width 271 height 19
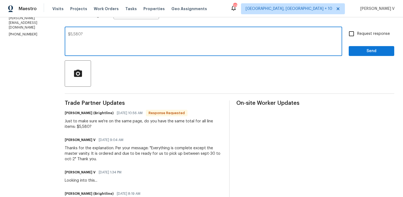
click at [105, 45] on textarea "$5,580?" at bounding box center [203, 41] width 271 height 19
paste textarea "Thank you for confirming. Based on the last cost breakdown you shared, our subt…"
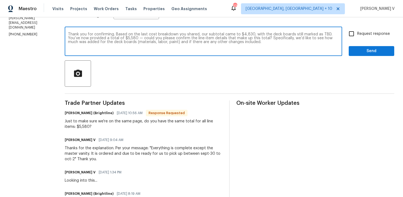
drag, startPoint x: 111, startPoint y: 35, endPoint x: 37, endPoint y: 34, distance: 74.2
drag, startPoint x: 221, startPoint y: 35, endPoint x: 296, endPoint y: 35, distance: 75.9
click at [296, 35] on textarea "[PERSON_NAME]! Based on the last cost breakdown you shared, our subtotal came t…" at bounding box center [203, 41] width 271 height 19
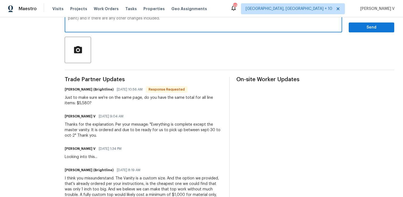
scroll to position [39, 0]
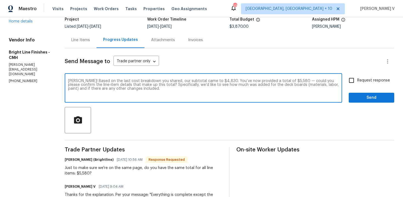
drag, startPoint x: 262, startPoint y: 81, endPoint x: 167, endPoint y: 79, distance: 95.1
click at [167, 79] on textarea "[PERSON_NAME]! Based on the last cost breakdown you shared, our subtotal came t…" at bounding box center [203, 88] width 271 height 19
drag, startPoint x: 251, startPoint y: 85, endPoint x: 209, endPoint y: 85, distance: 41.6
click at [209, 85] on textarea "[PERSON_NAME]! Based on the last cost breakdown you shared varies from the tota…" at bounding box center [203, 88] width 271 height 19
click at [0, 0] on qb-div "Add shared , it" at bounding box center [0, 0] width 0 height 0
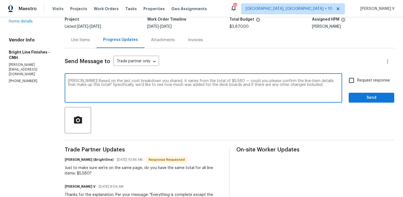
type textarea "[PERSON_NAME]! Based on the last cost breakdown you shared, it varies from the …"
click at [356, 85] on input "Request response" at bounding box center [351, 81] width 12 height 12
checkbox input "true"
drag, startPoint x: 208, startPoint y: 85, endPoint x: 326, endPoint y: 85, distance: 117.5
click at [326, 85] on textarea "[PERSON_NAME]! Based on the last cost breakdown you shared, it varies from the …" at bounding box center [203, 88] width 271 height 19
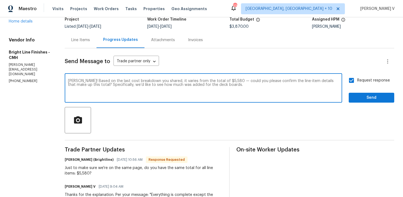
type textarea "[PERSON_NAME]! Based on the last cost breakdown you shared, it varies from the …"
click at [391, 100] on button "Send" at bounding box center [370, 98] width 45 height 10
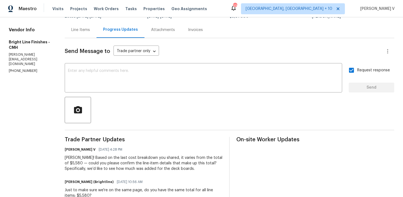
scroll to position [79, 0]
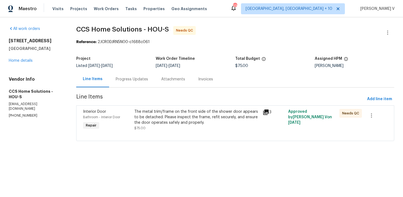
click at [148, 82] on div "Progress Updates" at bounding box center [131, 79] width 45 height 16
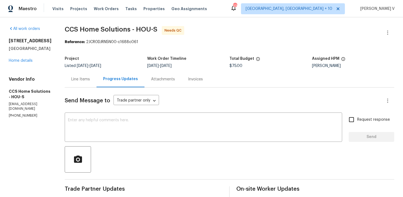
click at [76, 76] on div "Line Items" at bounding box center [81, 79] width 32 height 16
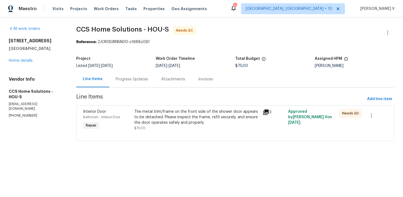
click at [171, 125] on div "The metal trim/frame on the front side of the shower door appears to be detache…" at bounding box center [196, 117] width 125 height 16
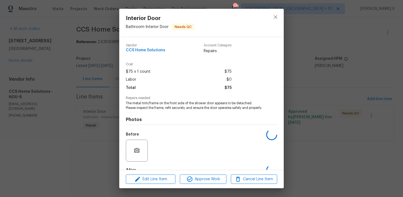
scroll to position [37, 0]
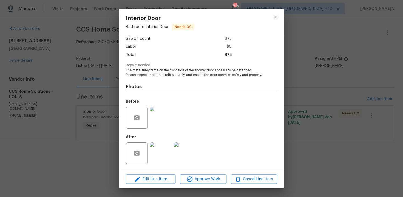
click at [159, 150] on img at bounding box center [161, 153] width 22 height 22
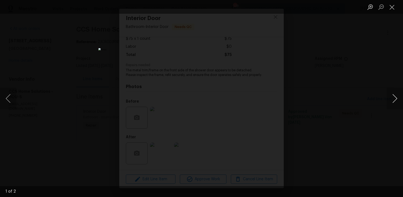
click at [394, 96] on button "Next image" at bounding box center [394, 98] width 16 height 22
click at [354, 56] on div "Lightbox" at bounding box center [201, 98] width 403 height 197
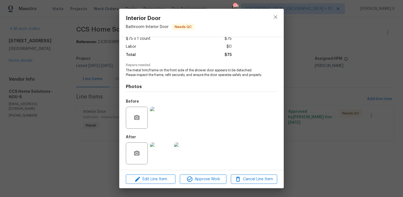
click at [168, 111] on img at bounding box center [161, 118] width 22 height 22
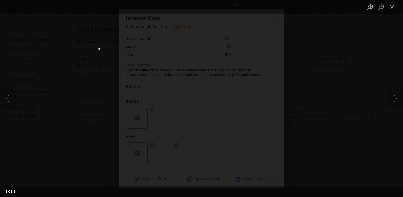
click at [385, 101] on div "Lightbox" at bounding box center [201, 98] width 403 height 197
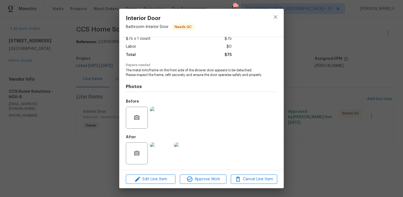
click at [189, 157] on img at bounding box center [185, 153] width 22 height 22
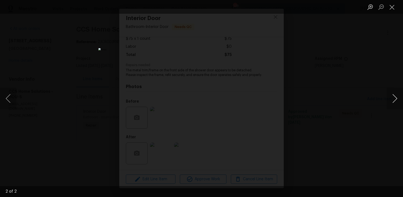
click at [399, 93] on button "Next image" at bounding box center [394, 98] width 16 height 22
click at [359, 56] on div "Lightbox" at bounding box center [201, 98] width 403 height 197
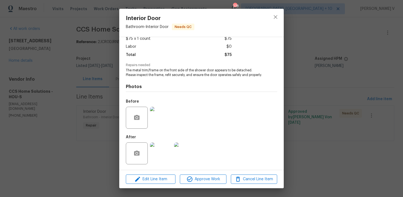
click at [359, 56] on div "Interior Door Bathroom - Interior Door Needs QC Vendor CCS Home Solutions Accou…" at bounding box center [201, 98] width 403 height 197
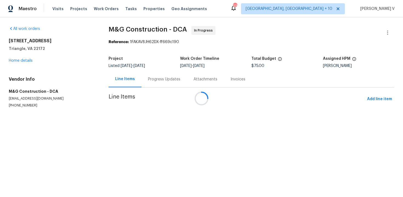
click at [138, 87] on div at bounding box center [201, 98] width 403 height 197
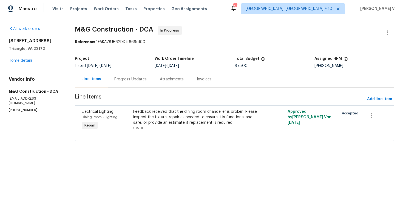
click at [136, 82] on div "Progress Updates" at bounding box center [130, 79] width 45 height 16
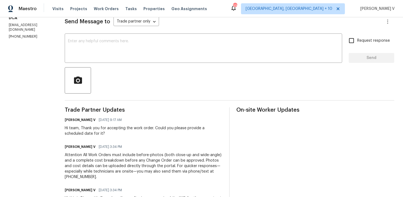
scroll to position [87, 0]
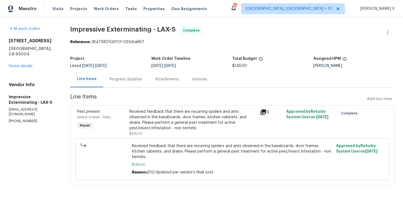
click at [29, 63] on div "[STREET_ADDRESS] Home details" at bounding box center [33, 53] width 48 height 31
click at [25, 64] on link "Home details" at bounding box center [21, 66] width 24 height 4
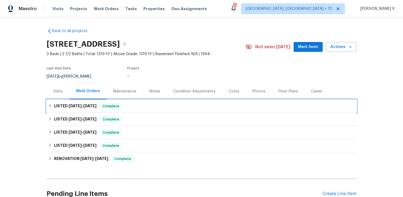
click at [102, 109] on div "LISTED [DATE] - [DATE] Complete" at bounding box center [201, 106] width 306 height 7
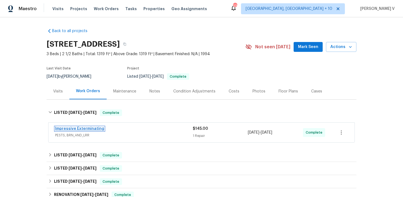
click at [93, 130] on link "Impressive Exterminating" at bounding box center [79, 129] width 49 height 4
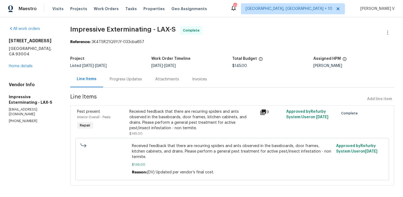
click at [130, 78] on div "Progress Updates" at bounding box center [126, 78] width 32 height 5
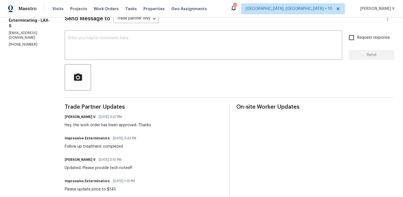
scroll to position [8, 0]
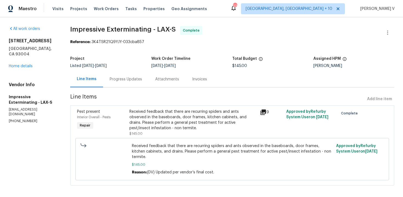
click at [34, 59] on div "[STREET_ADDRESS] Home details" at bounding box center [33, 53] width 48 height 31
click at [25, 64] on link "Home details" at bounding box center [21, 66] width 24 height 4
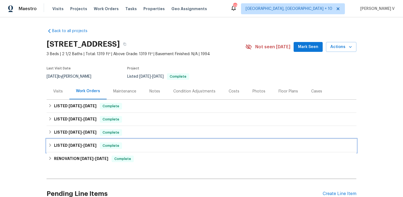
click at [144, 145] on div "LISTED [DATE] - [DATE] Complete" at bounding box center [202, 145] width 310 height 13
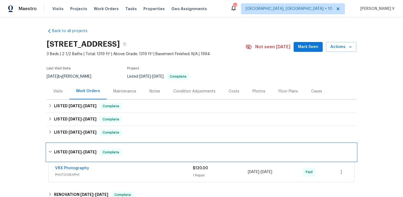
scroll to position [92, 0]
